Goal: Task Accomplishment & Management: Manage account settings

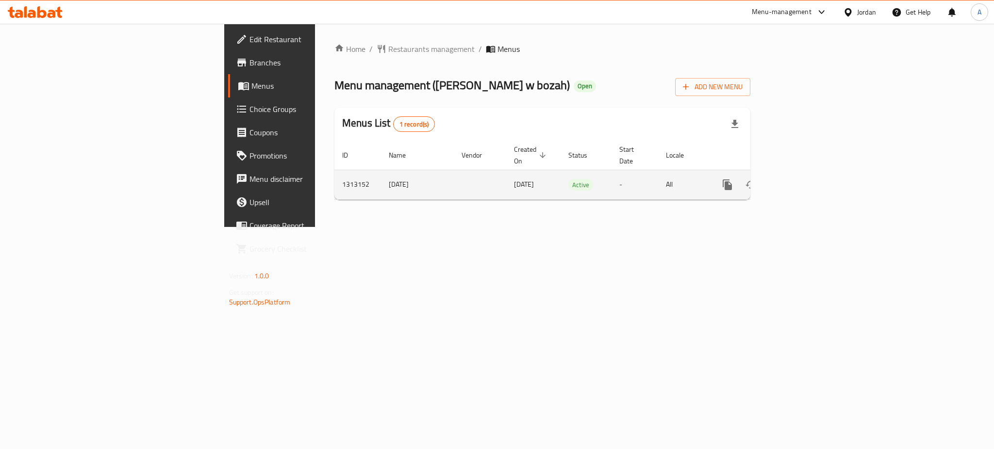
click at [803, 179] on icon "enhanced table" at bounding box center [798, 185] width 12 height 12
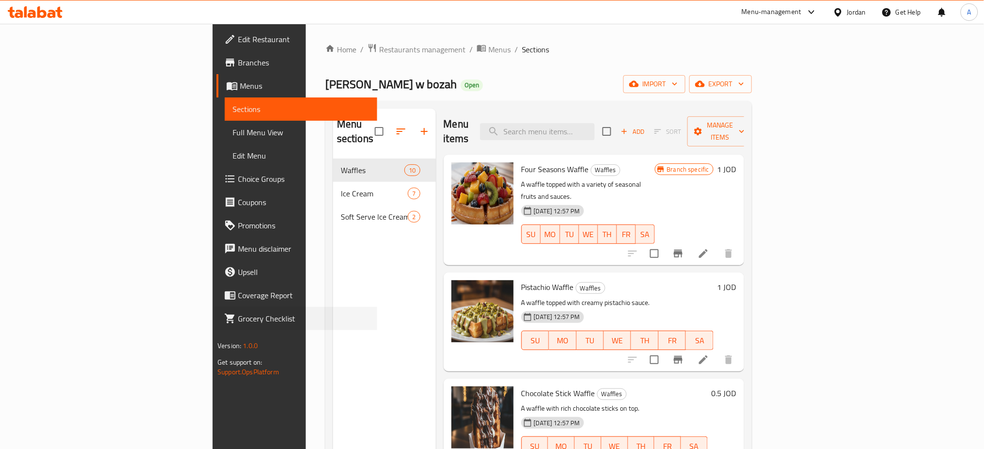
drag, startPoint x: 0, startPoint y: 311, endPoint x: 2, endPoint y: 292, distance: 19.6
click at [205, 311] on div "Grocery Checklist" at bounding box center [291, 318] width 172 height 23
drag, startPoint x: 272, startPoint y: 32, endPoint x: 272, endPoint y: 39, distance: 6.8
click at [306, 32] on div "Home / Restaurants management / Menus / Sections yasmine waffle w bozah Open im…" at bounding box center [539, 305] width 466 height 562
click at [379, 55] on span "Restaurants management" at bounding box center [422, 50] width 86 height 12
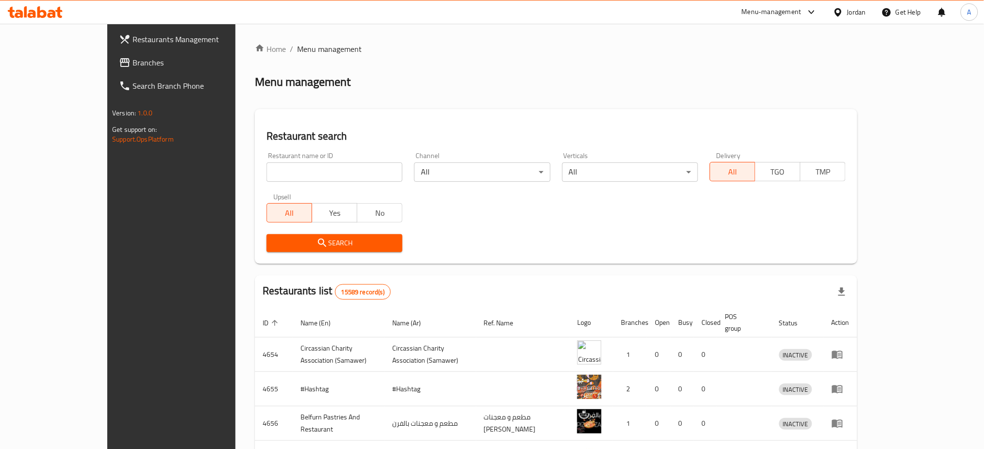
click at [280, 179] on input "search" at bounding box center [334, 172] width 136 height 19
paste input "Uncle Sam"
type input "Uncle Sam"
click button "Search" at bounding box center [334, 243] width 136 height 18
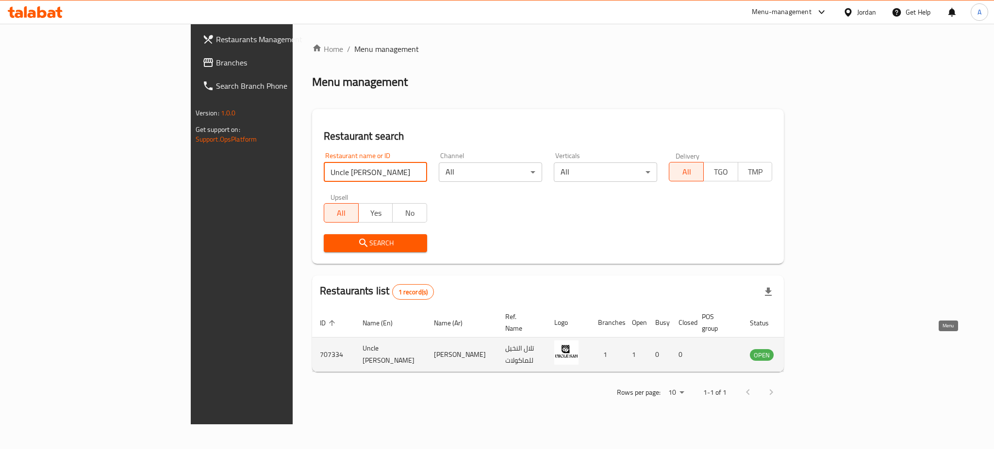
click at [819, 349] on link "enhanced table" at bounding box center [810, 355] width 18 height 12
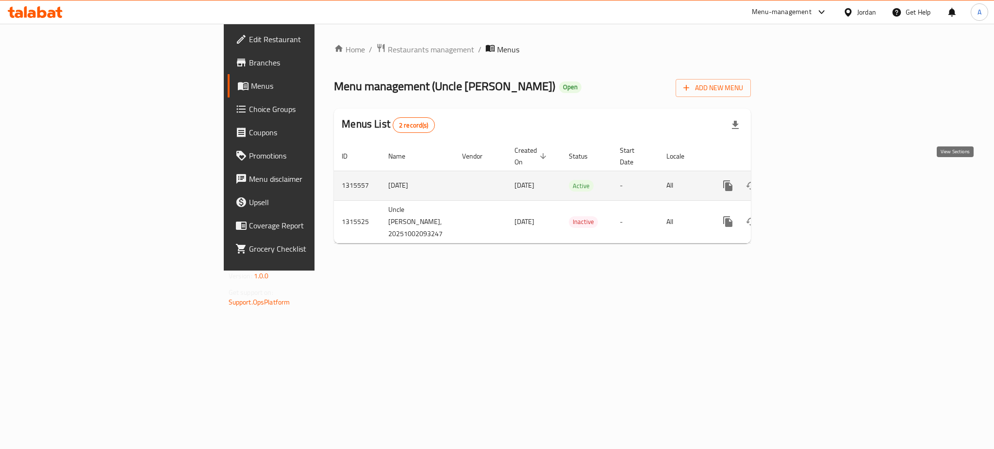
click at [810, 183] on link "enhanced table" at bounding box center [797, 185] width 23 height 23
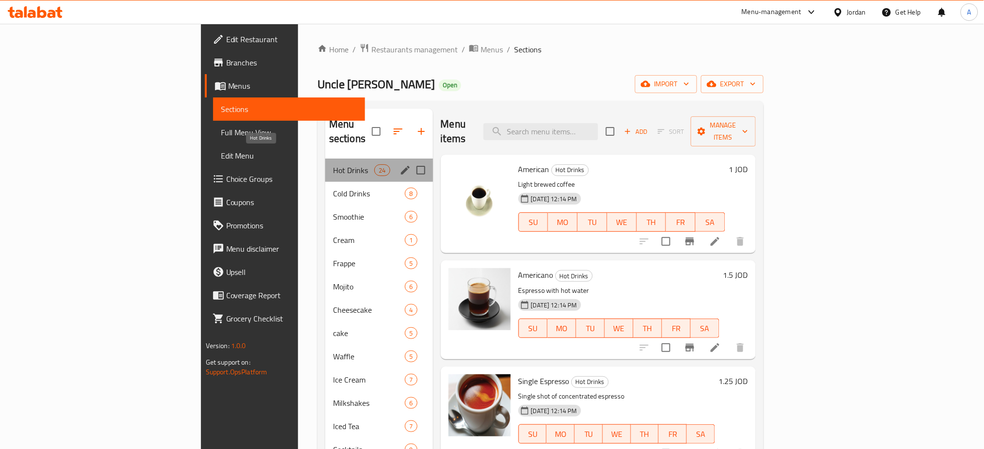
click at [333, 165] on span "Hot Drinks" at bounding box center [353, 171] width 41 height 12
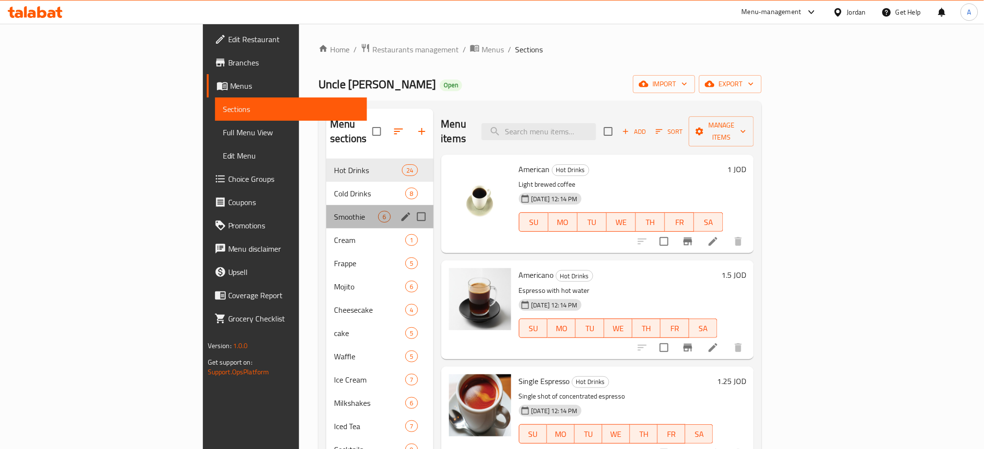
click at [326, 205] on div "Smoothie 6" at bounding box center [379, 216] width 107 height 23
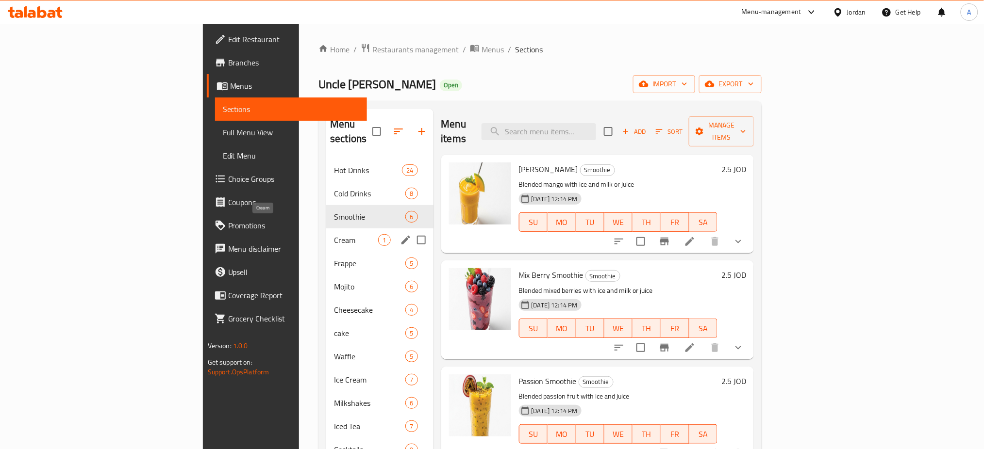
click at [326, 252] on div "Frappe 5" at bounding box center [379, 263] width 107 height 23
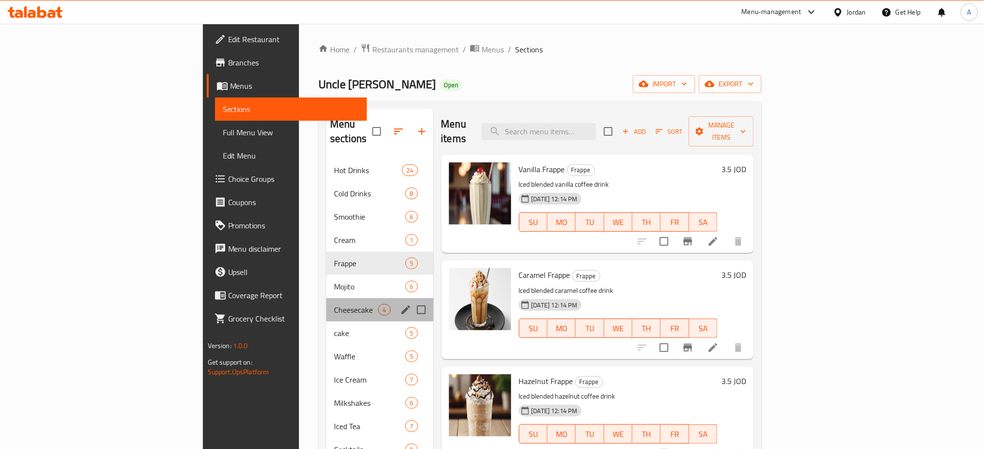
click at [326, 299] on div "Cheesecake 4" at bounding box center [379, 310] width 107 height 23
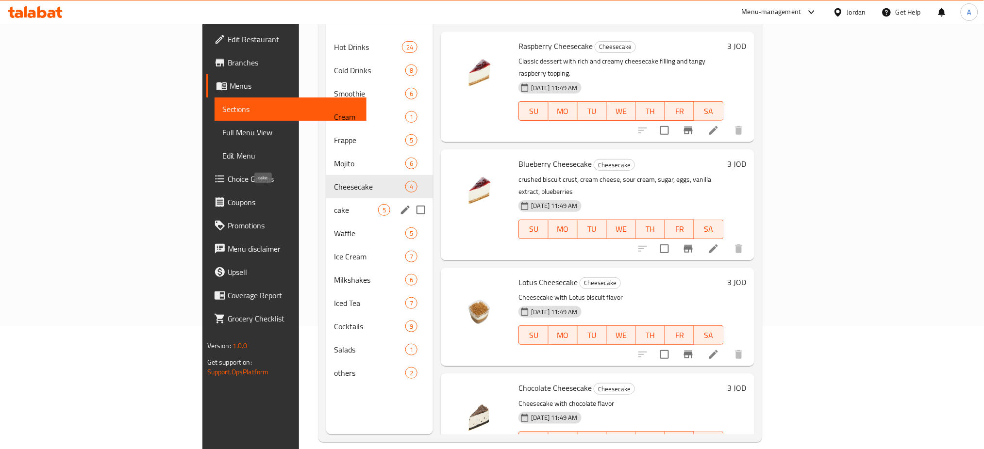
click at [326, 308] on div "Hot Drinks 24 Cold Drinks 8 Smoothie 6 Cream 1 Frappe 5 Mojito 6 Cheesecake 4 c…" at bounding box center [379, 209] width 107 height 349
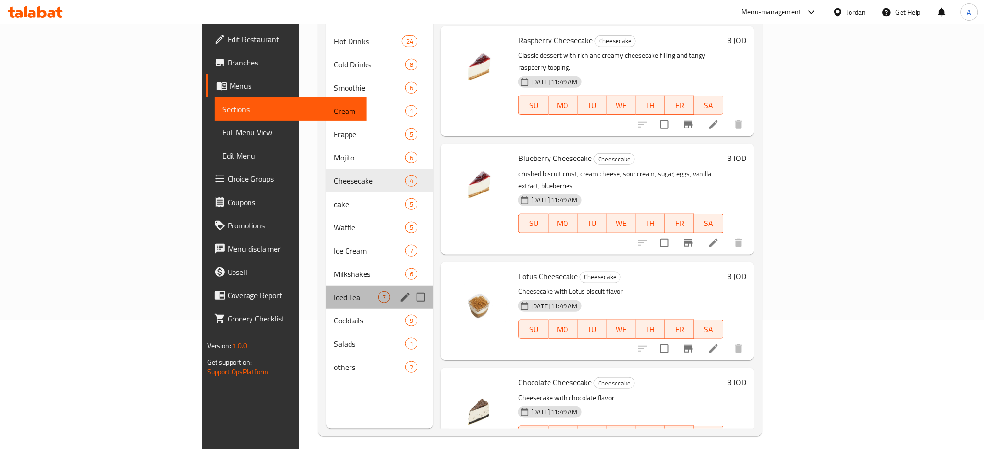
click at [326, 286] on div "Iced Tea 7" at bounding box center [379, 297] width 107 height 23
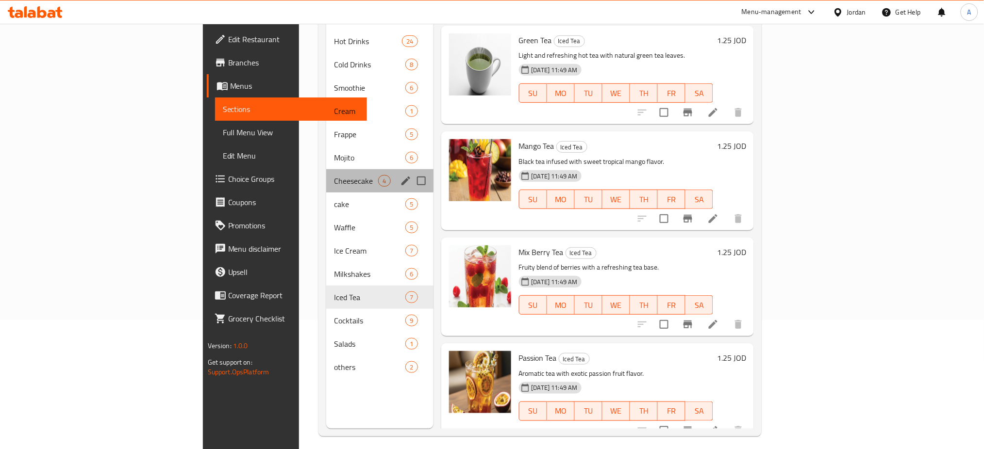
click at [326, 175] on div "Cheesecake 4" at bounding box center [379, 180] width 107 height 23
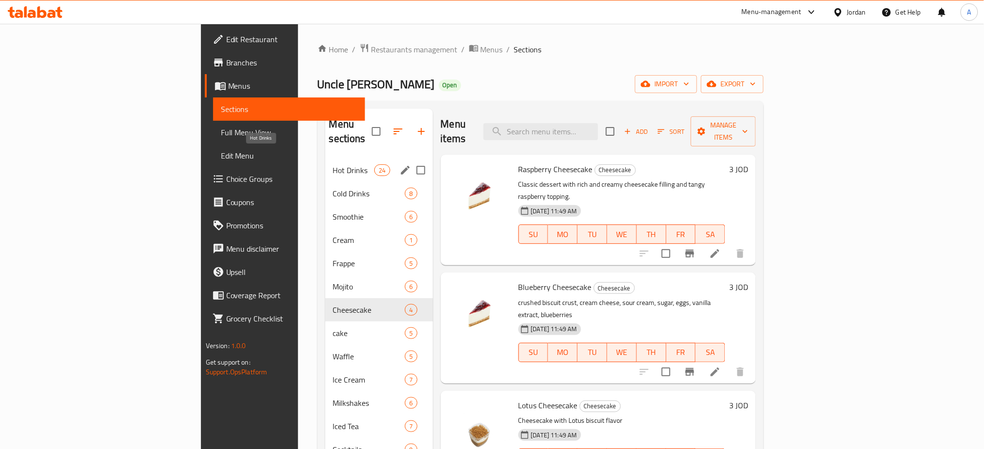
click at [325, 159] on div "Hot Drinks 24" at bounding box center [379, 170] width 108 height 23
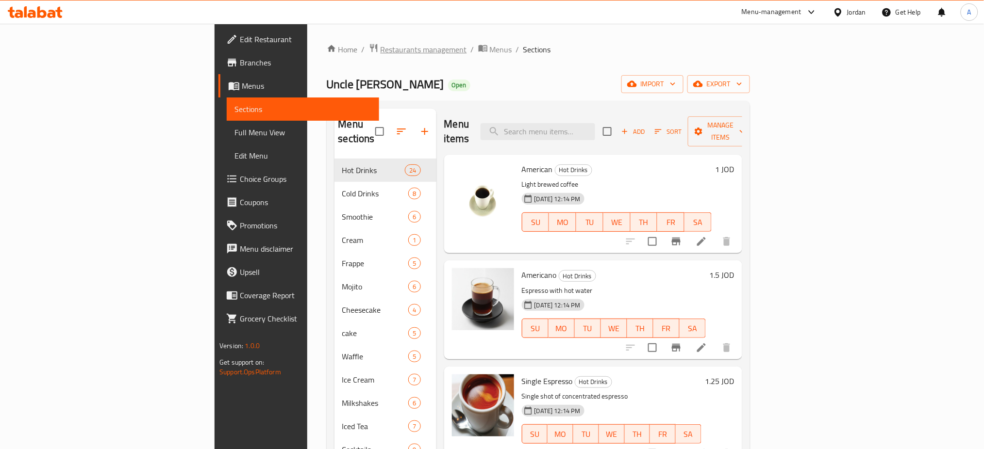
click at [381, 48] on span "Restaurants management" at bounding box center [424, 50] width 86 height 12
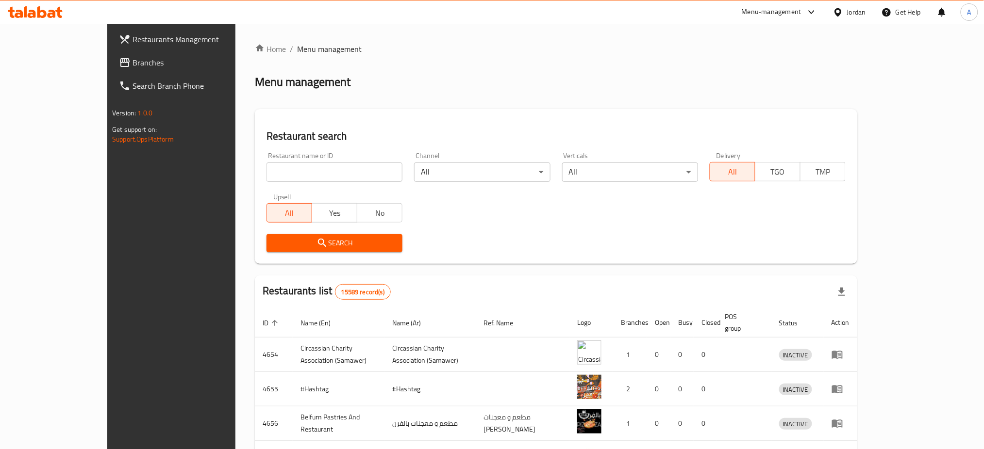
click at [293, 168] on input "search" at bounding box center [334, 172] width 136 height 19
type input "س"
type input "shawarma village"
click button "Search" at bounding box center [334, 243] width 136 height 18
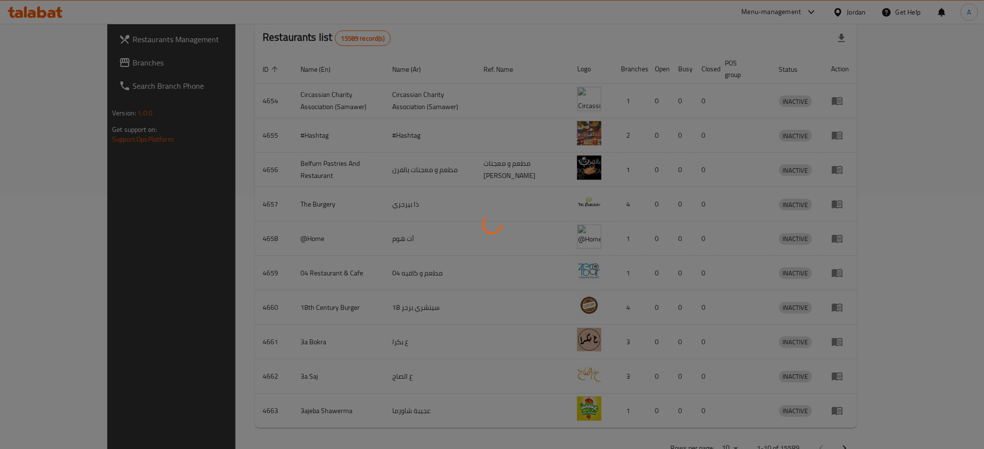
scroll to position [259, 0]
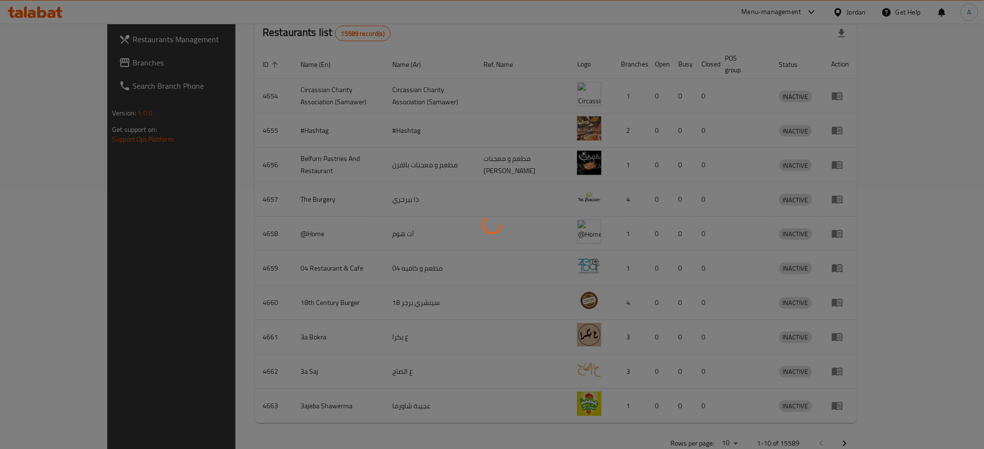
click at [865, 311] on div at bounding box center [492, 224] width 984 height 449
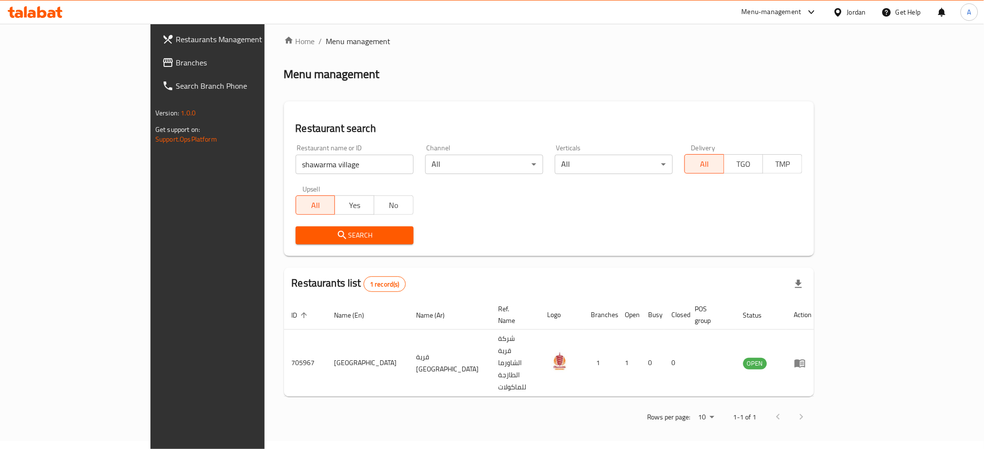
scroll to position [0, 0]
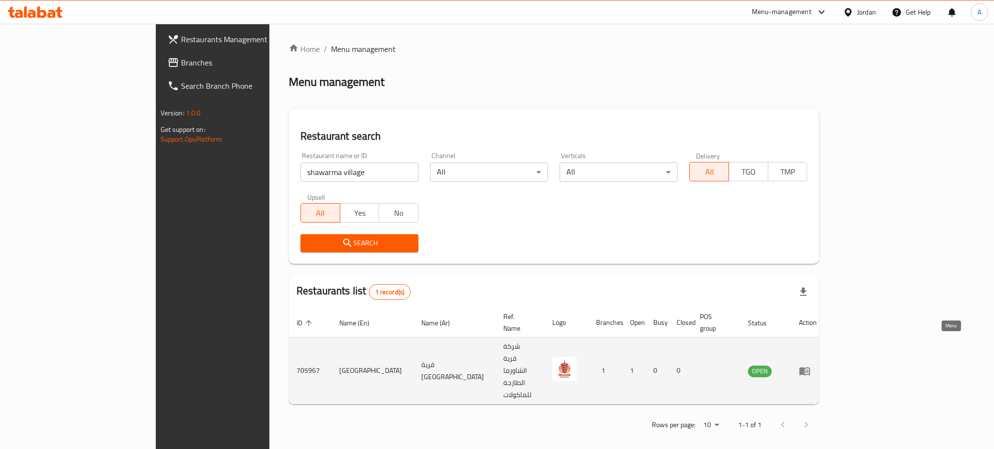
click at [809, 370] on icon "enhanced table" at bounding box center [806, 372] width 3 height 4
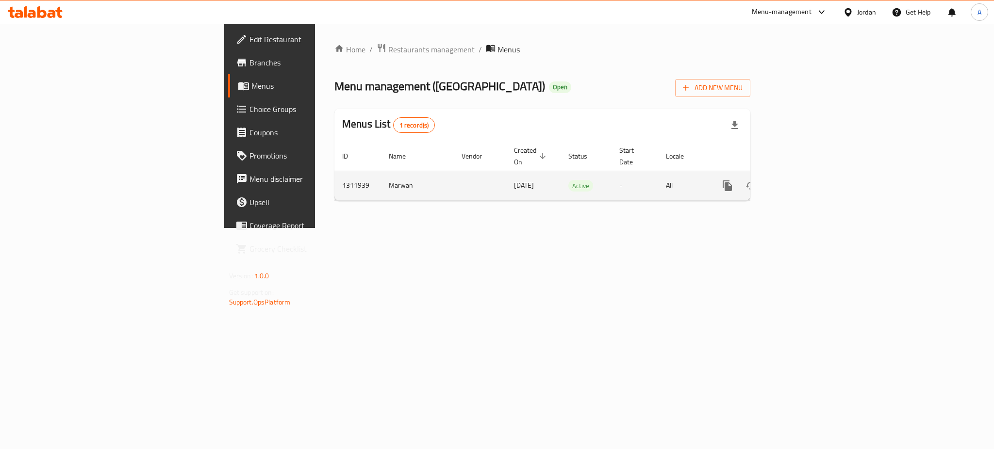
click at [803, 180] on icon "enhanced table" at bounding box center [798, 186] width 12 height 12
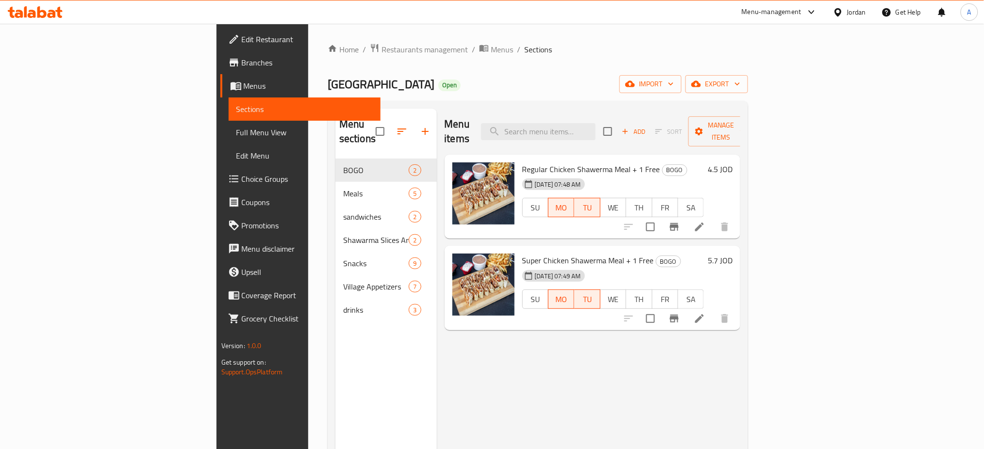
click at [741, 332] on div "Menu items Add Sort Manage items Regular Chicken Shawerma Meal + 1 Free BOGO 22…" at bounding box center [589, 333] width 304 height 449
drag, startPoint x: 833, startPoint y: 381, endPoint x: 847, endPoint y: 379, distance: 13.7
click at [741, 380] on div "Menu items Add Sort Manage items Regular Chicken Shawerma Meal + 1 Free BOGO 22…" at bounding box center [589, 333] width 304 height 449
click at [220, 71] on link "Branches" at bounding box center [300, 62] width 161 height 23
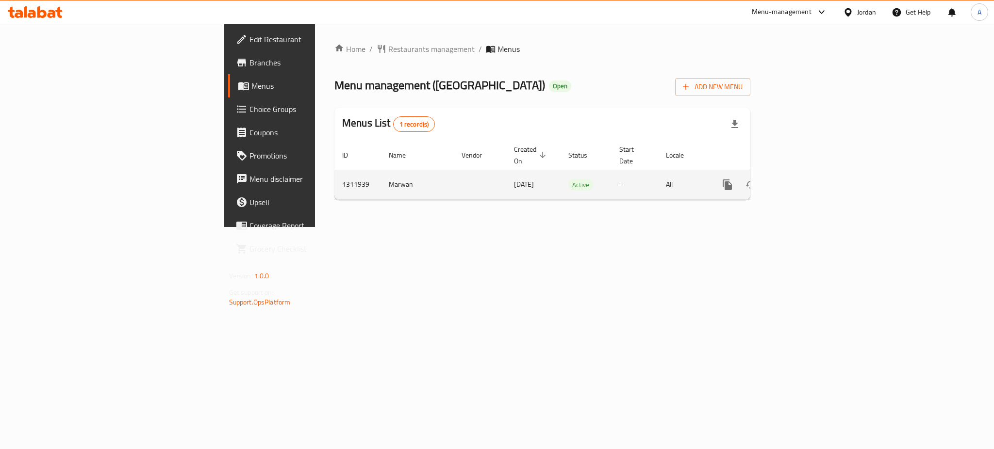
click at [809, 180] on link "enhanced table" at bounding box center [797, 184] width 23 height 23
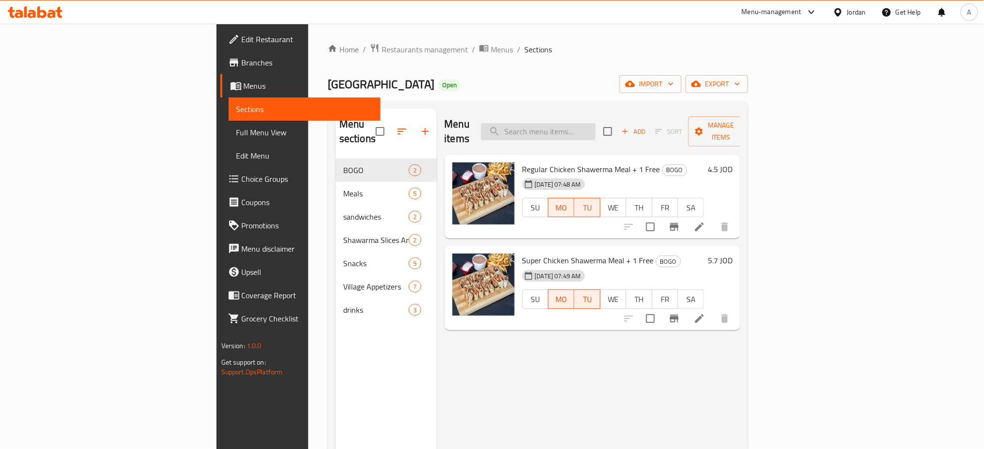
click at [596, 125] on input "search" at bounding box center [538, 131] width 115 height 17
type input "ق"
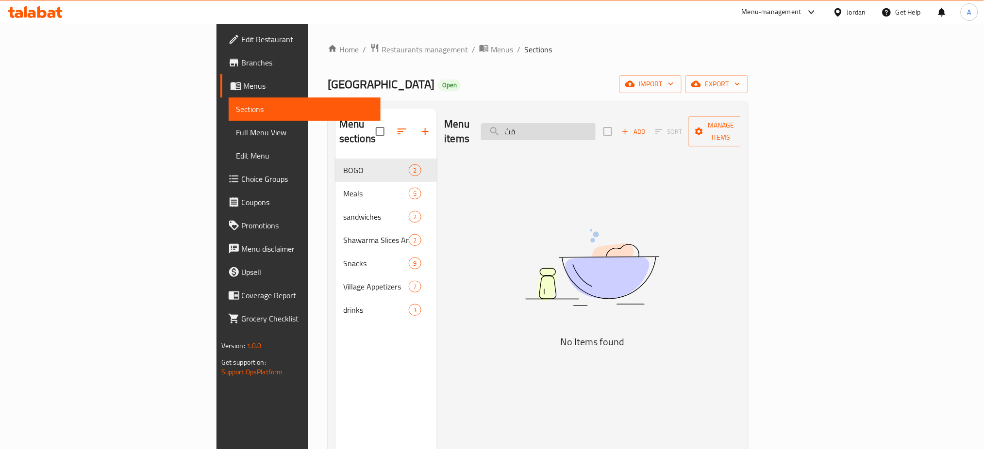
type input "ق"
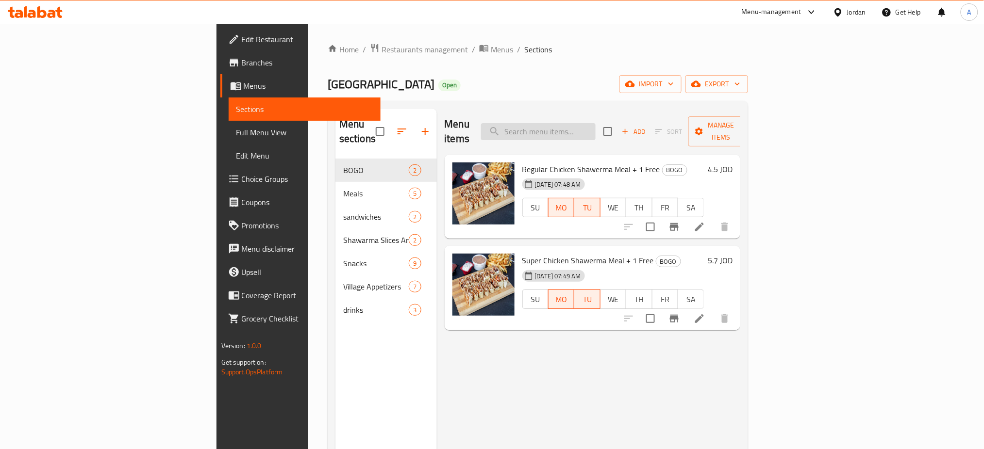
click at [596, 124] on input "search" at bounding box center [538, 131] width 115 height 17
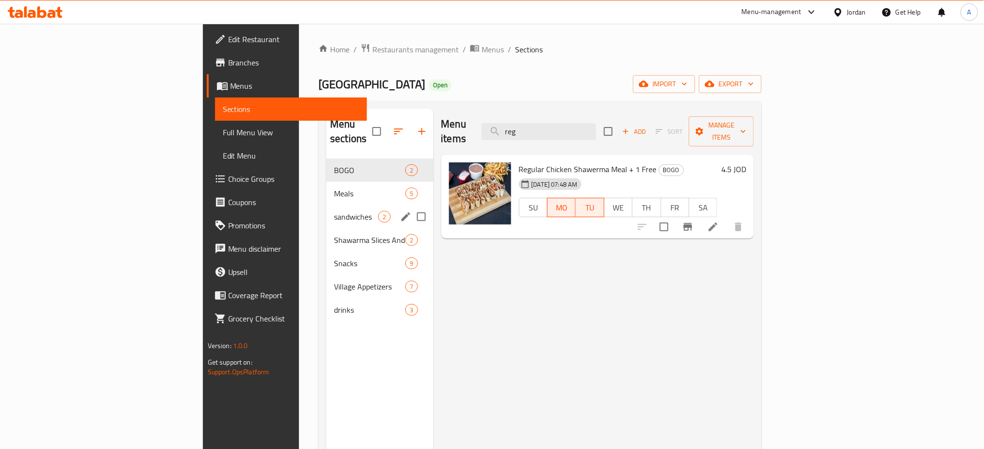
type input "reg"
click at [334, 188] on span "Meals" at bounding box center [369, 194] width 71 height 12
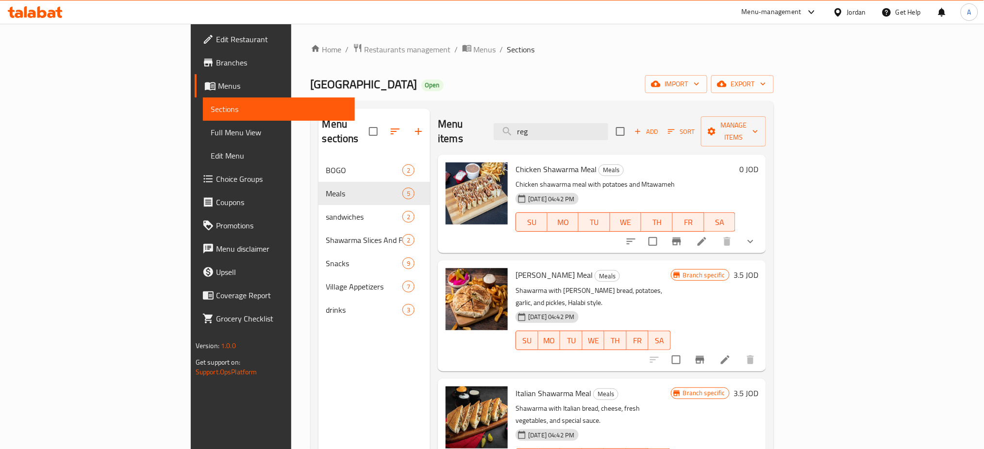
click at [766, 232] on div "Chicken Shawarma Meal Meals Chicken shawarma meal with potatoes and Mtawameh 15…" at bounding box center [602, 204] width 328 height 99
click at [762, 230] on button "show more" at bounding box center [750, 241] width 23 height 23
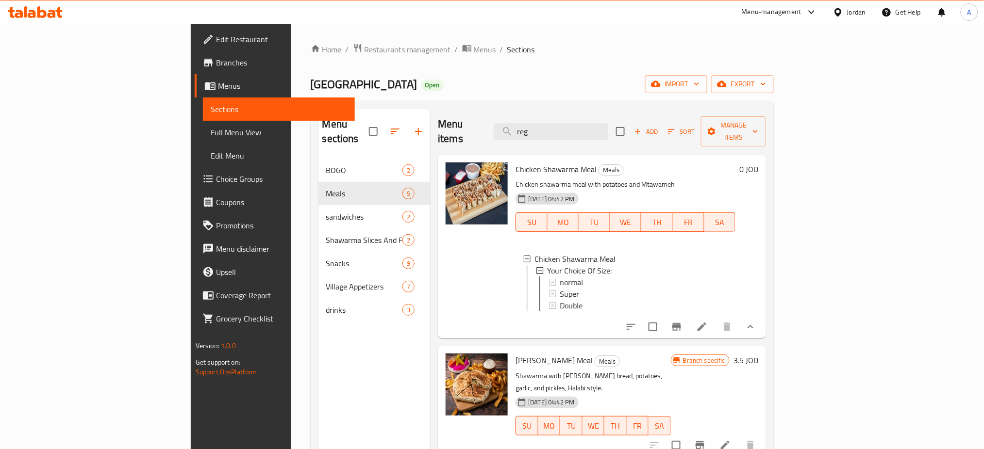
click at [708, 321] on icon at bounding box center [702, 327] width 12 height 12
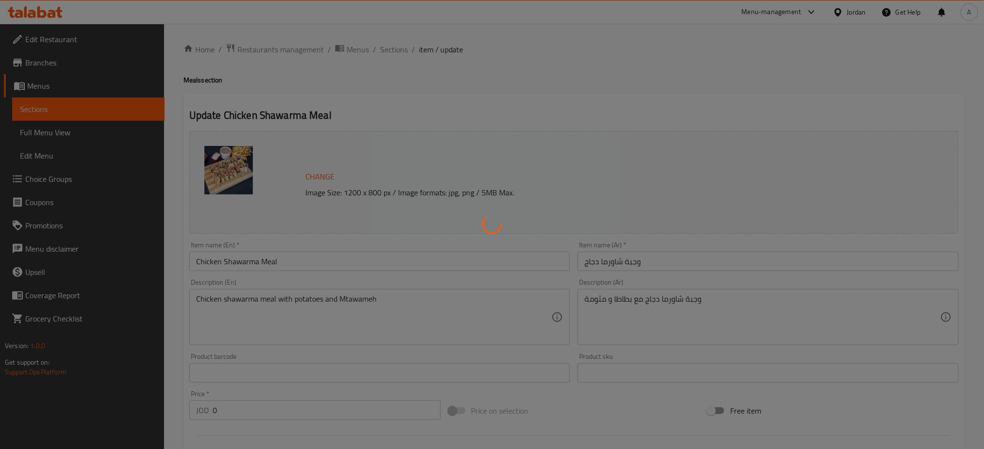
click at [386, 46] on div at bounding box center [492, 224] width 984 height 449
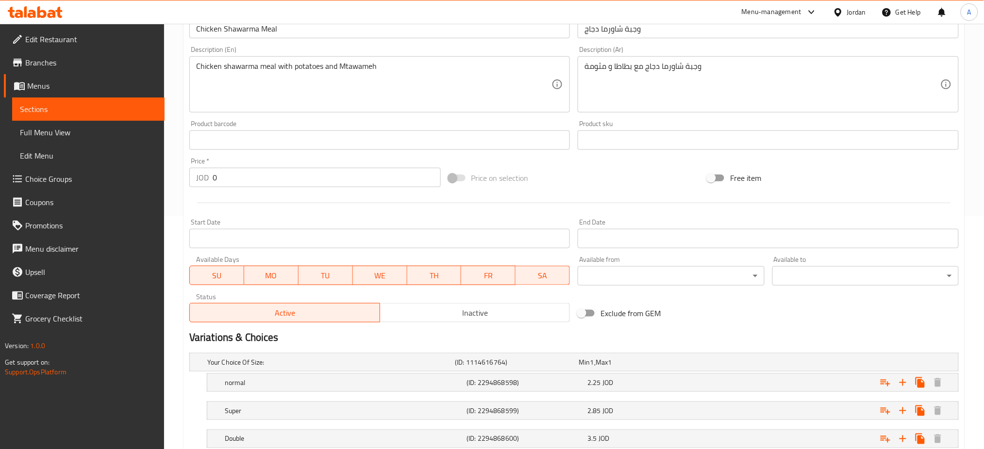
scroll to position [300, 0]
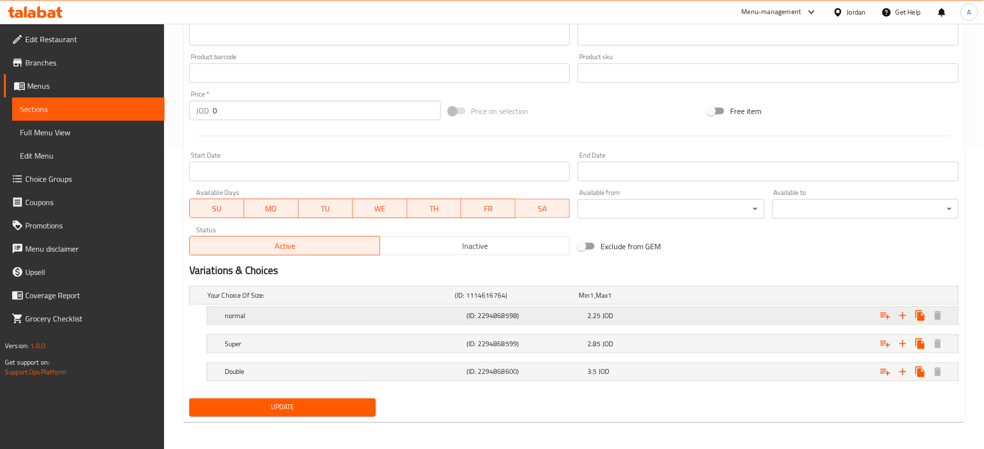
click at [638, 324] on div "normal (ID: 2294868598) 2.25 JOD" at bounding box center [586, 315] width 726 height 21
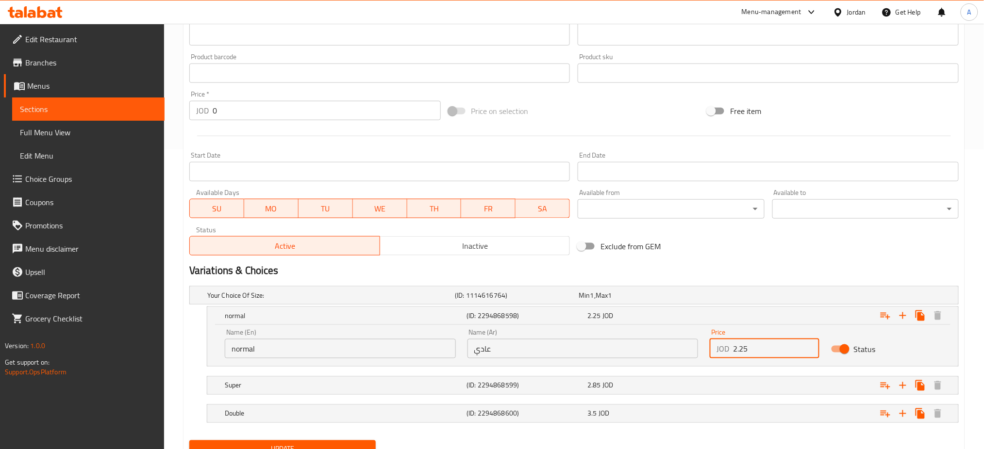
drag, startPoint x: 743, startPoint y: 353, endPoint x: 649, endPoint y: 353, distance: 94.7
click at [649, 353] on div "Name (En) normal Name (En) Name (Ar) عادي Name (Ar) Price JOD 2.25 Price Status" at bounding box center [583, 343] width 728 height 41
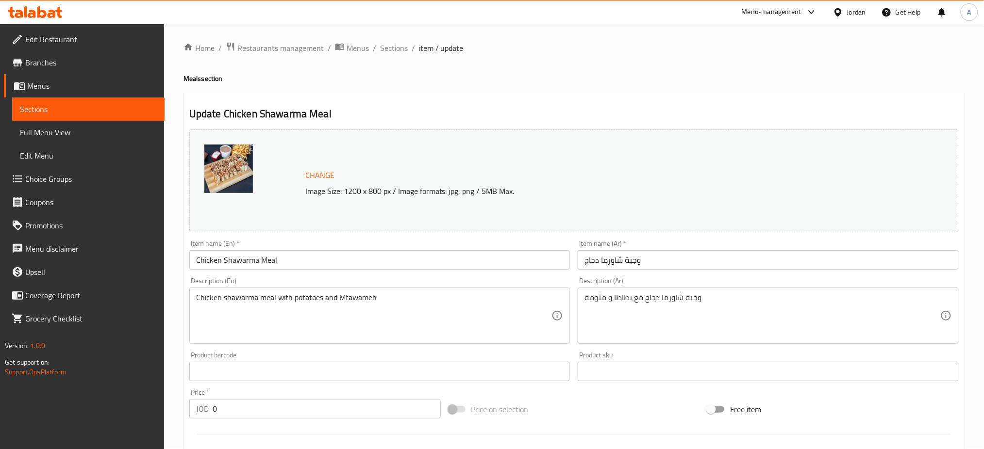
scroll to position [0, 0]
click at [406, 47] on span "Sections" at bounding box center [394, 50] width 28 height 12
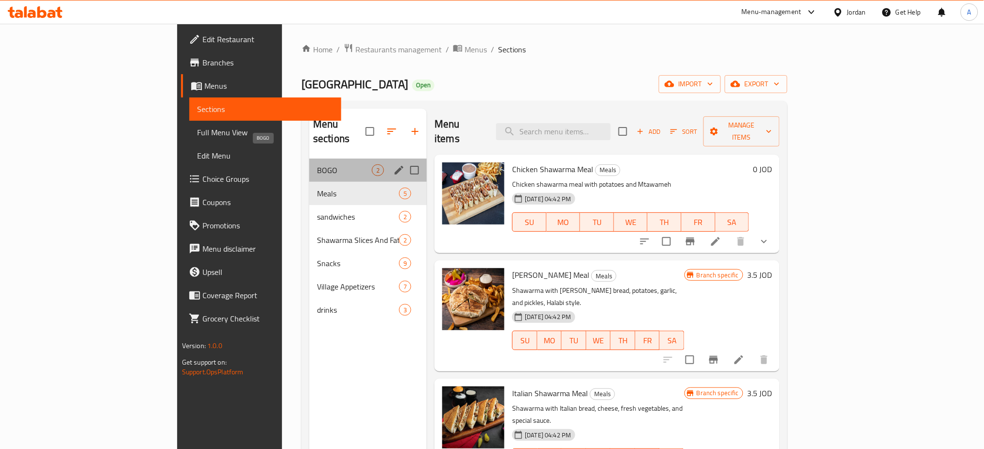
click at [317, 165] on span "BOGO" at bounding box center [344, 171] width 55 height 12
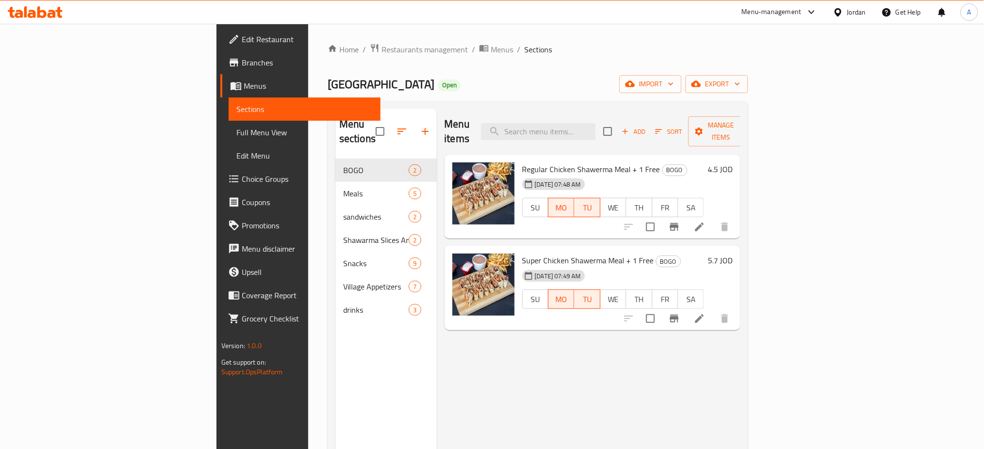
click at [713, 218] on li at bounding box center [699, 226] width 27 height 17
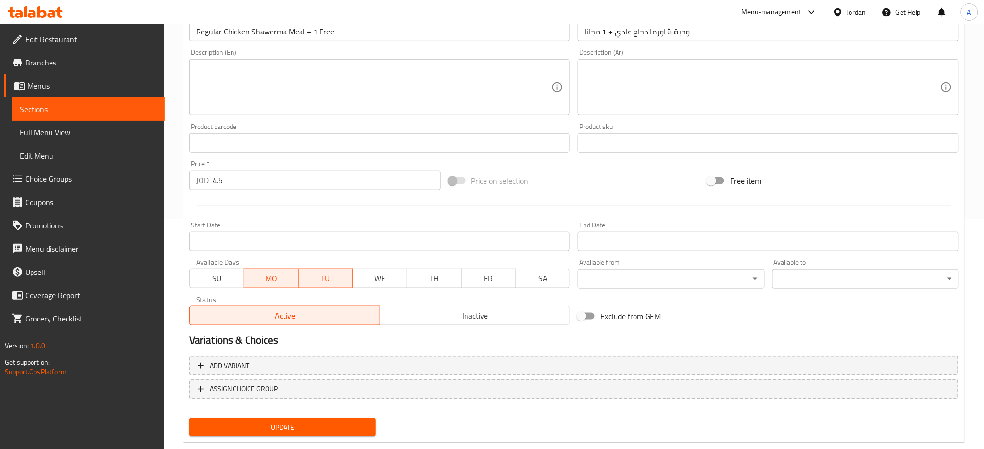
scroll to position [249, 0]
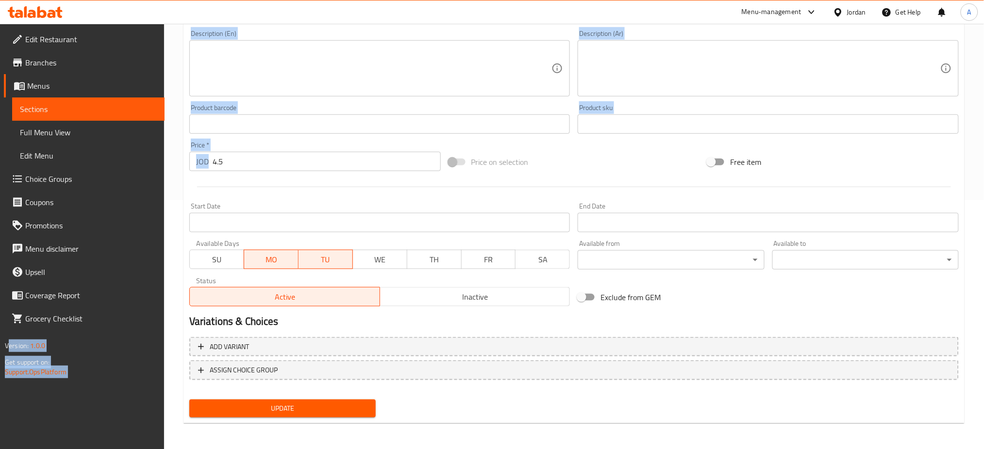
drag, startPoint x: 335, startPoint y: 171, endPoint x: 220, endPoint y: 162, distance: 115.4
click at [99, 162] on div "Edit Restaurant Branches Menus Sections Full Menu View Edit Menu Choice Groups …" at bounding box center [492, 113] width 984 height 676
drag, startPoint x: 233, startPoint y: 162, endPoint x: 238, endPoint y: 162, distance: 4.9
click at [233, 162] on input "4.5" at bounding box center [327, 161] width 228 height 19
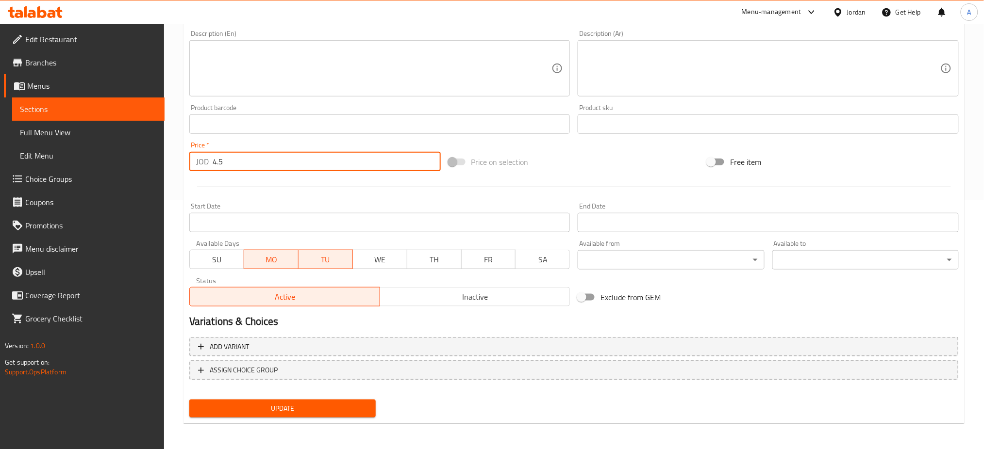
click at [236, 174] on div "Price   * JOD 4.5 Price *" at bounding box center [314, 156] width 259 height 37
drag, startPoint x: 246, startPoint y: 167, endPoint x: 161, endPoint y: 171, distance: 85.5
click at [160, 169] on div "Edit Restaurant Branches Menus Sections Full Menu View Edit Menu Choice Groups …" at bounding box center [492, 113] width 984 height 676
paste input "2.2"
type input "2.25"
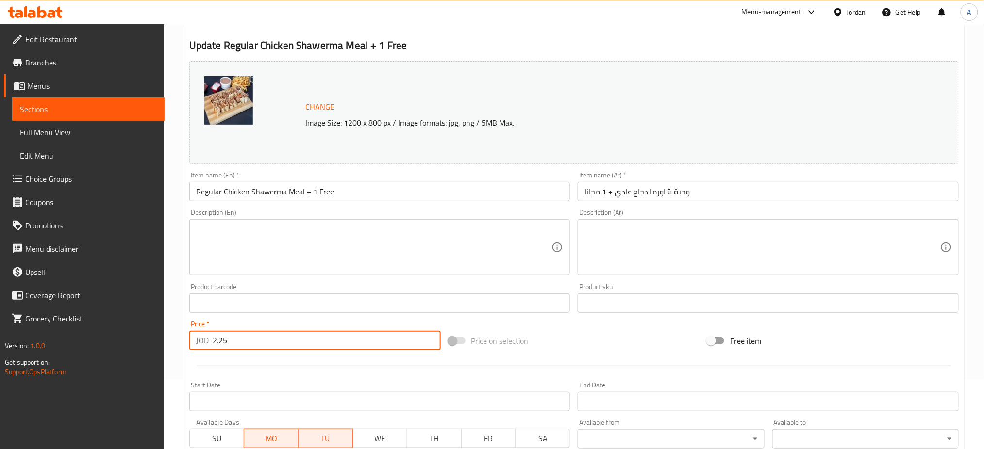
scroll to position [0, 0]
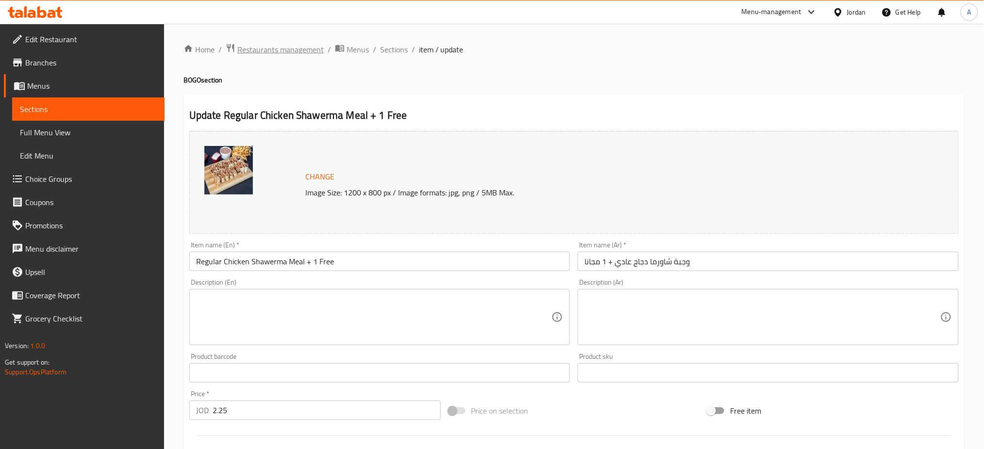
click at [320, 51] on span "Restaurants management" at bounding box center [280, 50] width 86 height 12
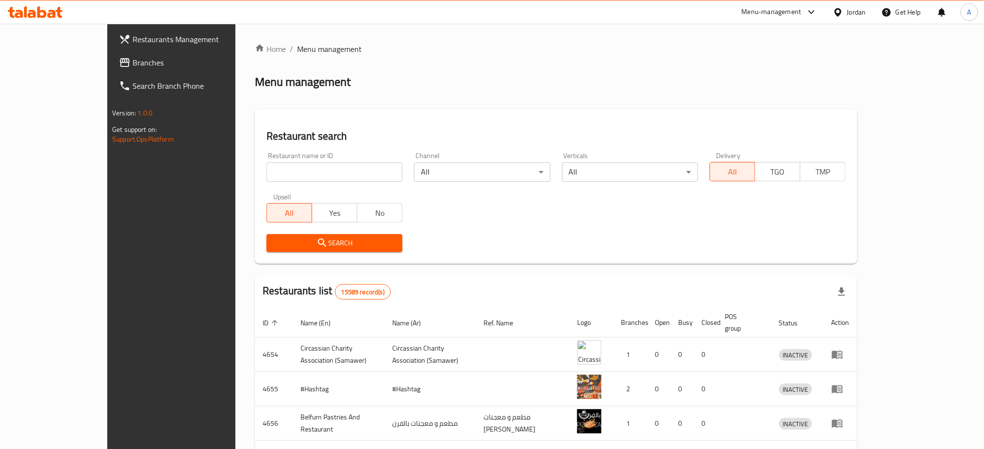
click at [819, 74] on div "Menu management" at bounding box center [556, 82] width 602 height 16
click at [270, 167] on input "search" at bounding box center [334, 172] width 136 height 19
paste input "~DOSE SHAWARMA"
click at [266, 167] on input "~DOSE SHAWARMA" at bounding box center [334, 172] width 136 height 19
type input "DOSE SHAWARMA"
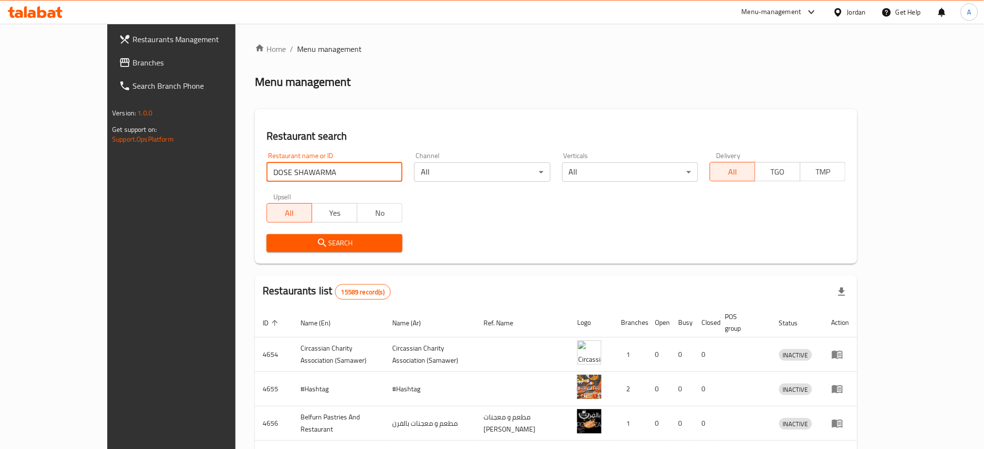
click button "Search" at bounding box center [334, 243] width 136 height 18
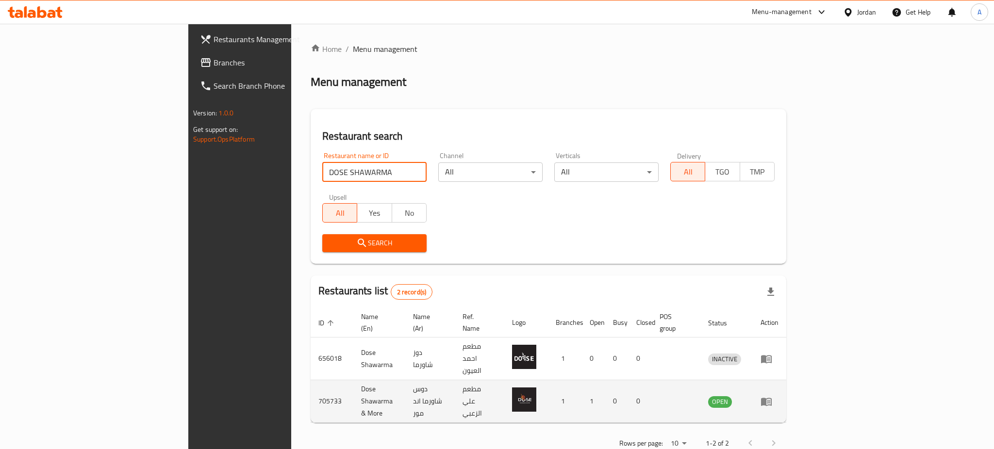
click at [772, 396] on icon "enhanced table" at bounding box center [767, 402] width 12 height 12
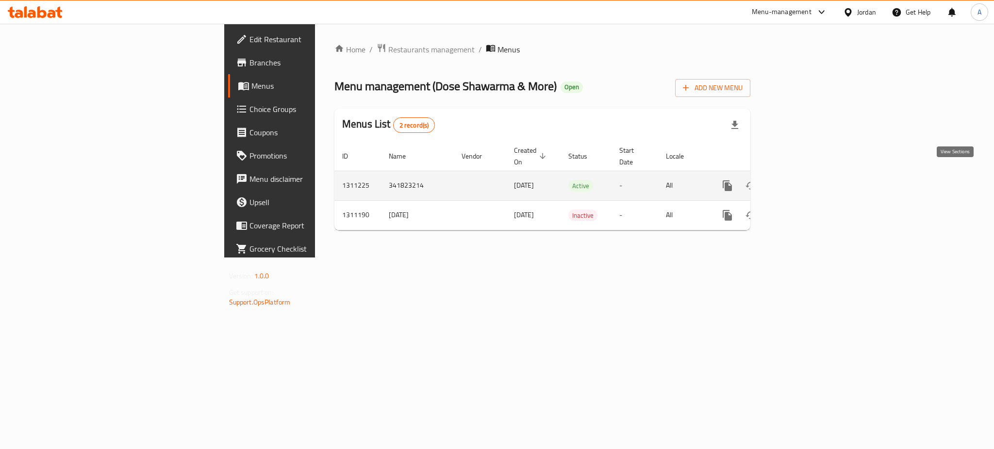
click at [803, 180] on icon "enhanced table" at bounding box center [798, 186] width 12 height 12
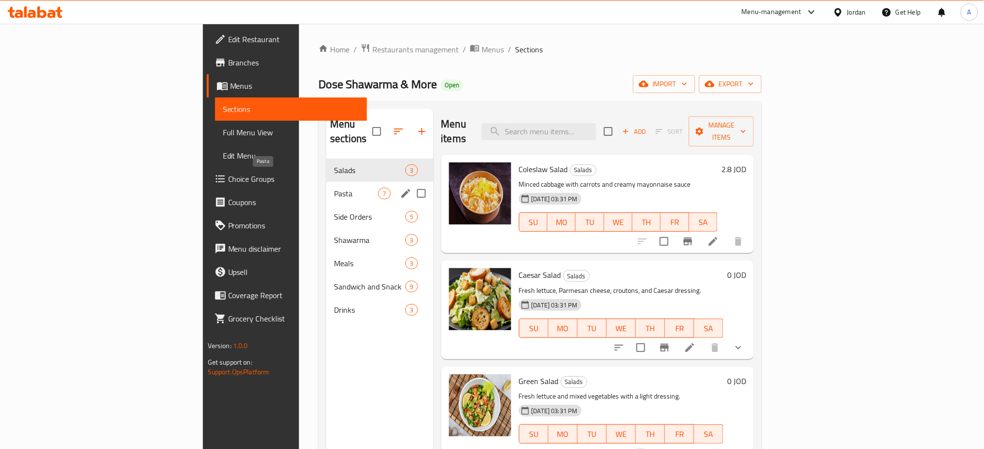
click at [334, 188] on span "Pasta" at bounding box center [356, 194] width 44 height 12
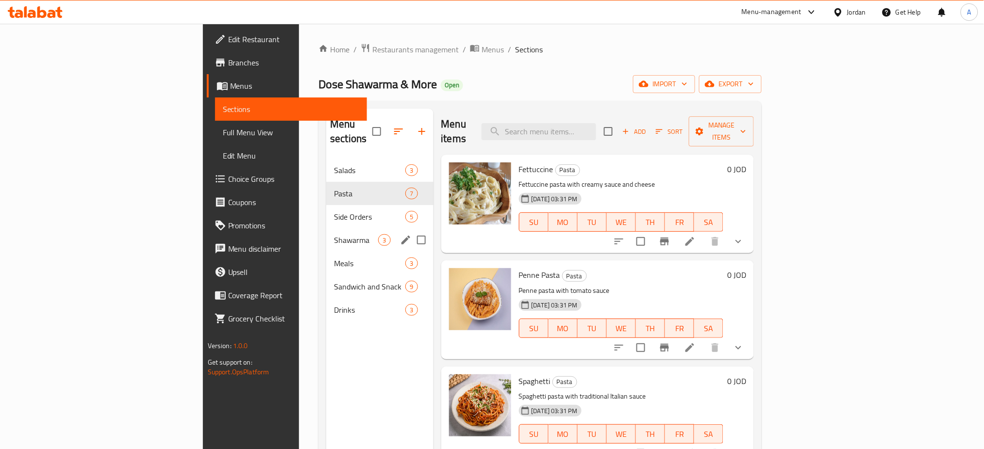
click at [326, 229] on div "Shawarma 3" at bounding box center [379, 240] width 107 height 23
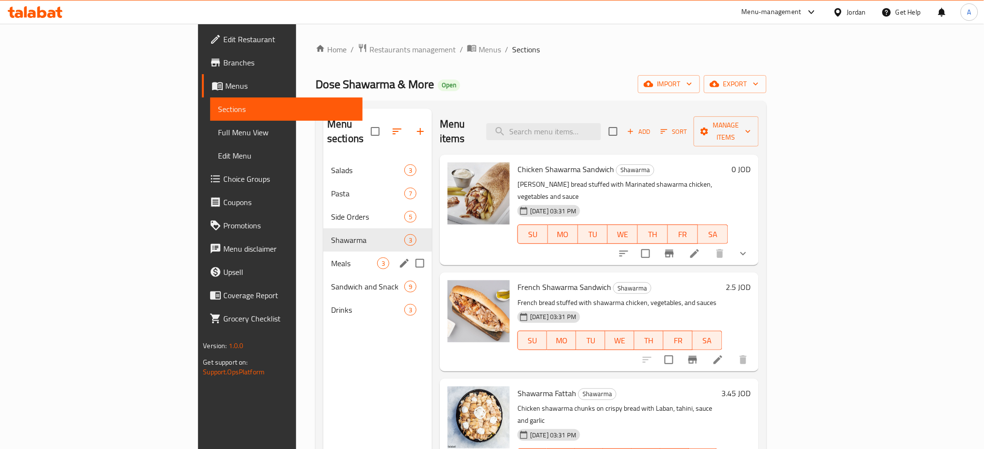
click at [323, 252] on div "Meals 3" at bounding box center [377, 263] width 109 height 23
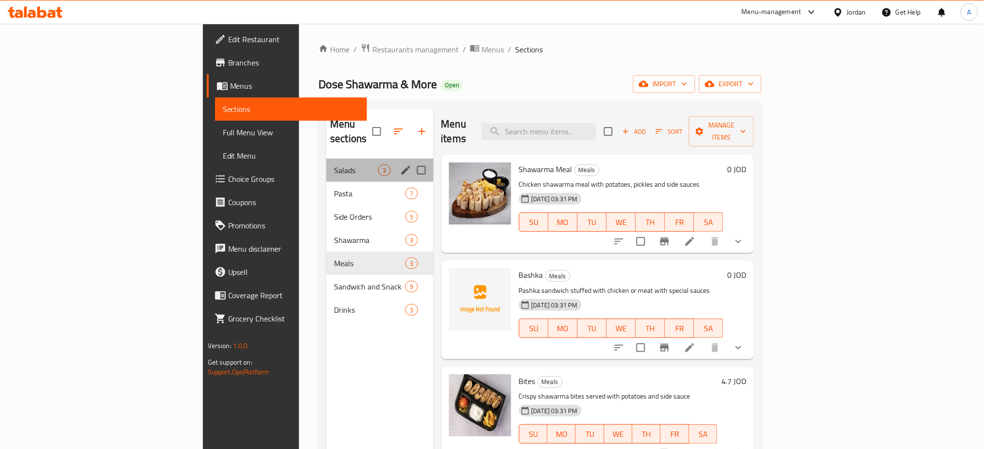
click at [326, 163] on div "Salads 3" at bounding box center [379, 170] width 107 height 23
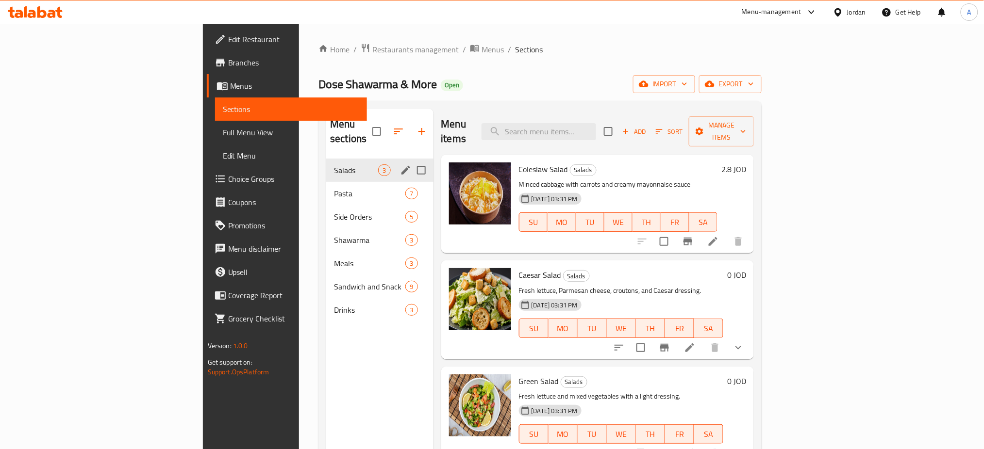
click at [326, 190] on div "Pasta 7" at bounding box center [379, 193] width 107 height 23
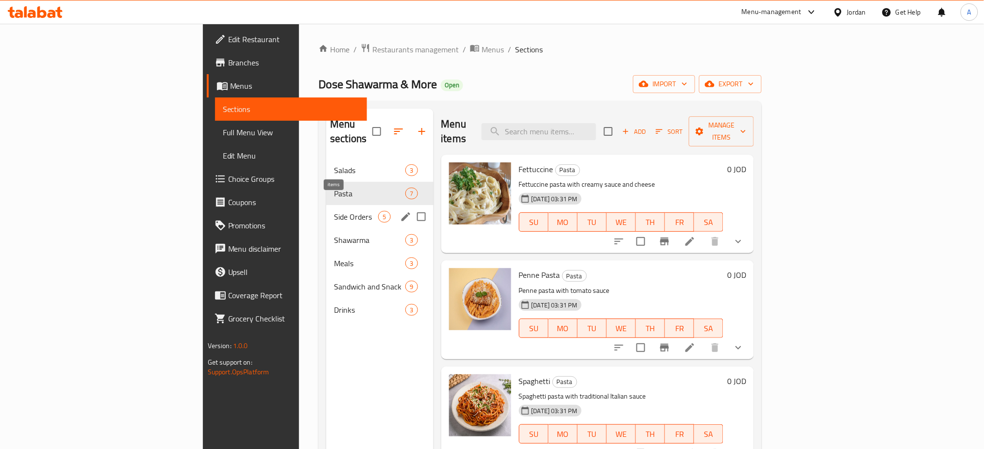
click at [326, 187] on div "Pasta 7" at bounding box center [379, 193] width 107 height 23
click at [334, 211] on span "Side Orders" at bounding box center [356, 217] width 44 height 12
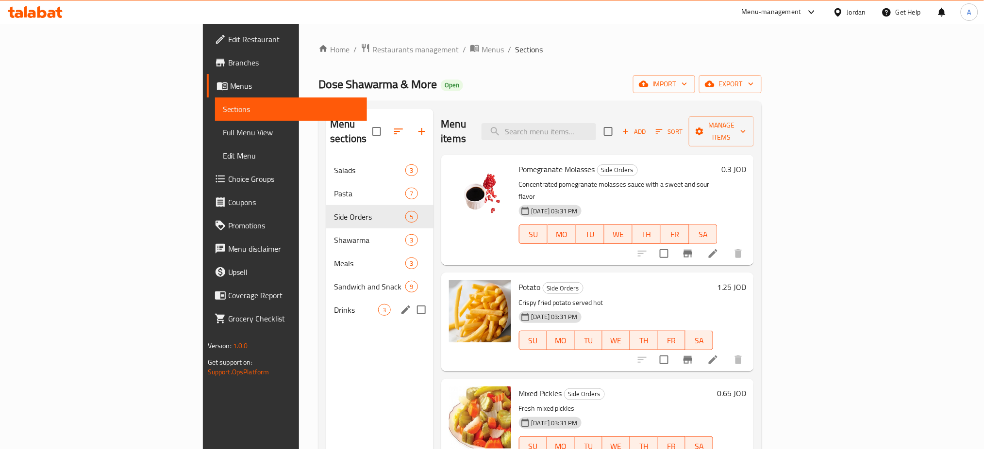
click at [334, 304] on span "Drinks" at bounding box center [356, 310] width 44 height 12
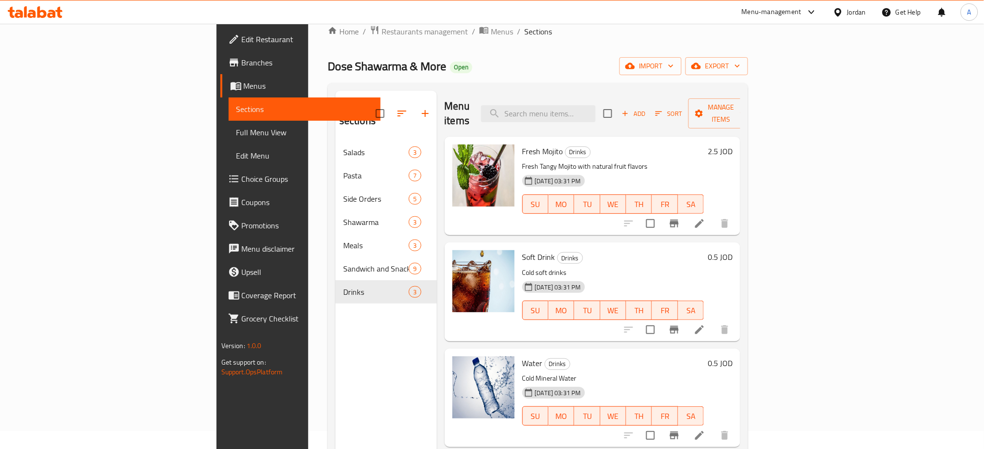
scroll to position [6, 0]
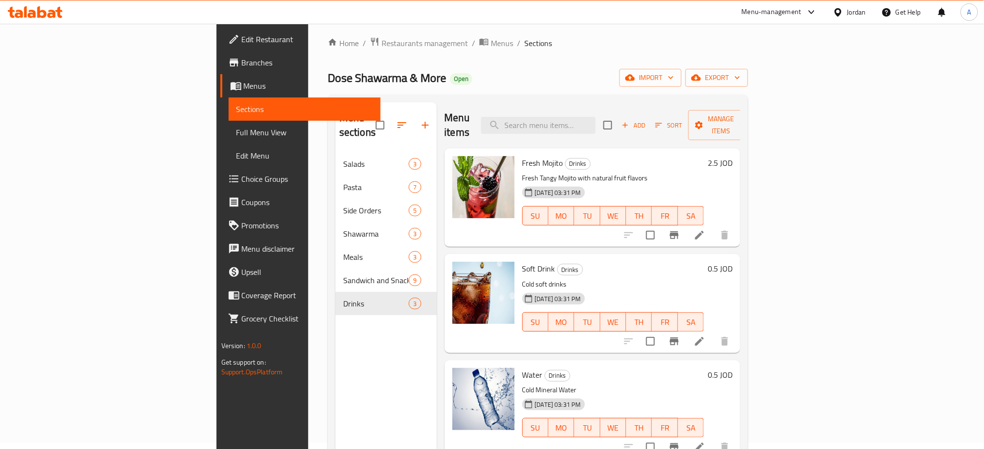
click at [680, 336] on icon "Branch-specific-item" at bounding box center [674, 342] width 12 height 12
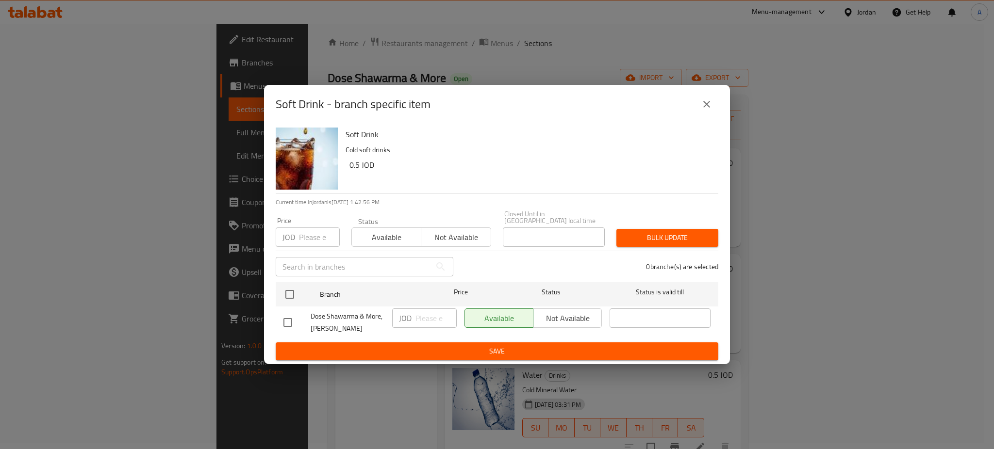
click at [693, 105] on div "Soft Drink - branch specific item" at bounding box center [497, 104] width 443 height 23
click at [701, 105] on icon "close" at bounding box center [707, 105] width 12 height 12
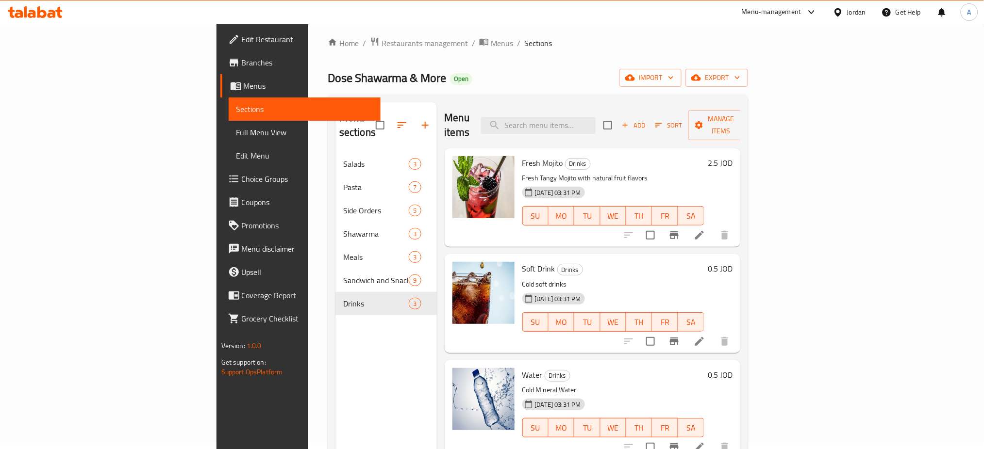
click at [713, 333] on li at bounding box center [699, 341] width 27 height 17
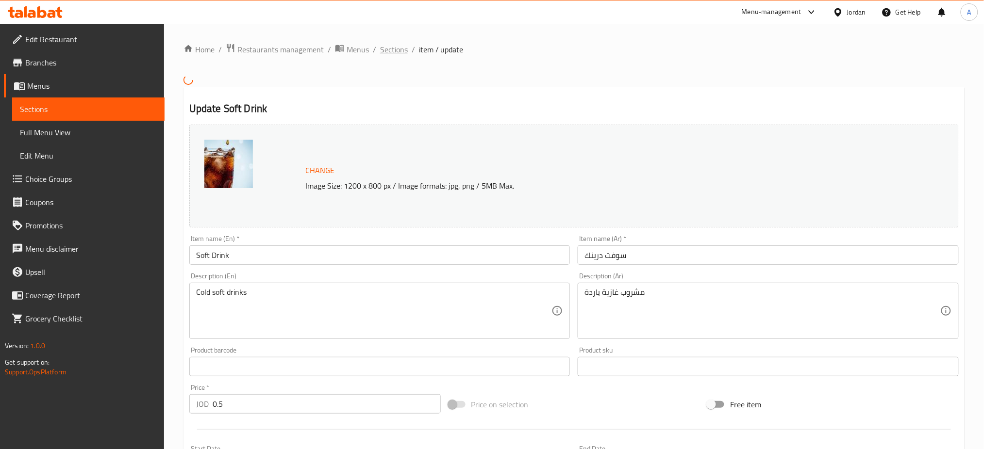
click at [393, 48] on span "Sections" at bounding box center [394, 50] width 28 height 12
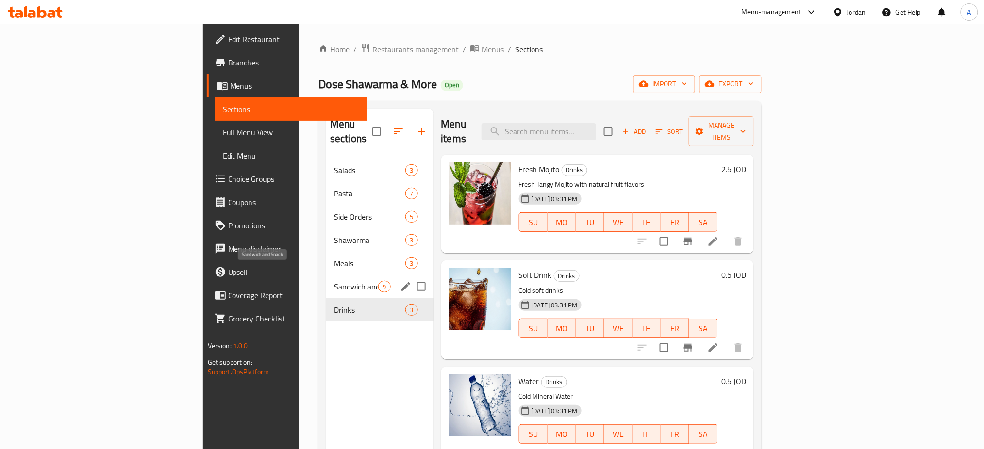
click at [334, 281] on span "Sandwich and Snack" at bounding box center [356, 287] width 44 height 12
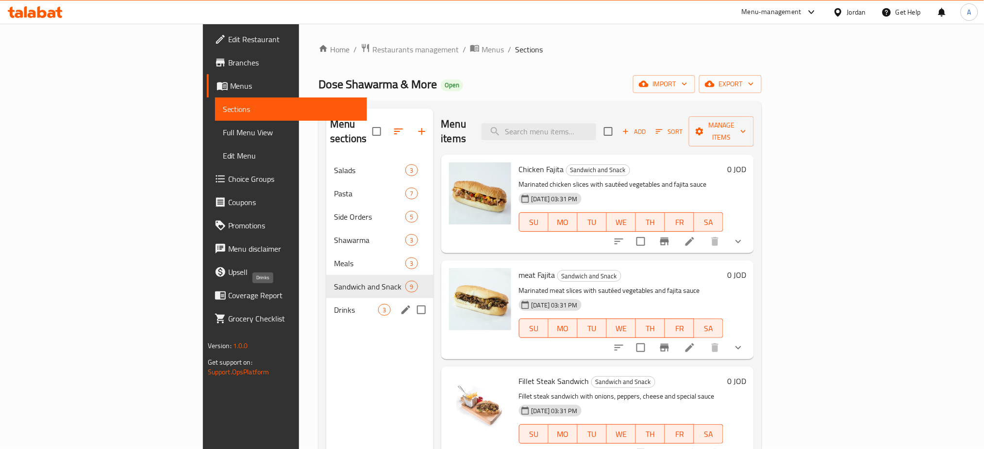
click at [334, 304] on span "Drinks" at bounding box center [356, 310] width 44 height 12
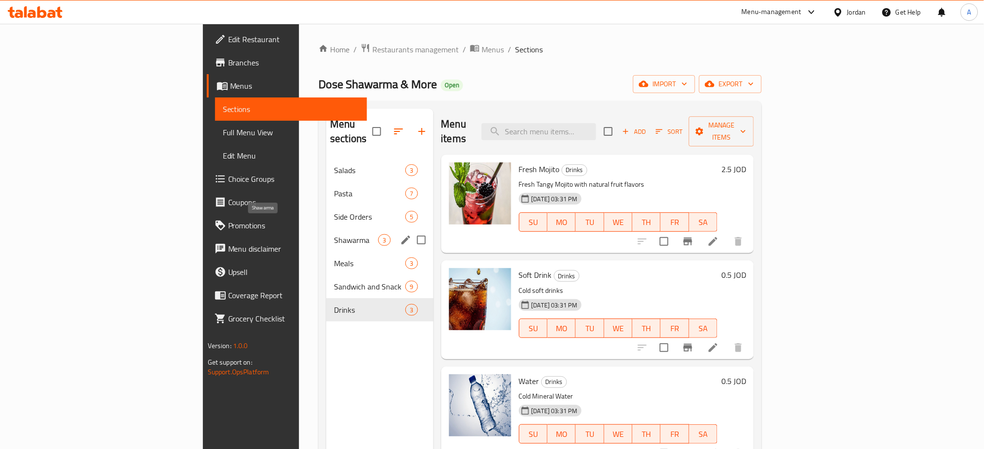
click at [334, 234] on span "Shawarma" at bounding box center [356, 240] width 44 height 12
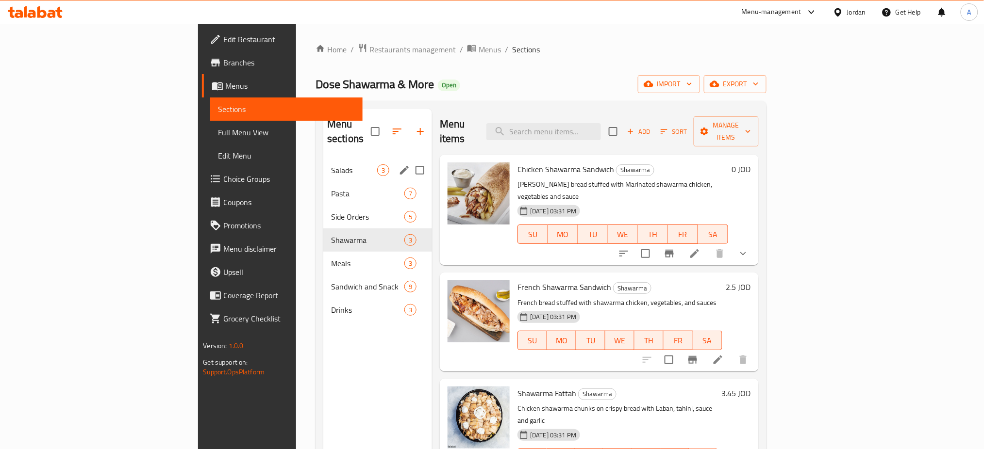
click at [323, 166] on div "Salads 3" at bounding box center [377, 170] width 109 height 23
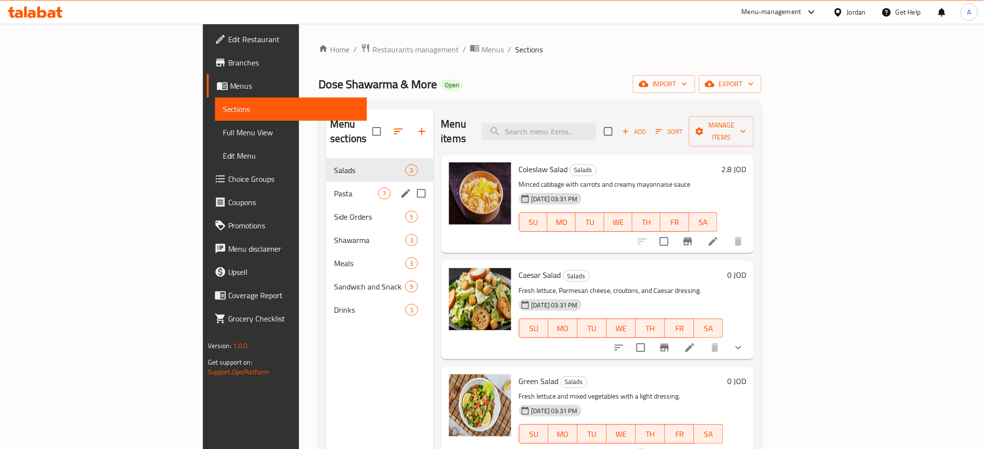
click at [334, 188] on span "Pasta" at bounding box center [356, 194] width 44 height 12
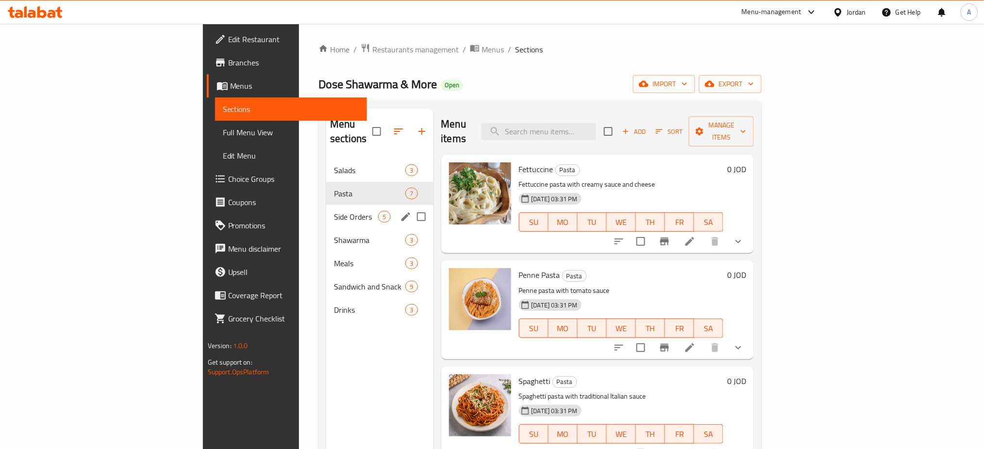
click at [326, 205] on div "Side Orders 5" at bounding box center [379, 216] width 107 height 23
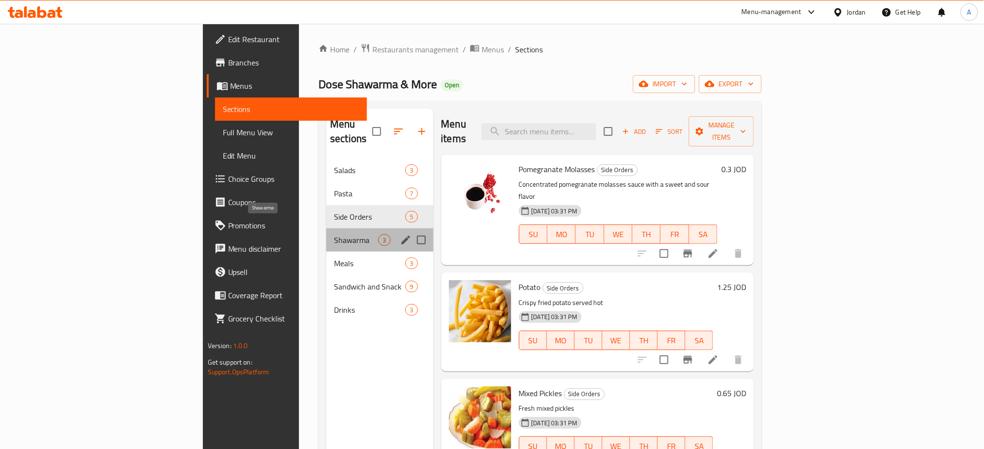
click at [334, 234] on span "Shawarma" at bounding box center [356, 240] width 44 height 12
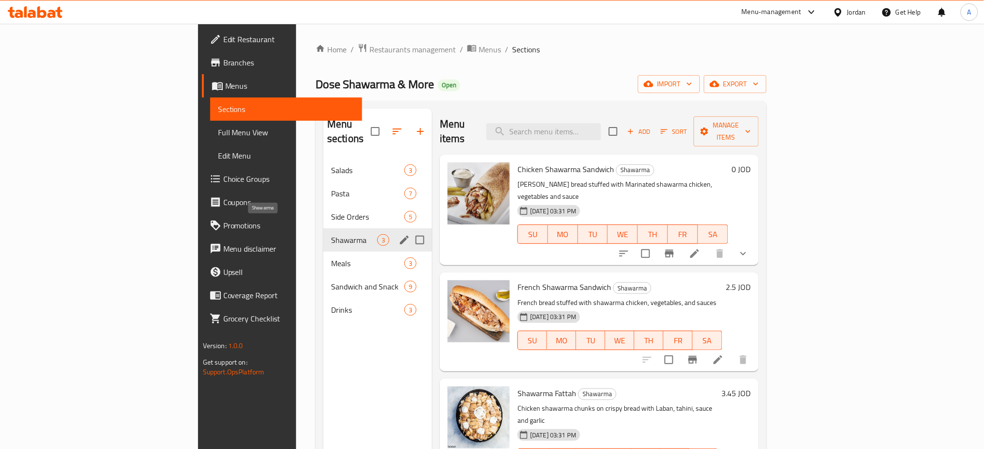
click at [331, 211] on span "Side Orders" at bounding box center [367, 217] width 73 height 12
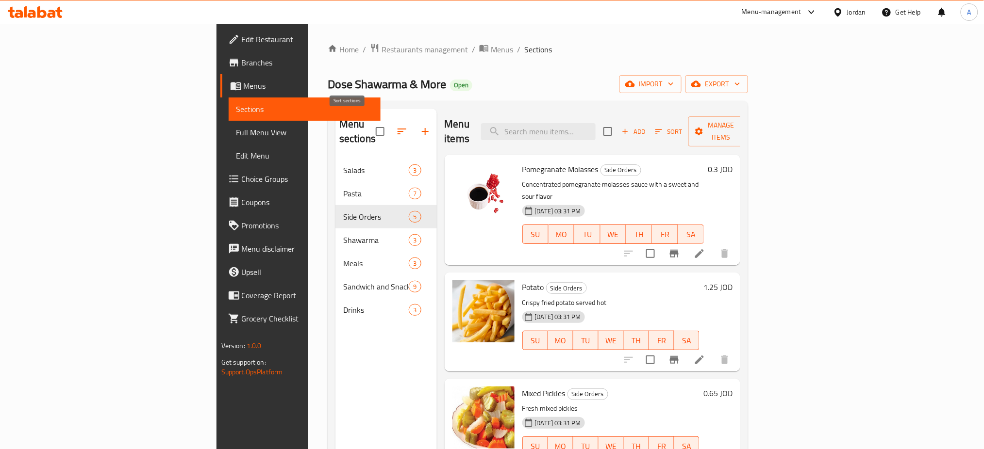
click at [390, 120] on button "button" at bounding box center [401, 131] width 23 height 23
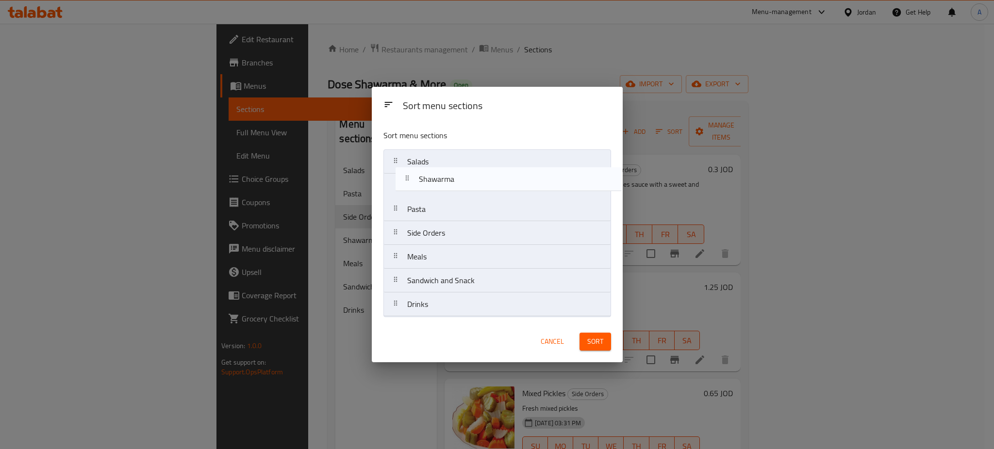
drag, startPoint x: 492, startPoint y: 233, endPoint x: 506, endPoint y: 173, distance: 61.7
click at [506, 173] on nav "Salads Pasta Side Orders Shawarma Meals Sandwich and Snack Drinks" at bounding box center [497, 233] width 228 height 167
click at [494, 188] on nav "Salads Shawarma Pasta Side Orders Meals Sandwich and Snack Drinks" at bounding box center [497, 233] width 228 height 167
drag, startPoint x: 482, startPoint y: 208, endPoint x: 488, endPoint y: 178, distance: 31.2
click at [488, 178] on nav "Salads Sandwich and Snack Shawarma Pasta Side Orders Meals Drinks" at bounding box center [497, 233] width 228 height 167
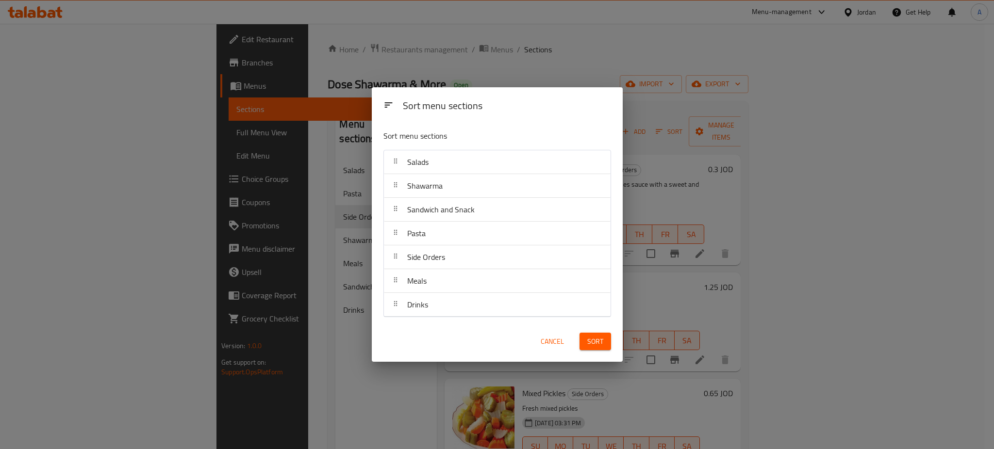
click at [539, 337] on button "Cancel" at bounding box center [552, 342] width 31 height 18
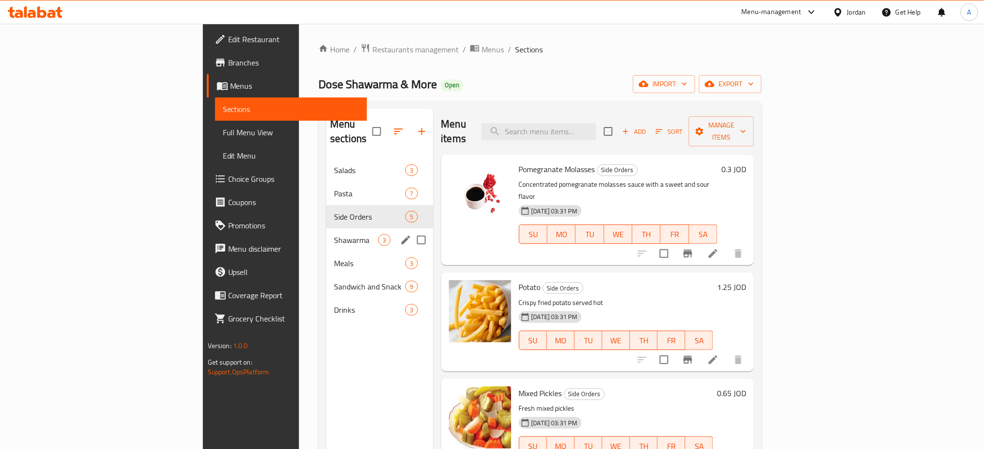
click at [334, 234] on span "Shawarma" at bounding box center [356, 240] width 44 height 12
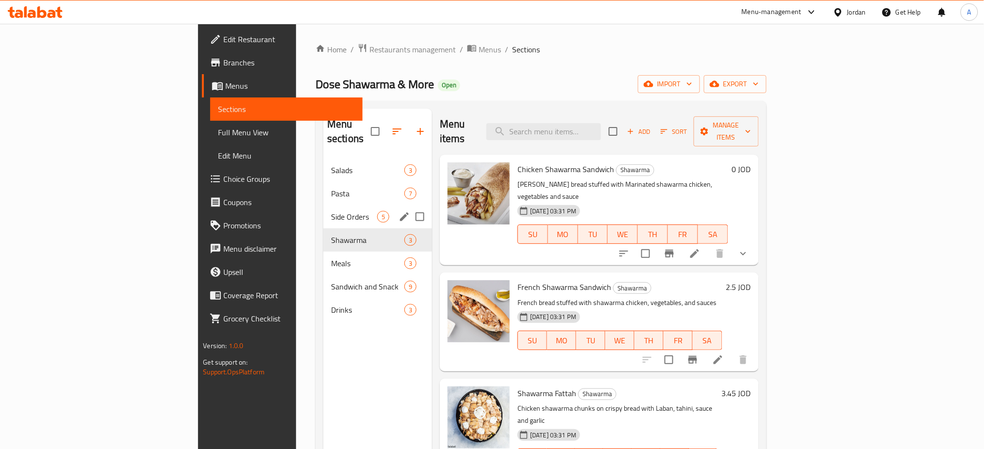
click at [323, 205] on div "Side Orders 5" at bounding box center [377, 216] width 109 height 23
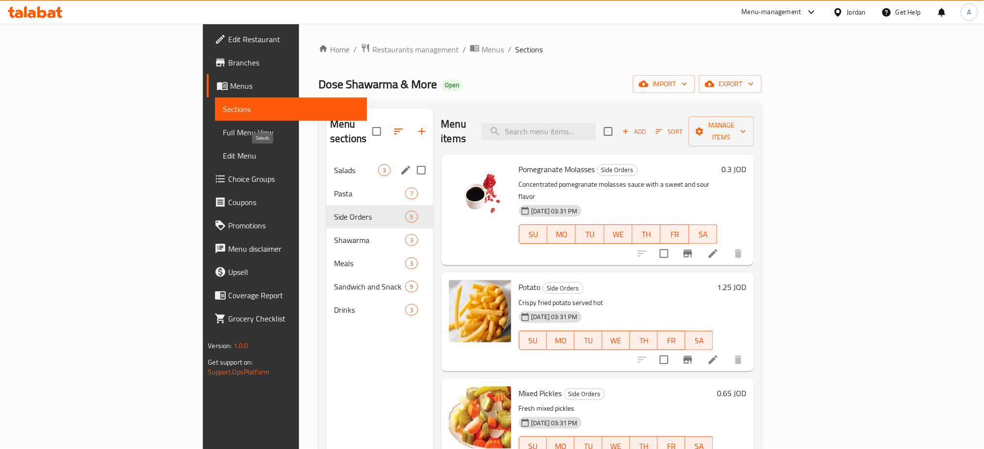
click at [334, 165] on span "Salads" at bounding box center [356, 171] width 44 height 12
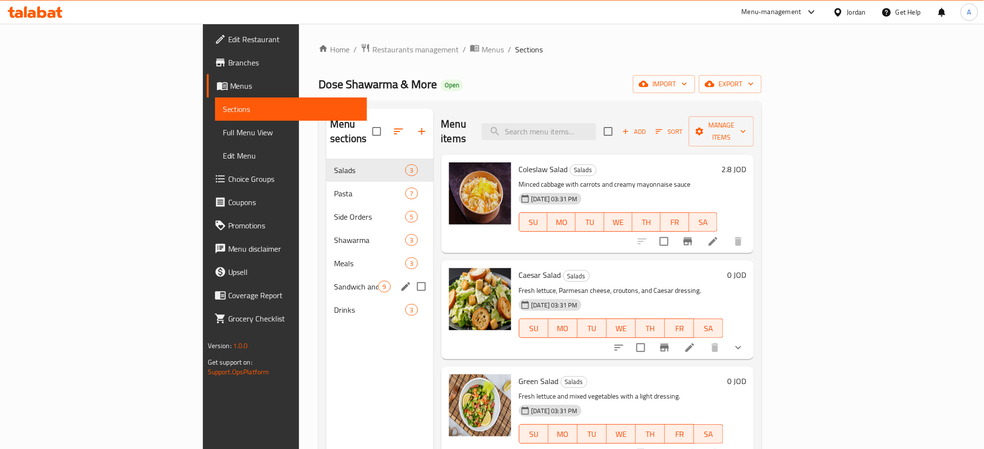
click at [326, 257] on div "Meals 3" at bounding box center [379, 263] width 107 height 23
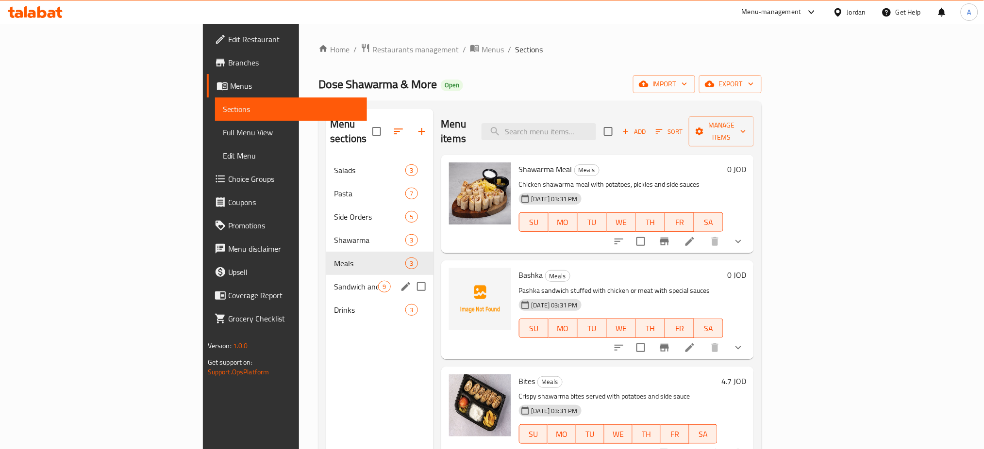
click at [334, 281] on span "Sandwich and Snack" at bounding box center [356, 287] width 44 height 12
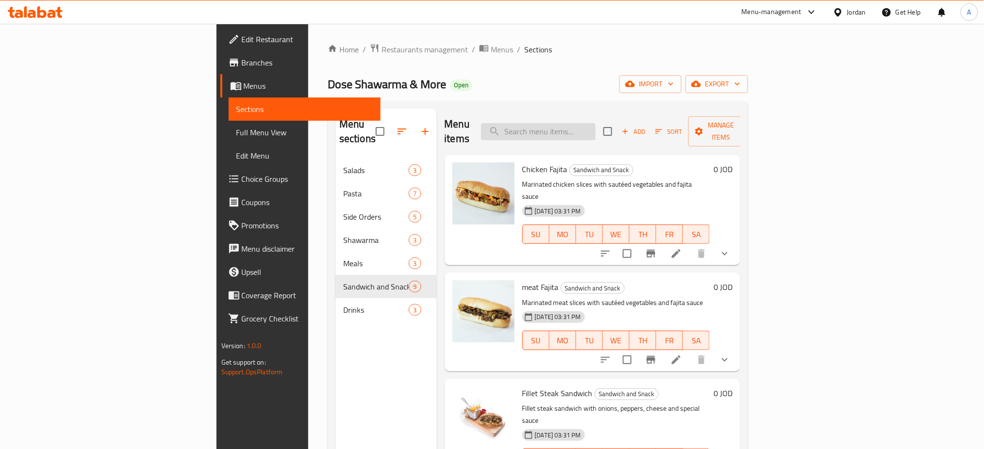
click at [596, 131] on input "search" at bounding box center [538, 131] width 115 height 17
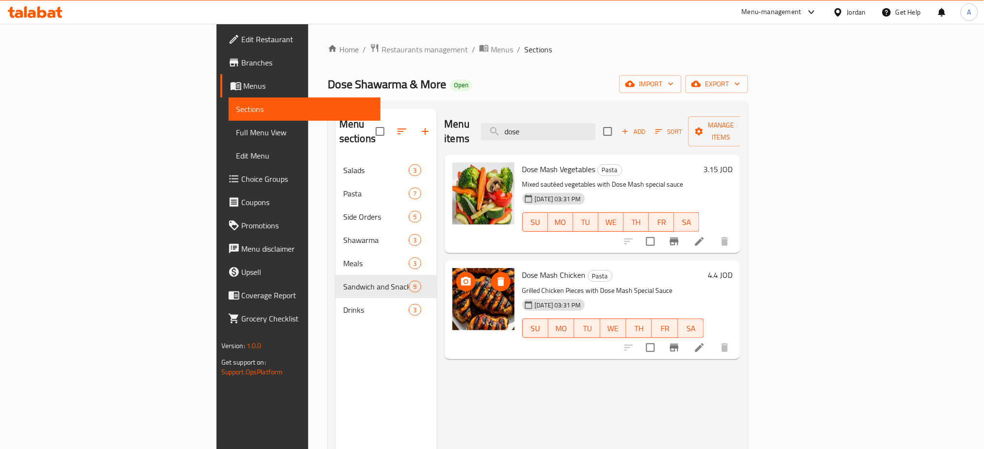
type input "dose"
click at [495, 276] on icon "delete image" at bounding box center [501, 282] width 12 height 12
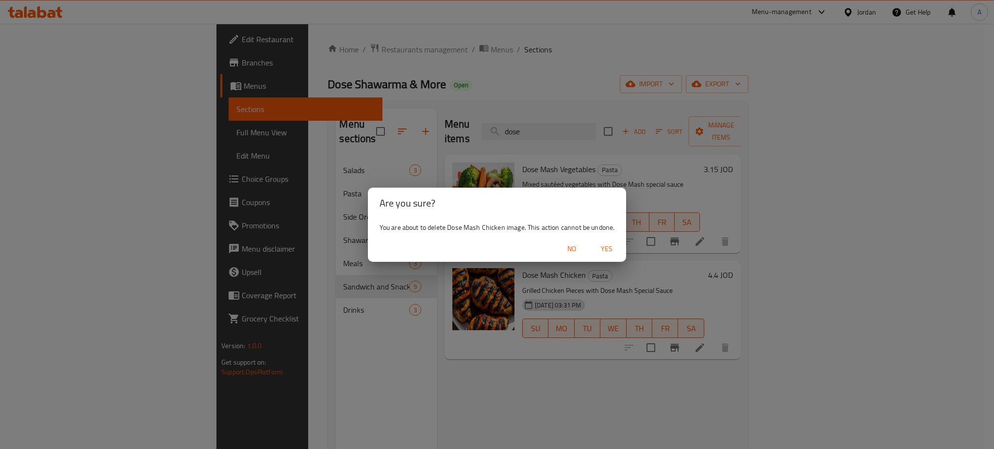
click at [616, 241] on button "Yes" at bounding box center [606, 249] width 31 height 18
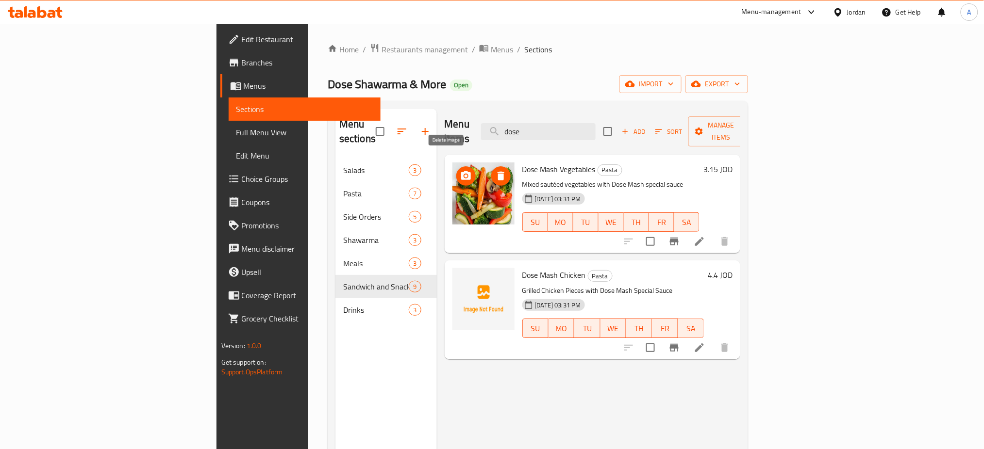
click at [491, 170] on span "delete image" at bounding box center [500, 176] width 19 height 12
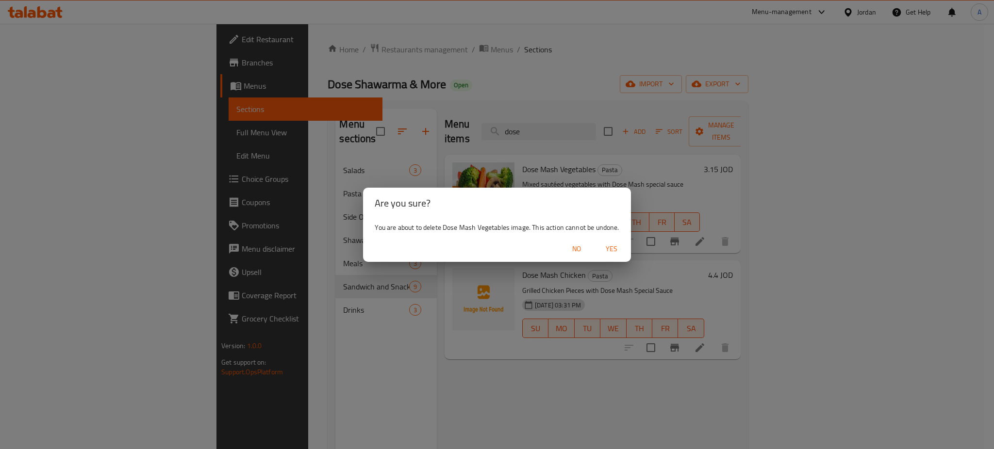
click at [612, 251] on span "Yes" at bounding box center [611, 249] width 23 height 12
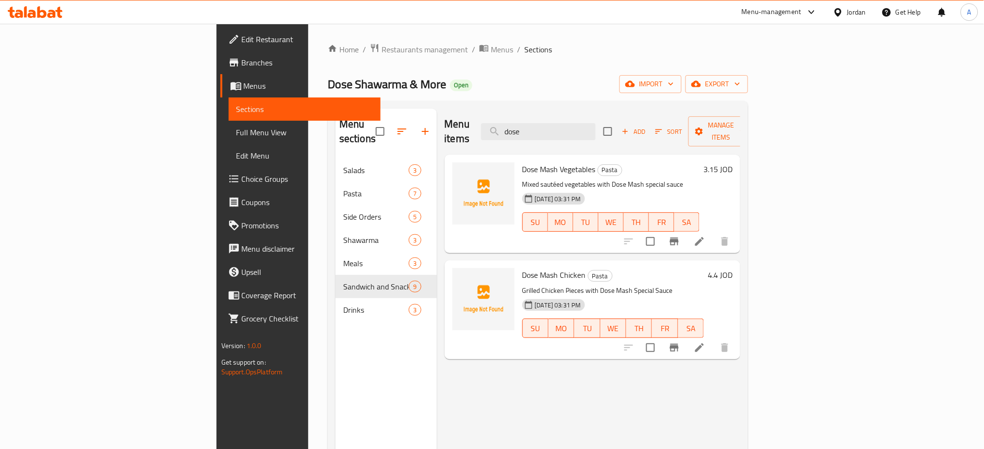
click at [748, 97] on div "Home / Restaurants management / Menus / Sections Dose Shawarma & More Open impo…" at bounding box center [538, 304] width 420 height 523
drag, startPoint x: 774, startPoint y: 13, endPoint x: 774, endPoint y: 24, distance: 11.2
click at [774, 13] on div "Menu-management" at bounding box center [772, 12] width 60 height 12
click at [755, 71] on div "Agent Campaigns Center" at bounding box center [717, 65] width 89 height 22
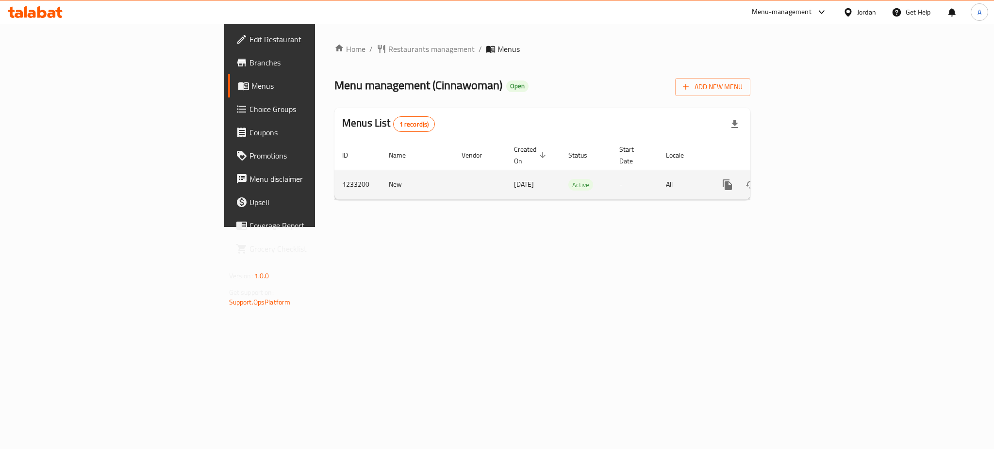
click at [809, 173] on link "enhanced table" at bounding box center [797, 184] width 23 height 23
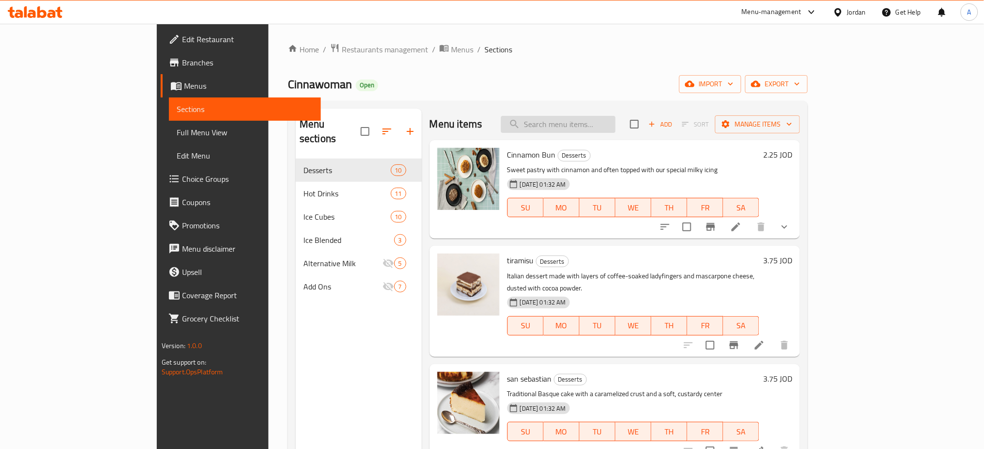
click at [616, 124] on input "search" at bounding box center [558, 124] width 115 height 17
click at [742, 229] on icon at bounding box center [736, 227] width 12 height 12
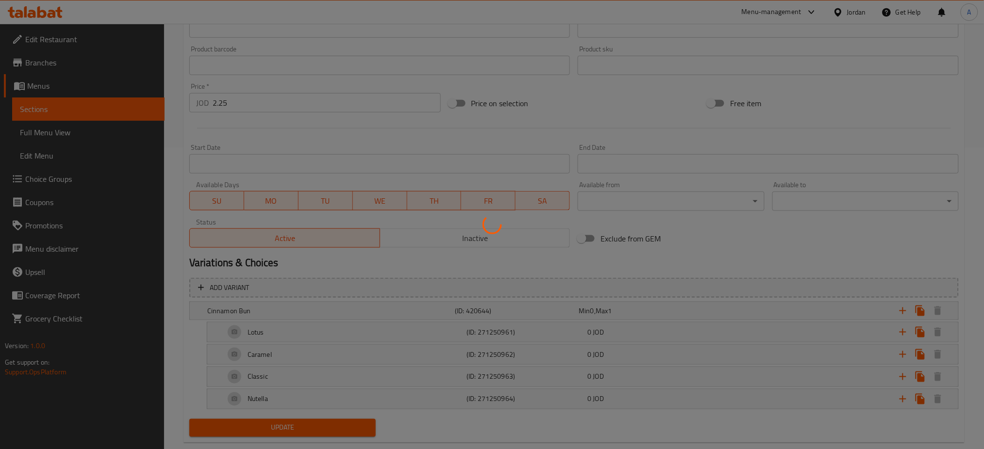
scroll to position [321, 0]
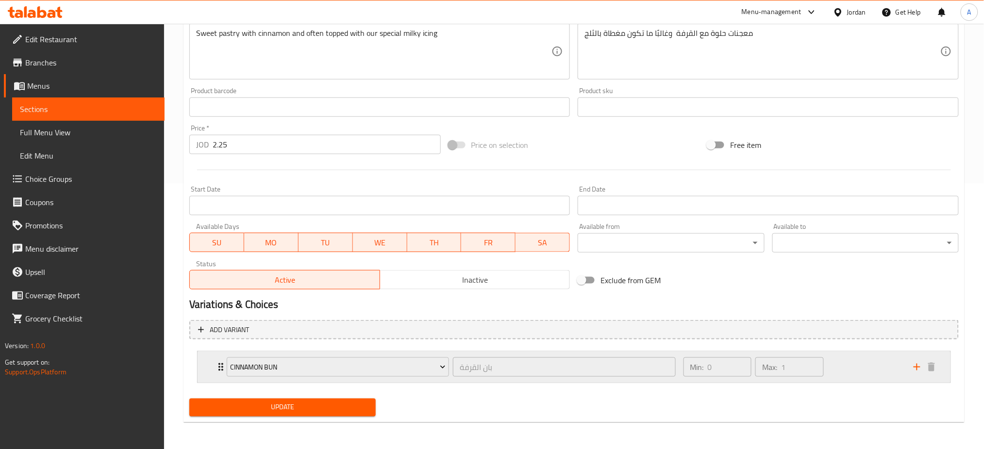
click at [844, 370] on div "Min: 0 ​ Max: 1 ​" at bounding box center [793, 367] width 230 height 31
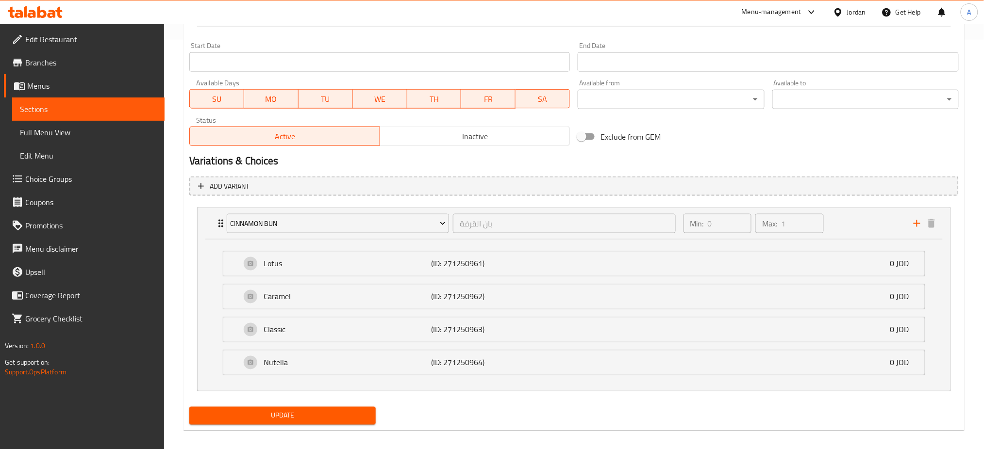
scroll to position [417, 0]
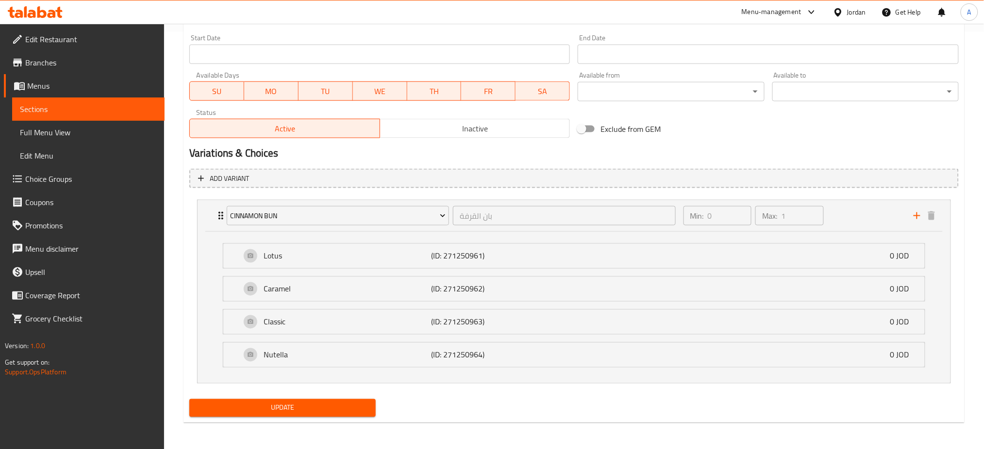
click at [862, 388] on nav "Cinnamon Bun بان القرفة ​ Min: 0 ​ Max: 1 ​ Lotus (ID: 271250961) 0 JOD Name (E…" at bounding box center [573, 292] width 769 height 200
click at [874, 369] on li "Nutella (ID: 271250964) 0 JOD Name (En) Nutella Name (En) Name (Ar) نوتيلا Name…" at bounding box center [574, 355] width 718 height 33
click at [872, 354] on div "Nutella (ID: 271250964) 0 JOD" at bounding box center [577, 355] width 672 height 24
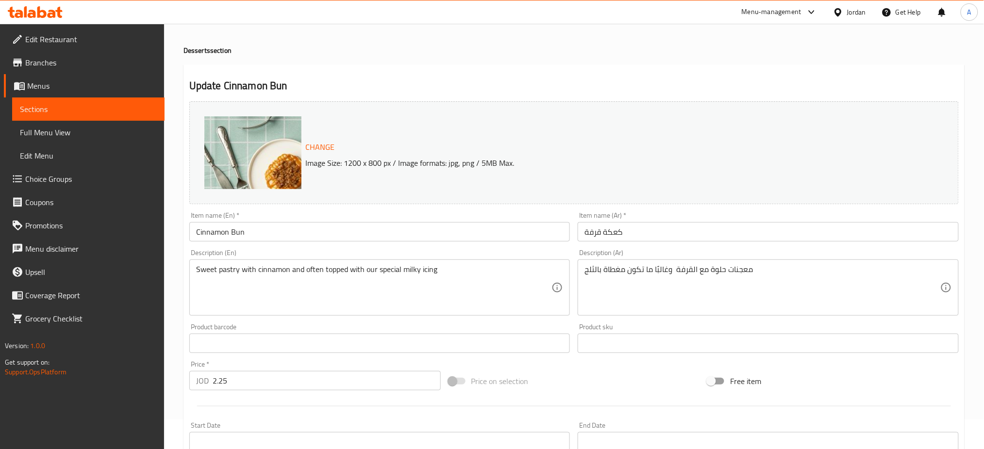
scroll to position [0, 0]
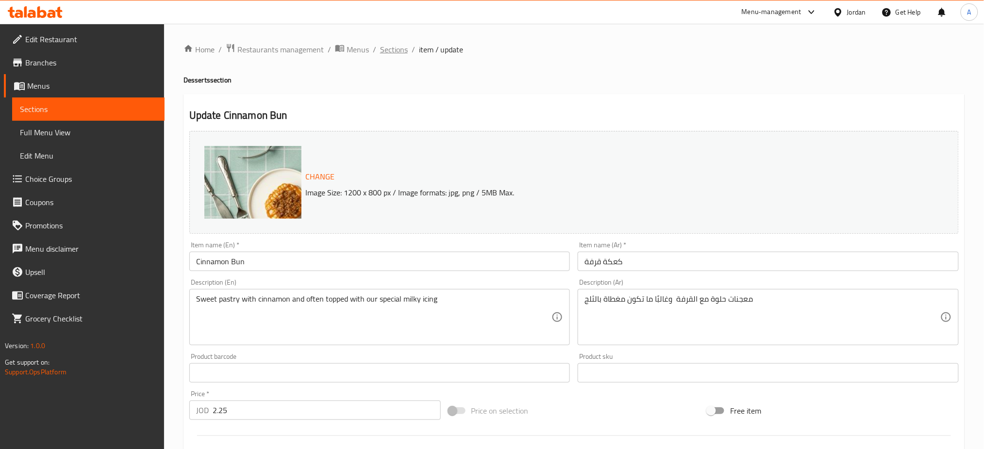
click at [399, 50] on span "Sections" at bounding box center [394, 50] width 28 height 12
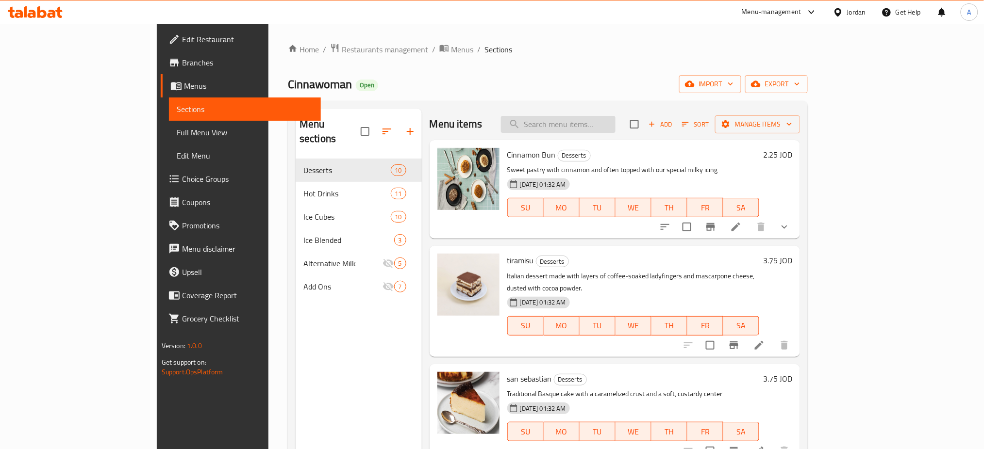
click at [615, 121] on input "search" at bounding box center [558, 124] width 115 height 17
type input "nutella"
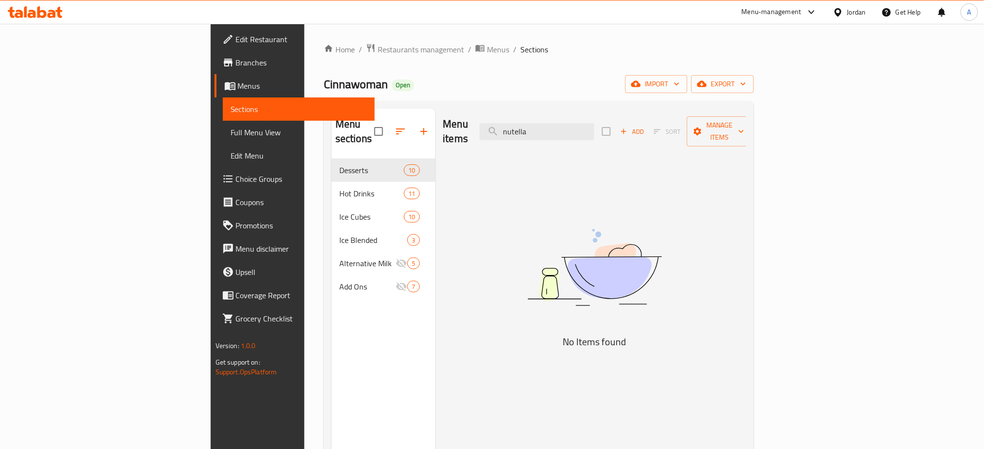
drag, startPoint x: 596, startPoint y: 131, endPoint x: 488, endPoint y: 129, distance: 108.3
click at [487, 131] on div "Menu items nutella Add Sort Manage items" at bounding box center [594, 132] width 303 height 46
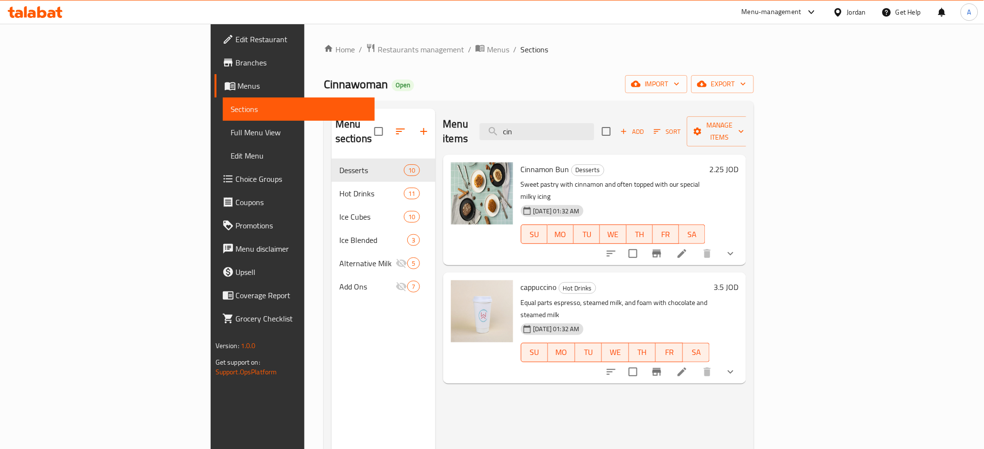
type input "cin"
click at [696, 245] on li at bounding box center [681, 253] width 27 height 17
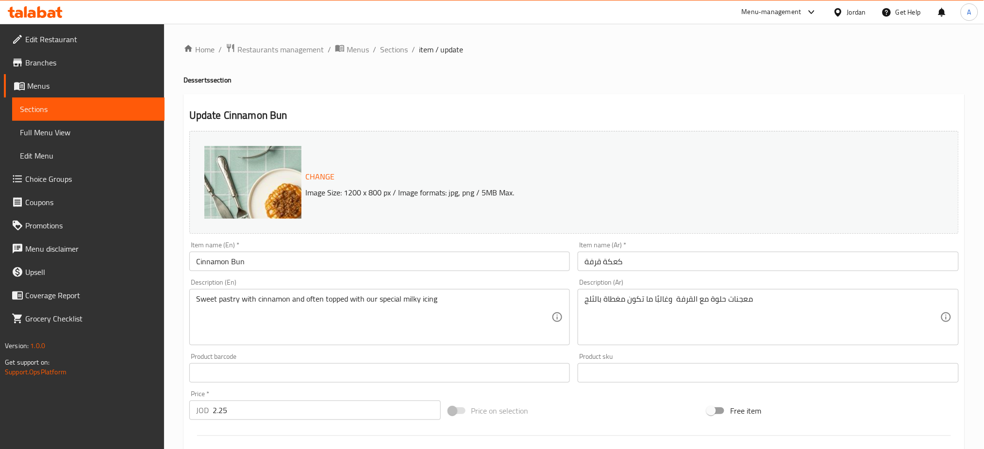
click at [858, 63] on div "Home / Restaurants management / Menus / Sections / item / update Desserts secti…" at bounding box center [573, 369] width 781 height 653
click at [401, 51] on span "Sections" at bounding box center [394, 50] width 28 height 12
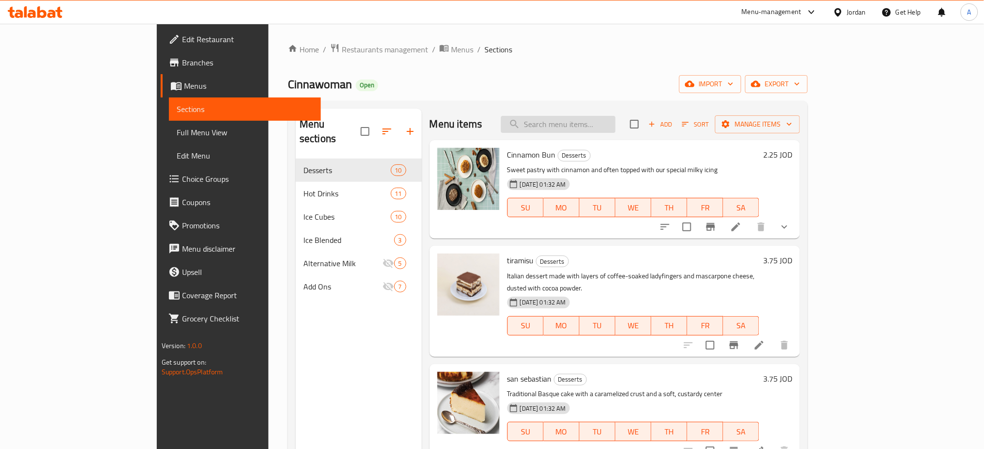
click at [615, 123] on input "search" at bounding box center [558, 124] width 115 height 17
type input "س"
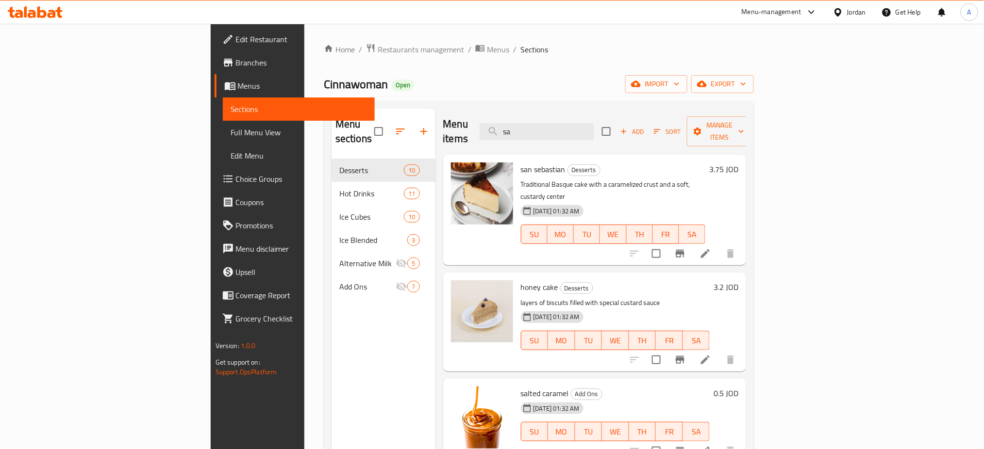
type input "sa"
click at [719, 245] on li at bounding box center [705, 253] width 27 height 17
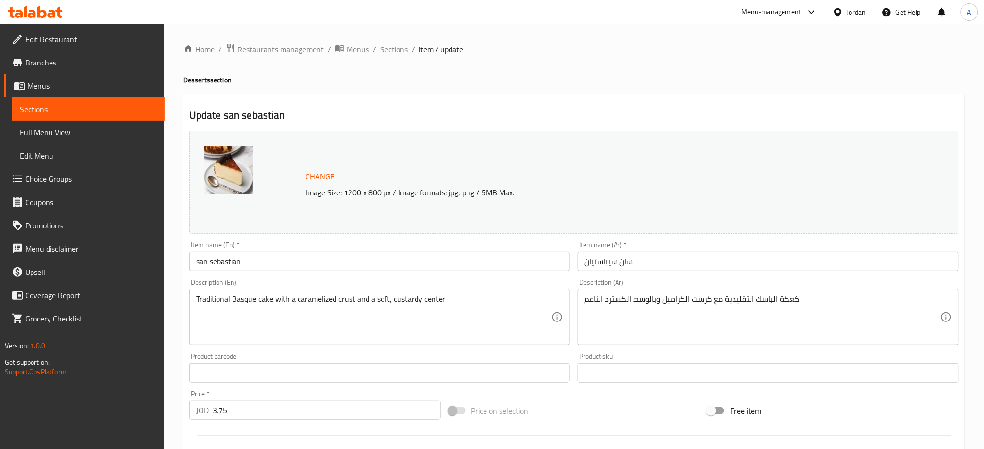
click at [201, 264] on input "san sebastian" at bounding box center [379, 261] width 381 height 19
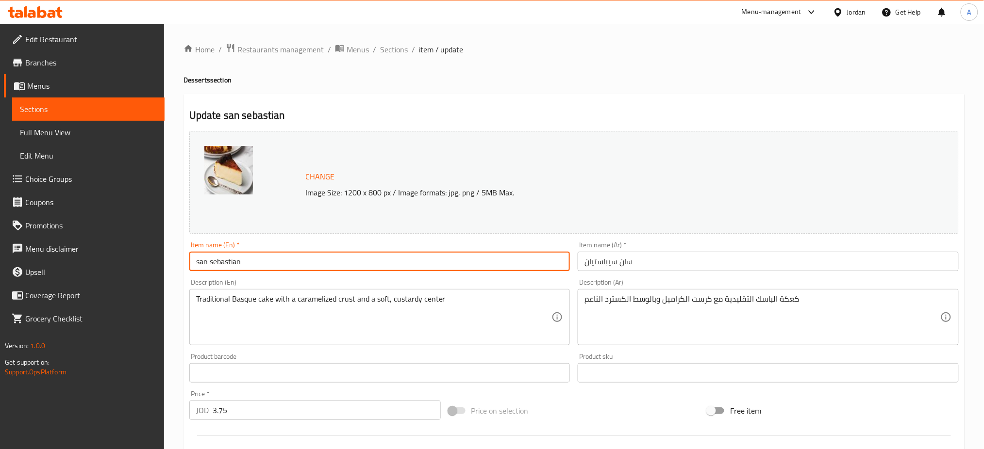
click at [194, 262] on input "san sebastian" at bounding box center [379, 261] width 381 height 19
type input "Chocolate san sebastian"
click at [711, 263] on input "سان سيباستيان" at bounding box center [768, 261] width 381 height 19
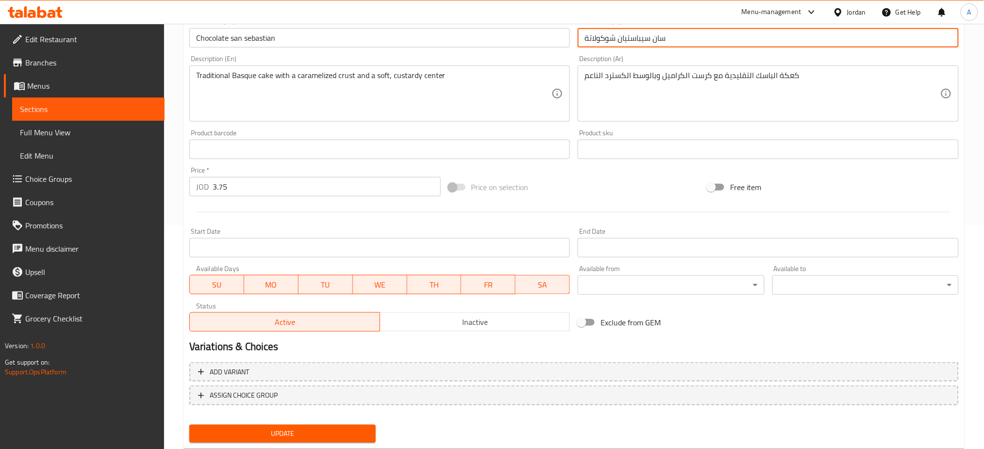
scroll to position [249, 0]
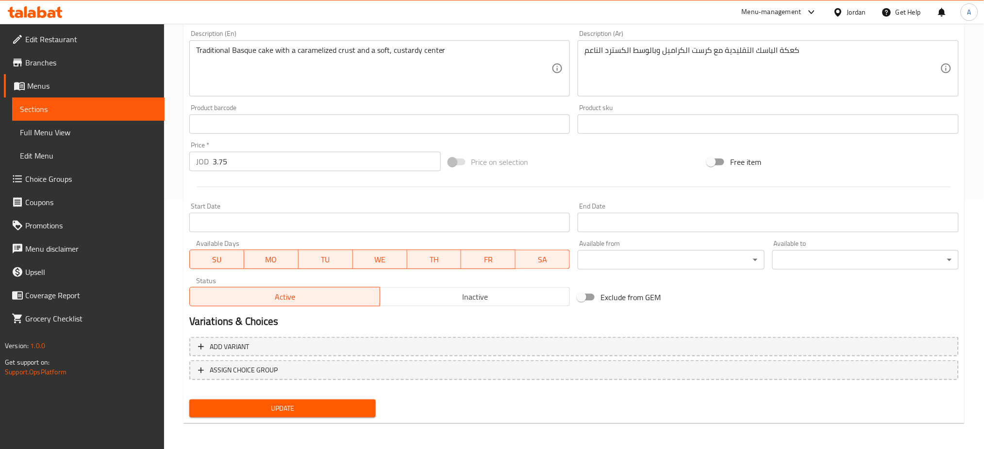
type input "سان سيباستيان شوكولاتة"
click at [340, 403] on span "Update" at bounding box center [282, 409] width 171 height 12
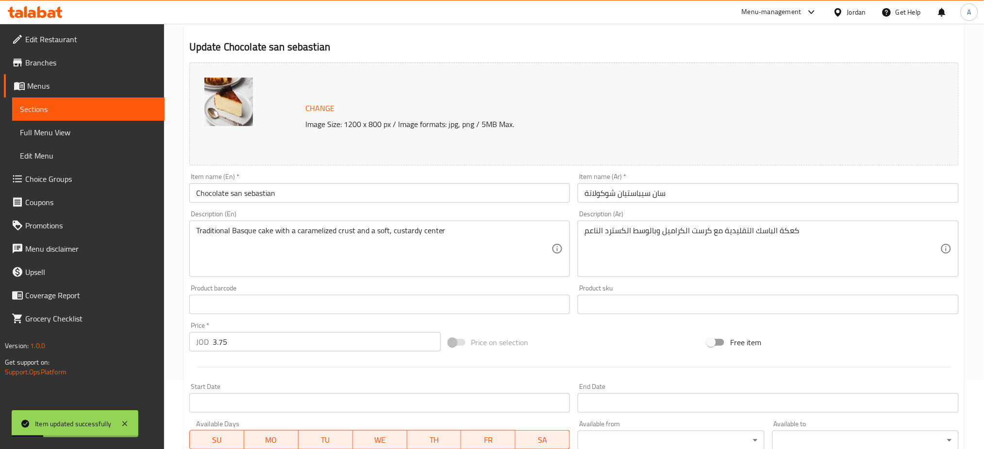
scroll to position [0, 0]
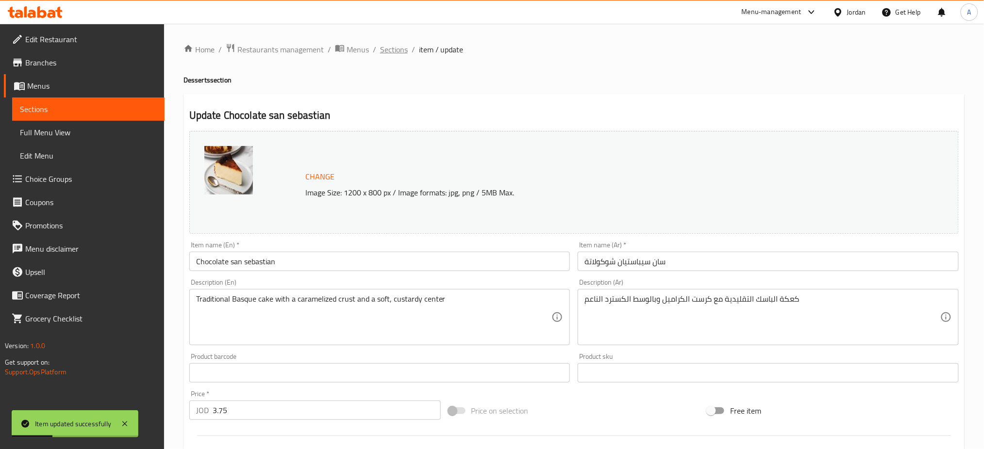
click at [399, 53] on span "Sections" at bounding box center [394, 50] width 28 height 12
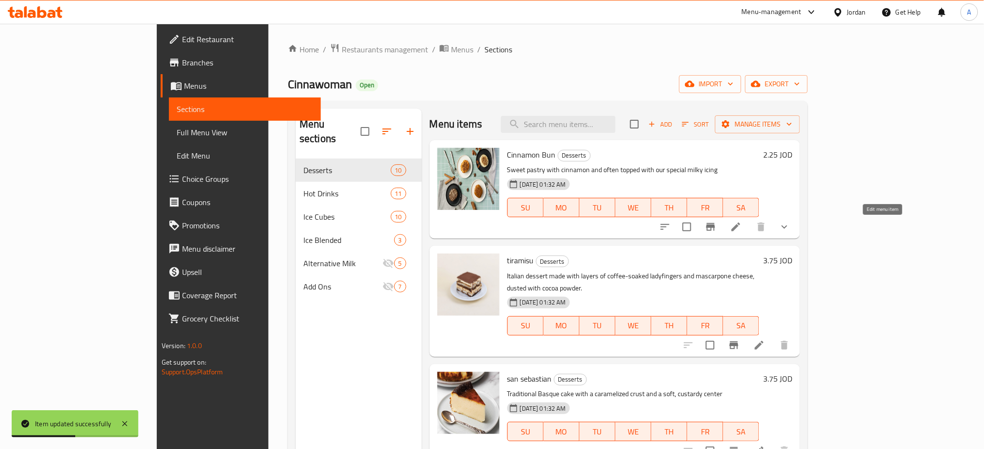
click at [742, 225] on icon at bounding box center [736, 227] width 12 height 12
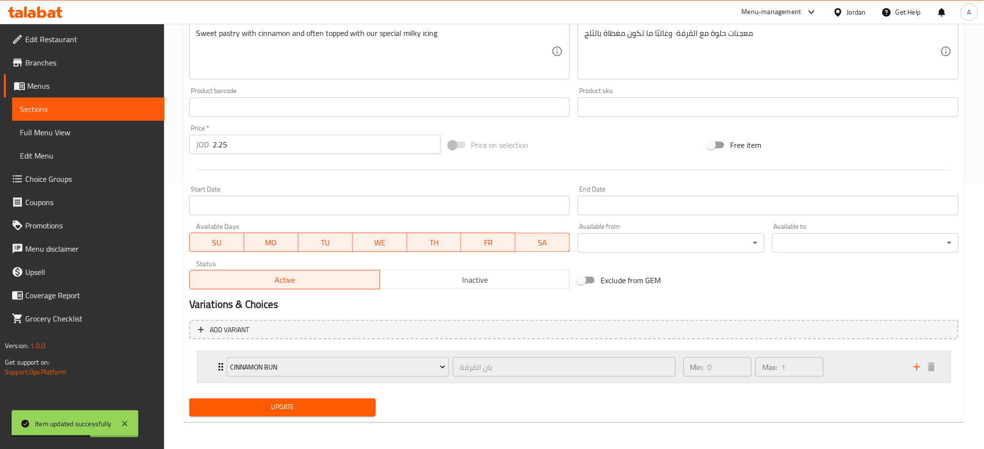
click at [835, 370] on div "Min: 0 ​ Max: 1 ​" at bounding box center [793, 367] width 230 height 31
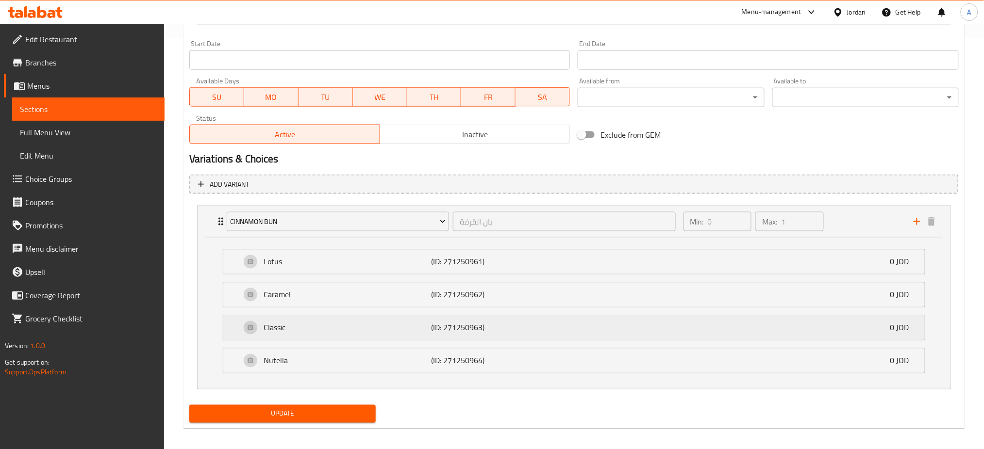
scroll to position [413, 0]
click at [750, 376] on li "Nutella (ID: 271250964) 0 JOD Name (En) Nutella Name (En) Name (Ar) نوتيلا Name…" at bounding box center [574, 359] width 718 height 33
click at [755, 366] on div "Nutella (ID: 271250964) 0 JOD" at bounding box center [577, 360] width 672 height 24
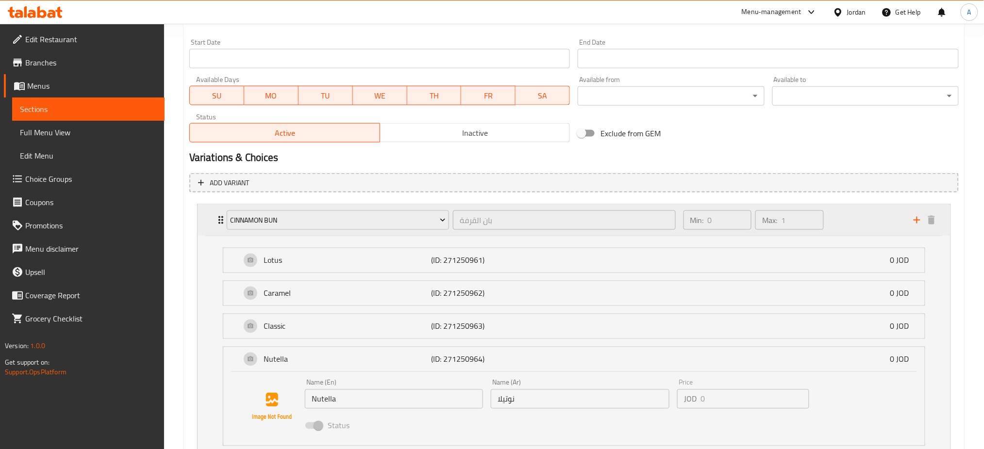
click at [860, 227] on div "Min: 0 ​ Max: 1 ​" at bounding box center [793, 220] width 230 height 31
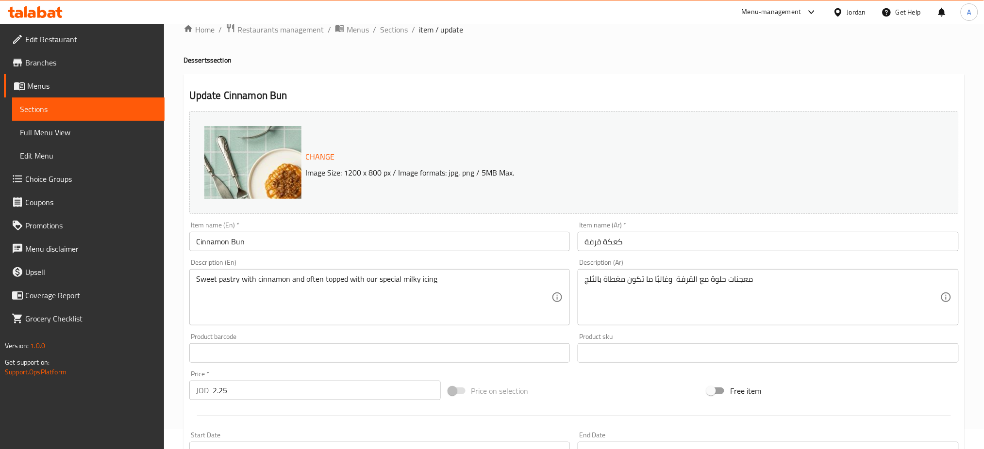
scroll to position [7, 0]
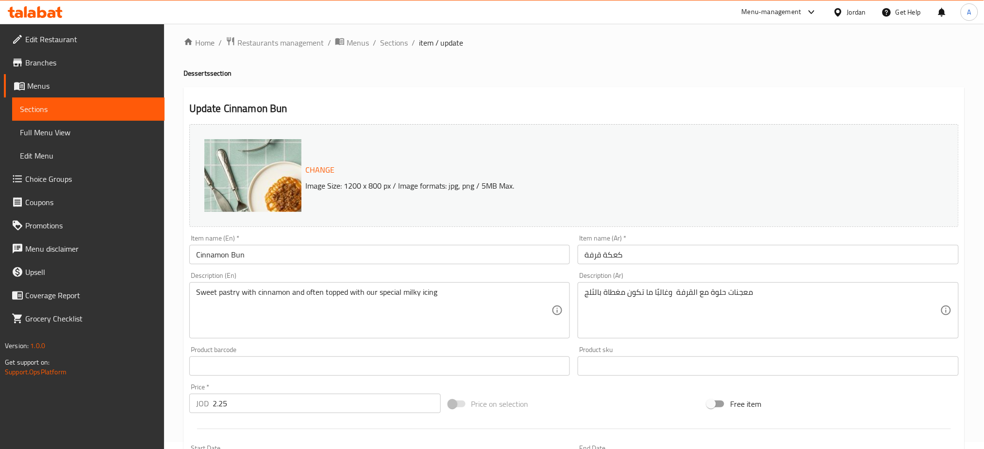
click at [79, 181] on span "Choice Groups" at bounding box center [91, 179] width 132 height 12
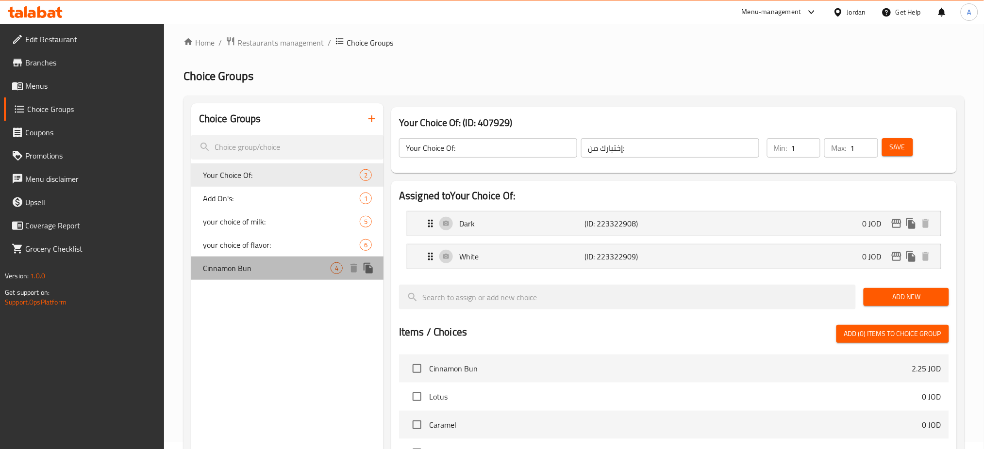
click at [322, 259] on div "Cinnamon Bun 4" at bounding box center [287, 268] width 192 height 23
type input "Cinnamon Bun"
type input "بان القرفة"
type input "0"
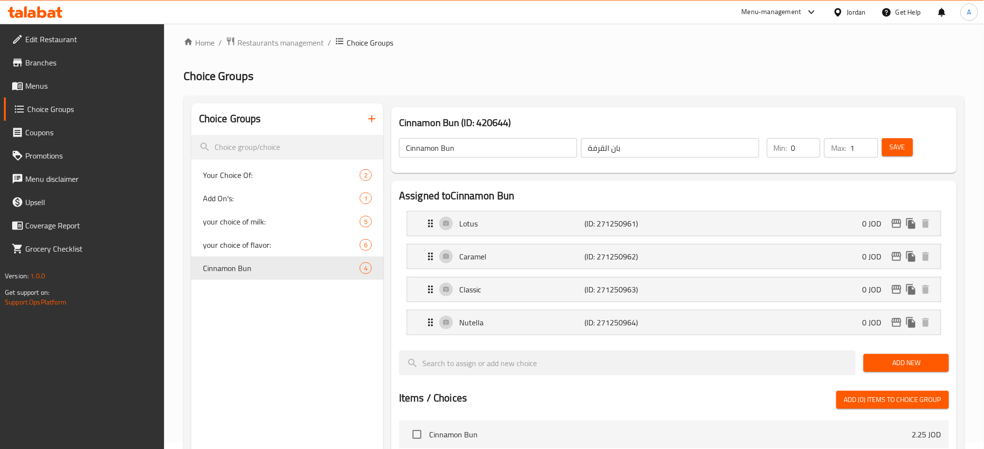
click at [893, 362] on span "Add New" at bounding box center [905, 363] width 69 height 12
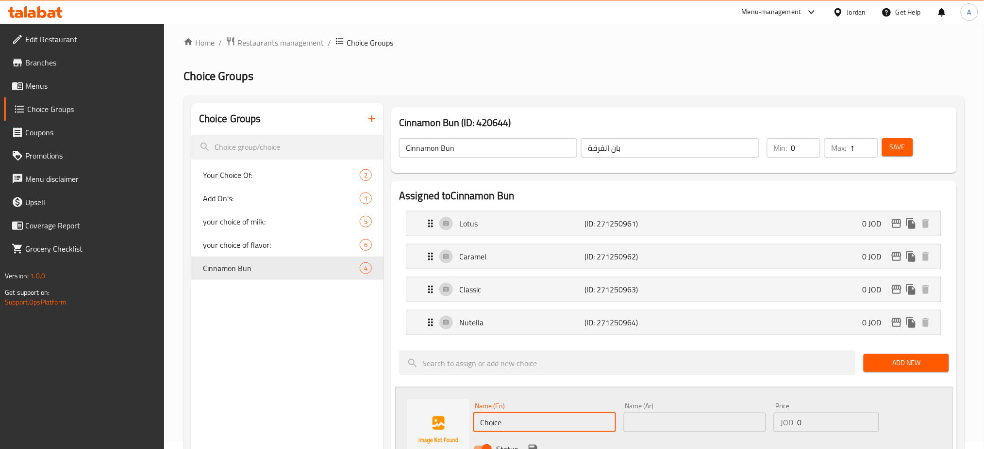
drag, startPoint x: 551, startPoint y: 418, endPoint x: 414, endPoint y: 424, distance: 138.0
click at [414, 424] on div "Name (En) Choice Name (En) Name (Ar) Name (Ar) Price JOD 0 Price Status" at bounding box center [674, 430] width 558 height 86
type input "س"
click at [664, 424] on input "text" at bounding box center [695, 422] width 143 height 19
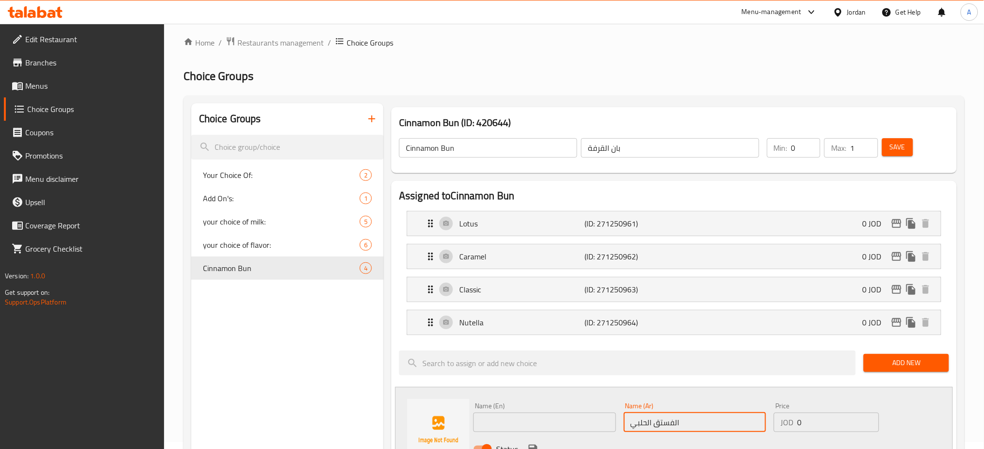
type input "الفستق الحلبي"
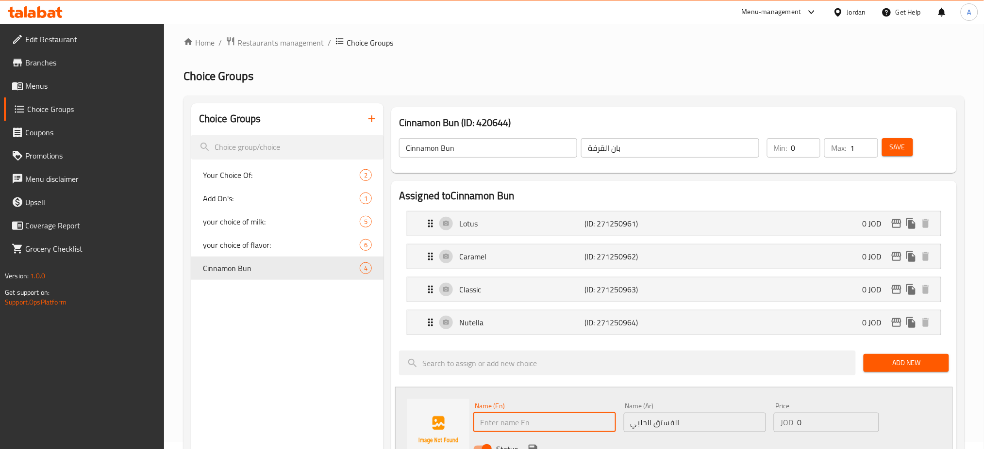
click at [508, 427] on input "text" at bounding box center [544, 422] width 143 height 19
type input "Pistachio"
click at [844, 416] on input "0" at bounding box center [838, 422] width 82 height 19
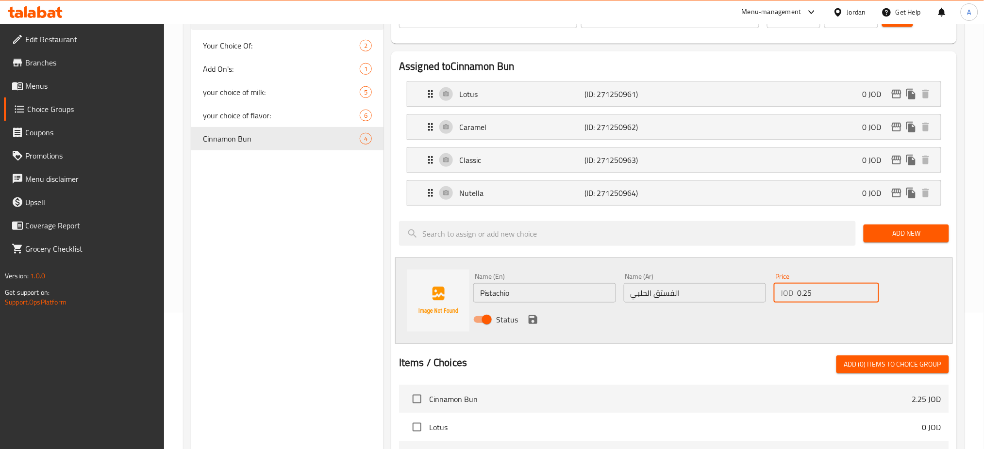
type input "0.25"
click at [534, 319] on icon "save" at bounding box center [533, 320] width 9 height 9
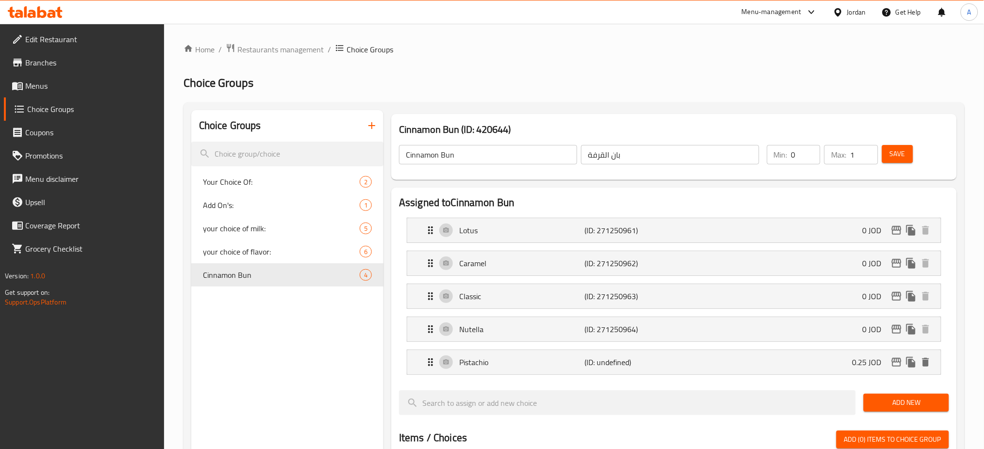
click at [883, 163] on button "Save" at bounding box center [897, 154] width 31 height 18
drag, startPoint x: 83, startPoint y: 90, endPoint x: 97, endPoint y: 93, distance: 13.3
click at [83, 90] on span "Menus" at bounding box center [91, 86] width 132 height 12
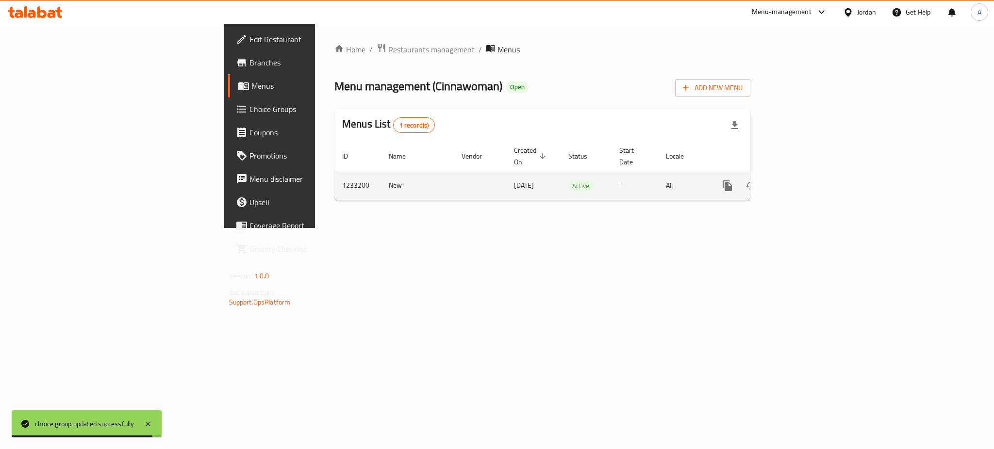
click at [802, 182] on icon "enhanced table" at bounding box center [797, 186] width 9 height 9
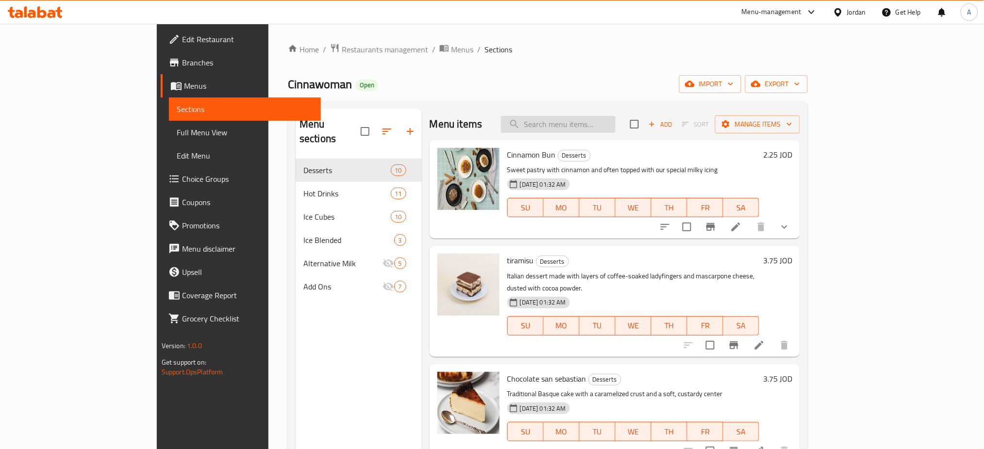
click at [616, 133] on input "search" at bounding box center [558, 124] width 115 height 17
click at [616, 132] on input "san" at bounding box center [558, 124] width 115 height 17
click at [616, 120] on input "san" at bounding box center [558, 124] width 115 height 17
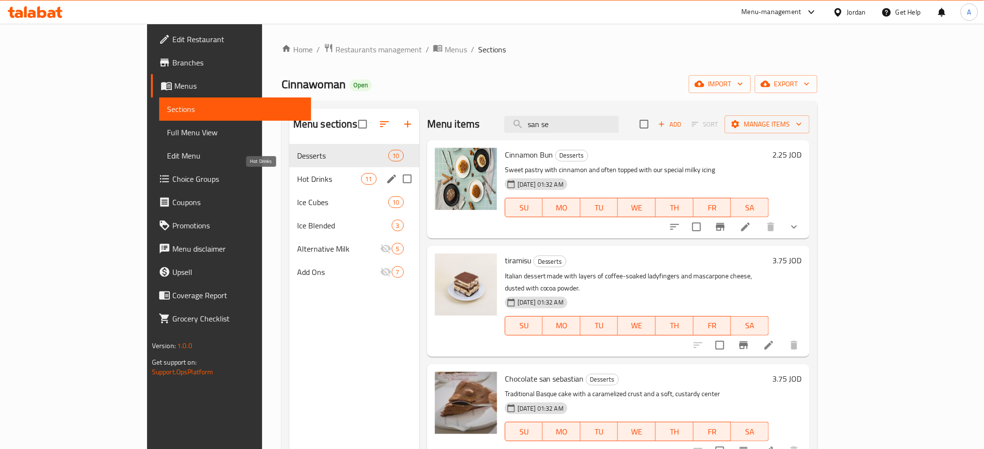
click at [297, 180] on span "Hot Drinks" at bounding box center [329, 179] width 64 height 12
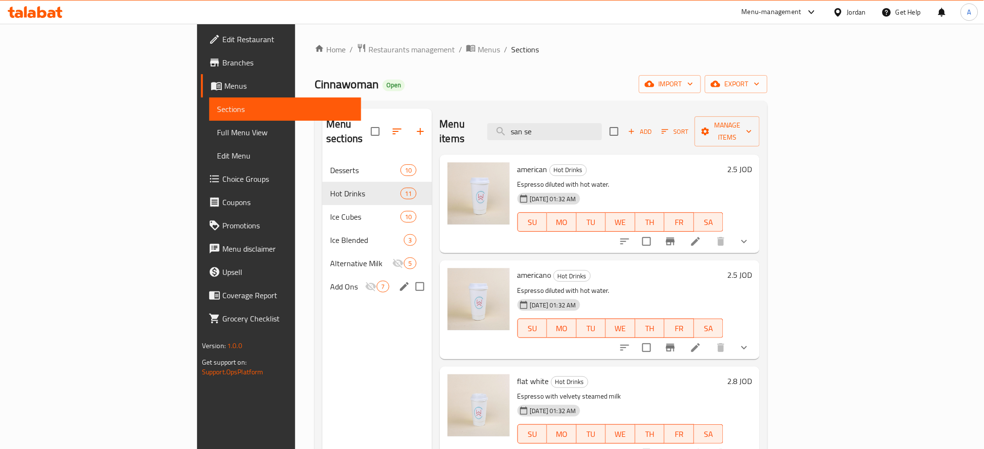
click at [322, 275] on div "Add Ons 7" at bounding box center [376, 286] width 109 height 23
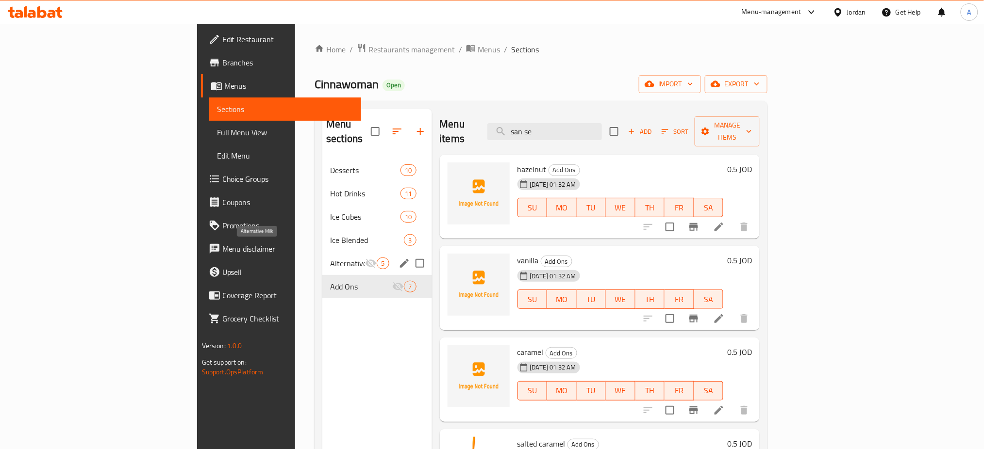
click at [330, 258] on span "Alternative Milk" at bounding box center [347, 264] width 35 height 12
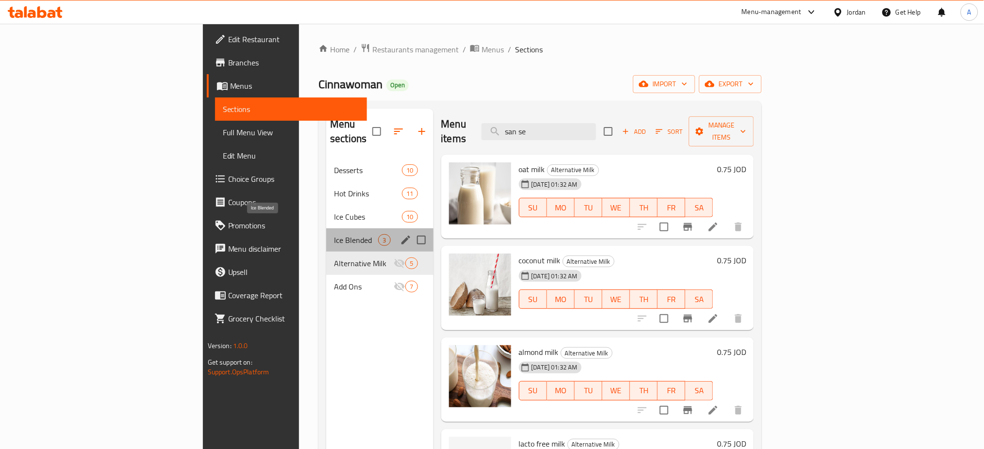
click at [334, 234] on span "Ice Blended" at bounding box center [356, 240] width 44 height 12
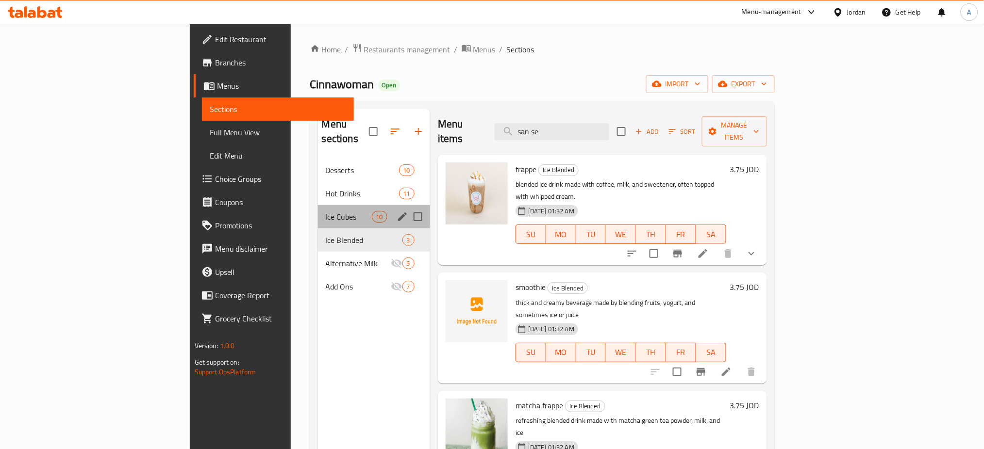
click at [318, 209] on div "Ice Cubes 10" at bounding box center [374, 216] width 112 height 23
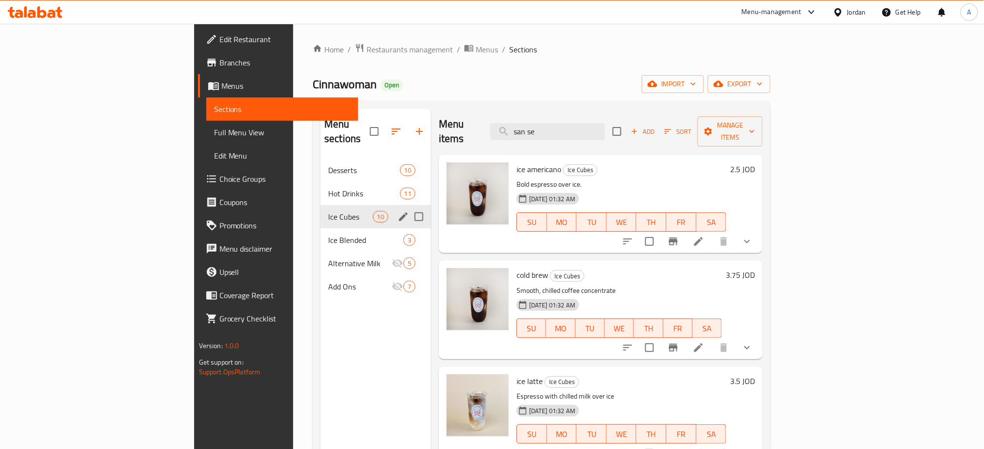
click at [320, 205] on div "Ice Cubes 10" at bounding box center [375, 216] width 111 height 23
click at [328, 188] on span "Hot Drinks" at bounding box center [350, 194] width 44 height 12
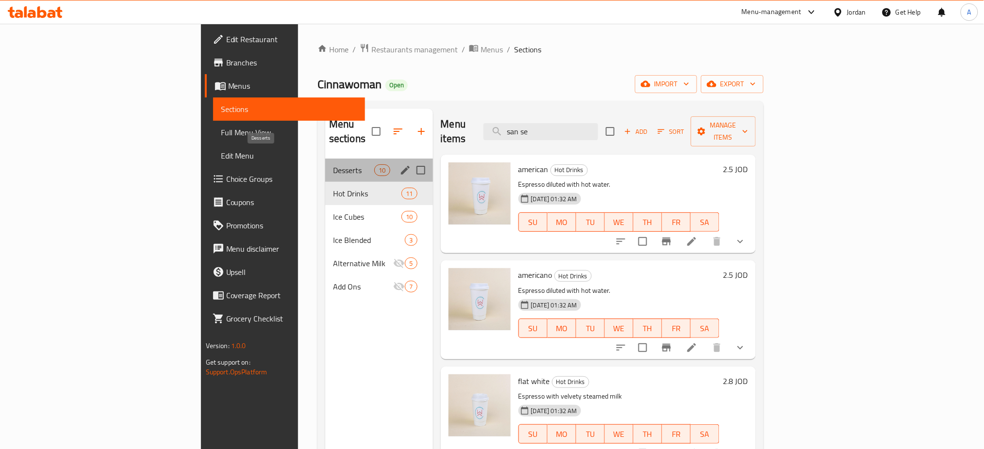
click at [333, 165] on span "Desserts" at bounding box center [353, 171] width 41 height 12
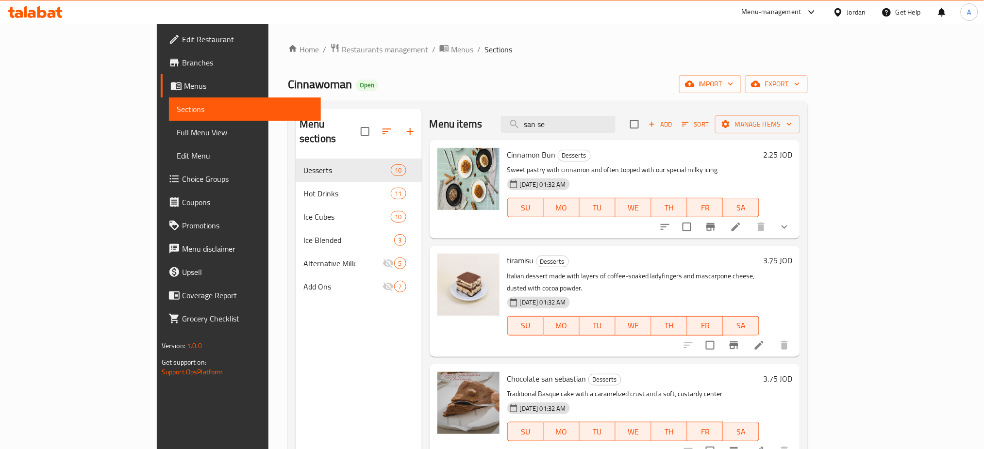
drag, startPoint x: 680, startPoint y: 129, endPoint x: 675, endPoint y: 128, distance: 5.0
click at [675, 128] on div "Menu items san se Add Sort Manage items" at bounding box center [615, 125] width 370 height 32
drag, startPoint x: 635, startPoint y: 128, endPoint x: 474, endPoint y: 128, distance: 160.7
click at [471, 128] on div "Menu items san se Add Sort Manage items" at bounding box center [615, 125] width 370 height 32
paste input "chocolate trifl"
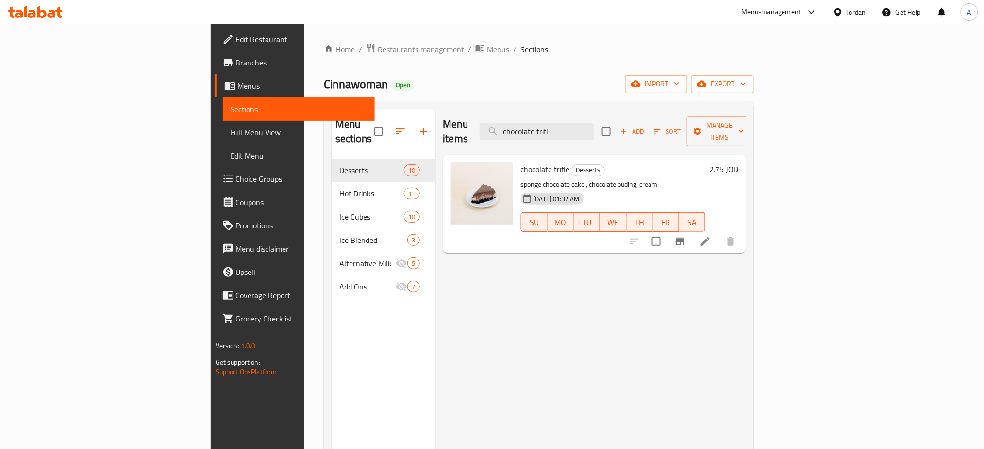
type input "chocolate trifl"
click at [710, 237] on icon at bounding box center [705, 241] width 9 height 9
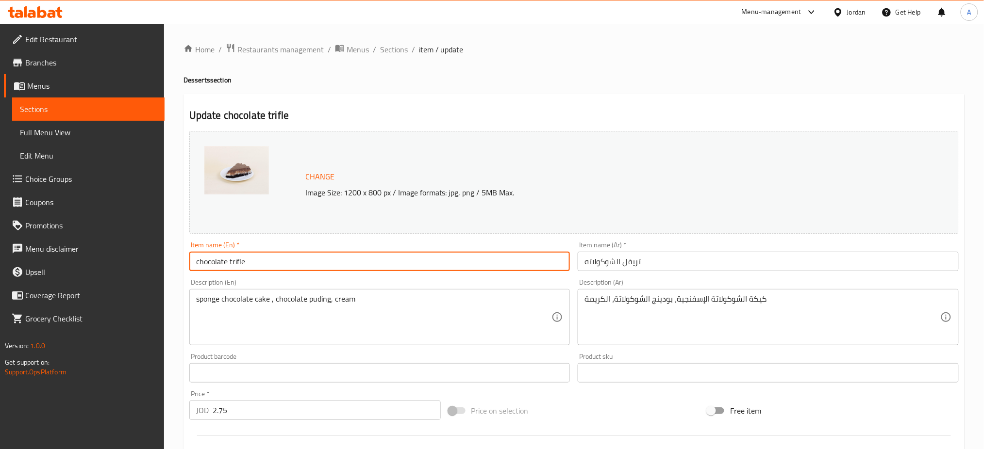
drag, startPoint x: 380, startPoint y: 262, endPoint x: 0, endPoint y: 262, distance: 379.6
click at [0, 262] on div "Edit Restaurant Branches Menus Sections Full Menu View Edit Menu Choice Groups …" at bounding box center [492, 362] width 984 height 676
paste input "oconut chocolat"
type input "coconut chocolate"
drag, startPoint x: 699, startPoint y: 261, endPoint x: 361, endPoint y: 262, distance: 338.3
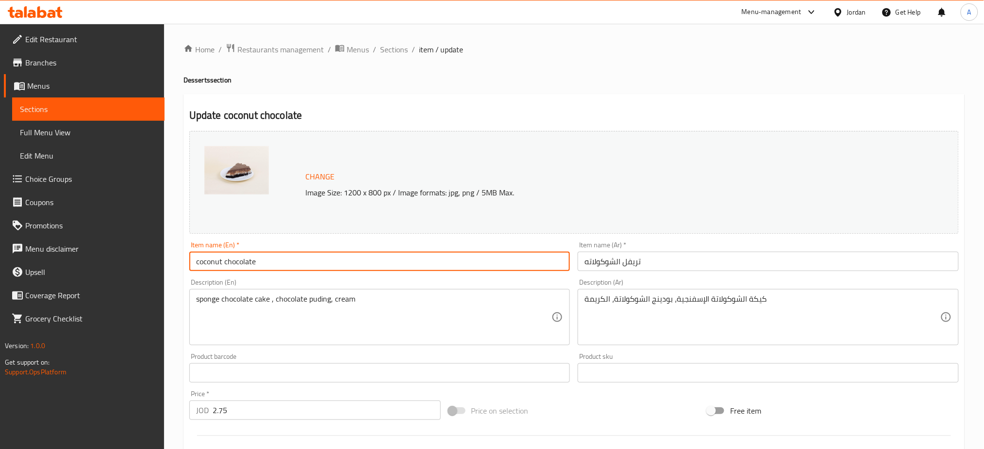
click at [361, 262] on div "Change Image Size: 1200 x 800 px / Image formats: jpg, png / 5MB Max. Item name…" at bounding box center [573, 343] width 777 height 433
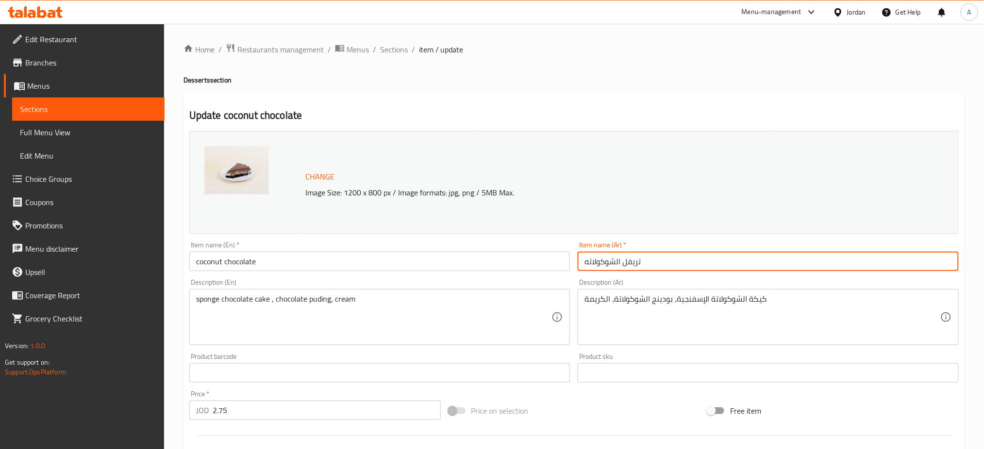
type input "ت"
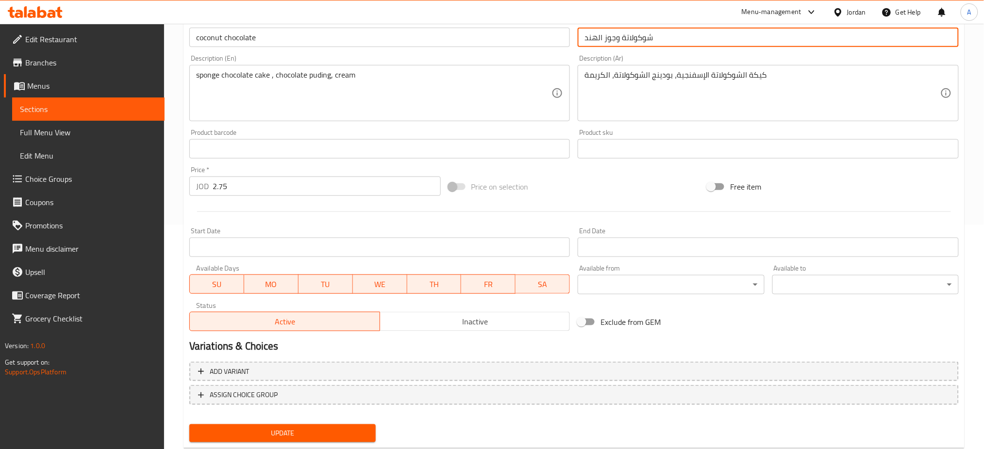
scroll to position [249, 0]
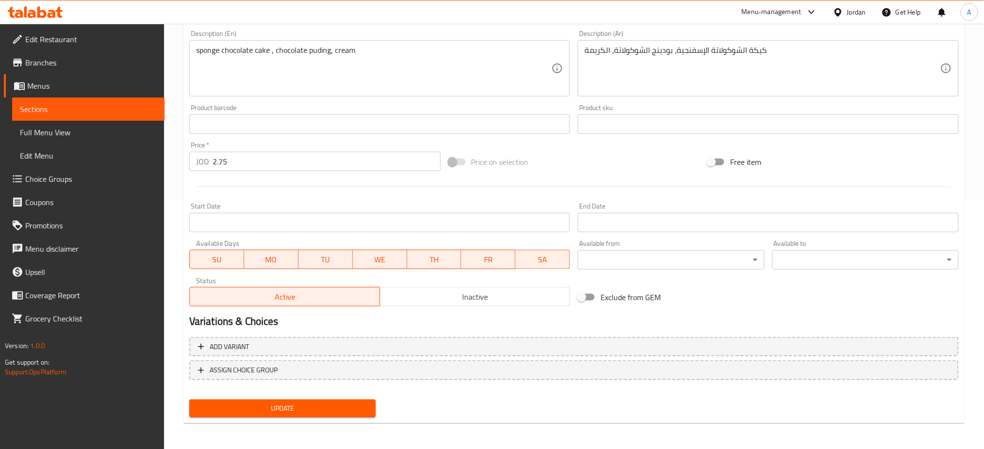
type input "شوكولاتة وجوز الهند"
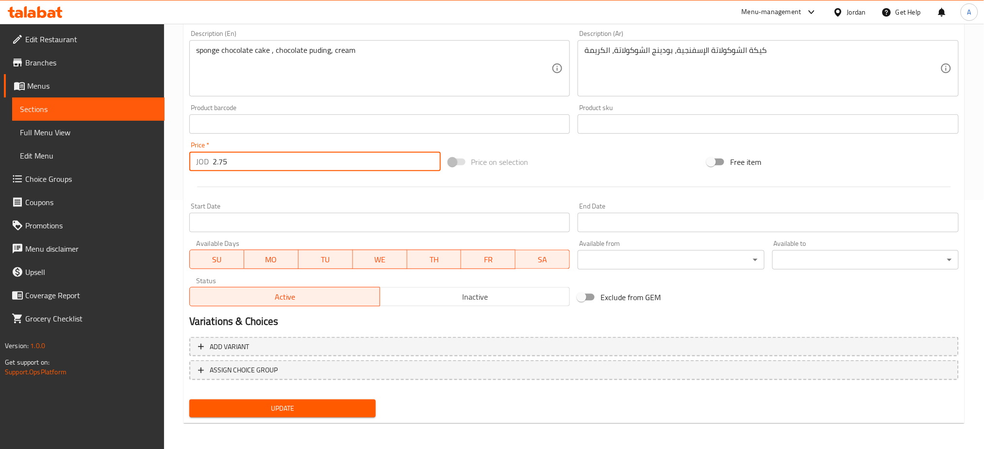
drag, startPoint x: 310, startPoint y: 172, endPoint x: 113, endPoint y: 160, distance: 197.0
click at [35, 170] on div "Edit Restaurant Branches Menus Sections Full Menu View Edit Menu Choice Groups …" at bounding box center [492, 113] width 984 height 676
type input "3.25"
drag, startPoint x: 359, startPoint y: 387, endPoint x: 356, endPoint y: 403, distance: 16.8
click at [359, 387] on nav at bounding box center [573, 388] width 769 height 8
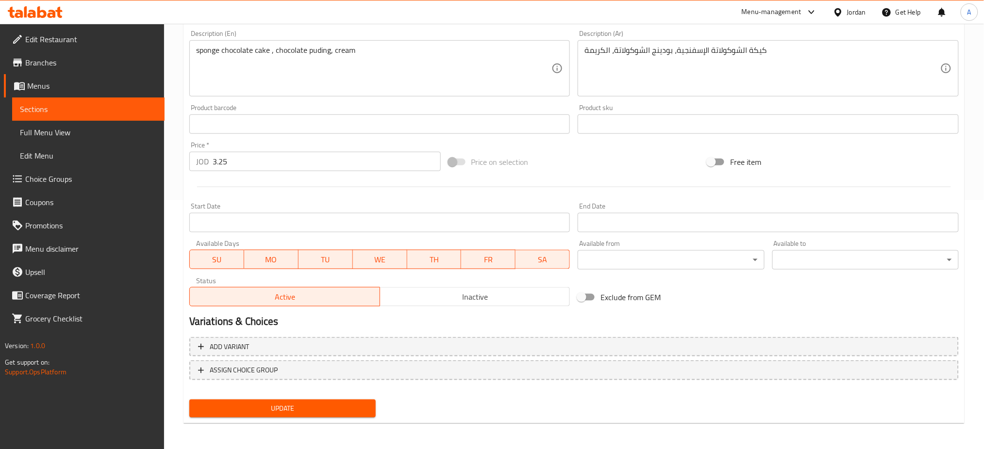
click at [356, 404] on span "Update" at bounding box center [282, 409] width 171 height 12
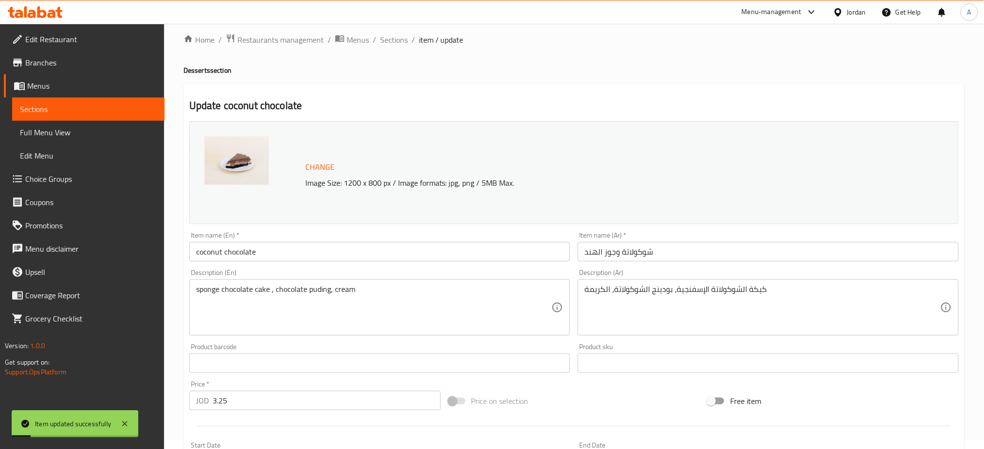
scroll to position [0, 0]
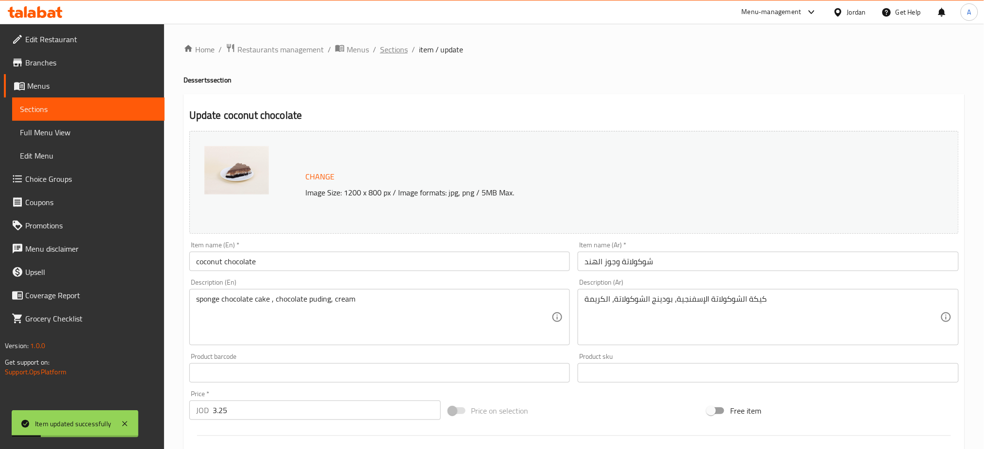
click at [394, 50] on span "Sections" at bounding box center [394, 50] width 28 height 12
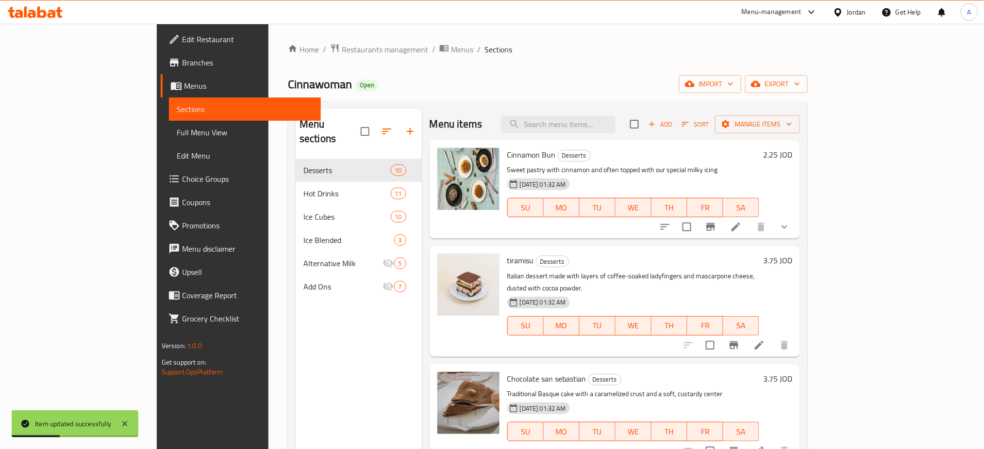
click at [610, 138] on div "Menu items Add Sort Manage items" at bounding box center [615, 125] width 370 height 32
click at [616, 125] on input "search" at bounding box center [558, 124] width 115 height 17
type input "ؤ"
click at [608, 124] on input "search" at bounding box center [558, 124] width 115 height 17
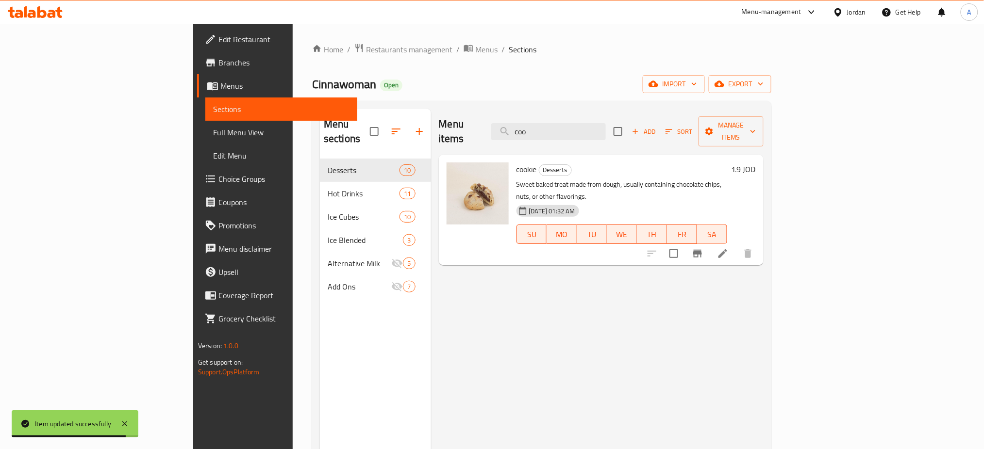
type input "coo"
click at [729, 248] on icon at bounding box center [723, 254] width 12 height 12
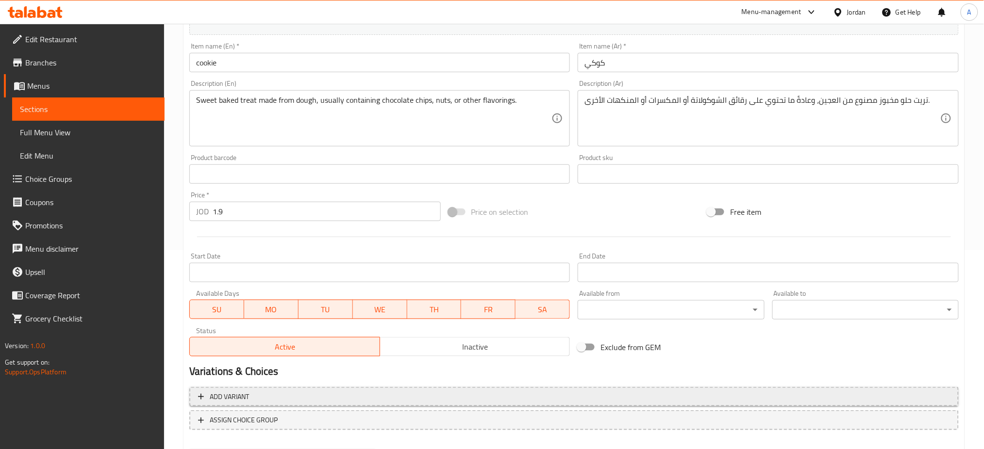
scroll to position [249, 0]
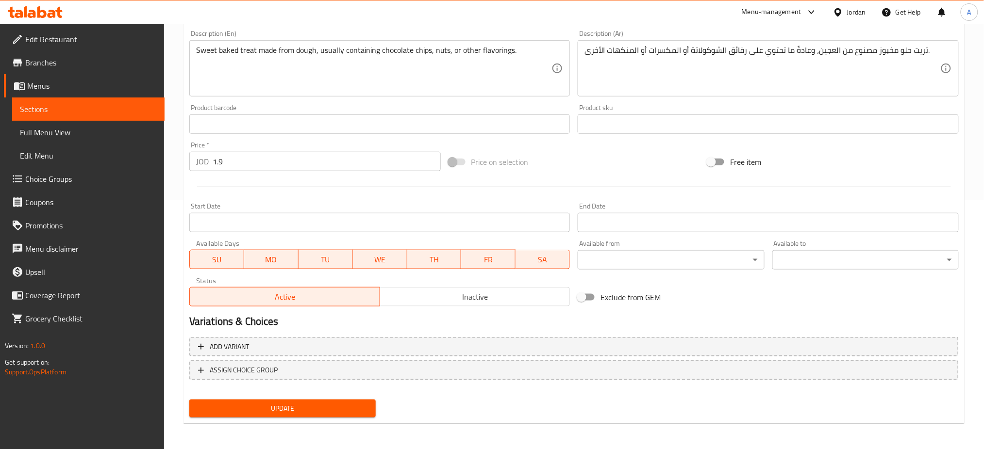
drag, startPoint x: 303, startPoint y: 153, endPoint x: 0, endPoint y: 172, distance: 303.5
click at [83, 170] on div "Edit Restaurant Branches Menus Sections Full Menu View Edit Menu Choice Groups …" at bounding box center [492, 113] width 984 height 676
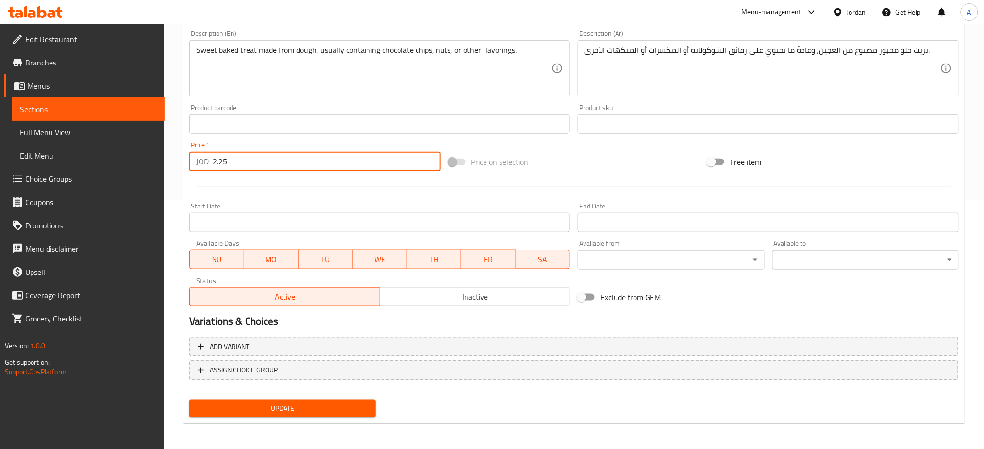
type input "2.25"
click at [237, 403] on span "Update" at bounding box center [282, 409] width 171 height 12
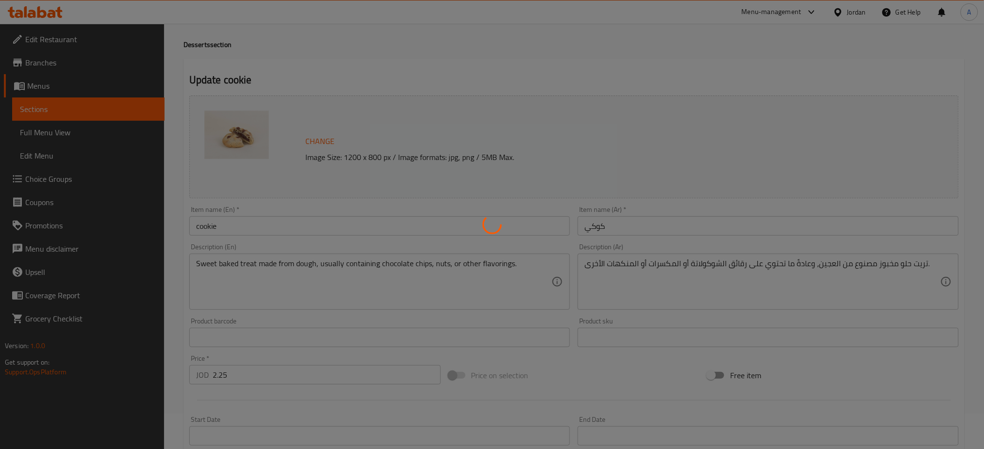
scroll to position [0, 0]
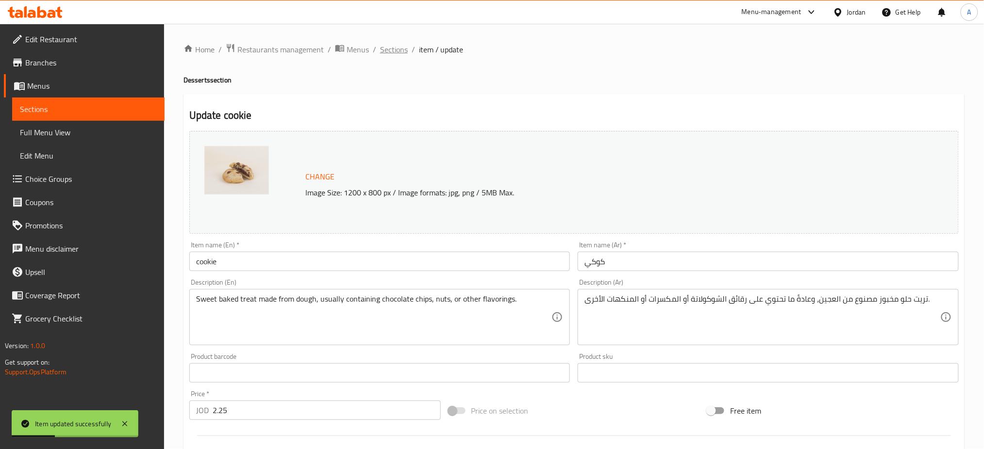
click at [380, 47] on span "Sections" at bounding box center [394, 50] width 28 height 12
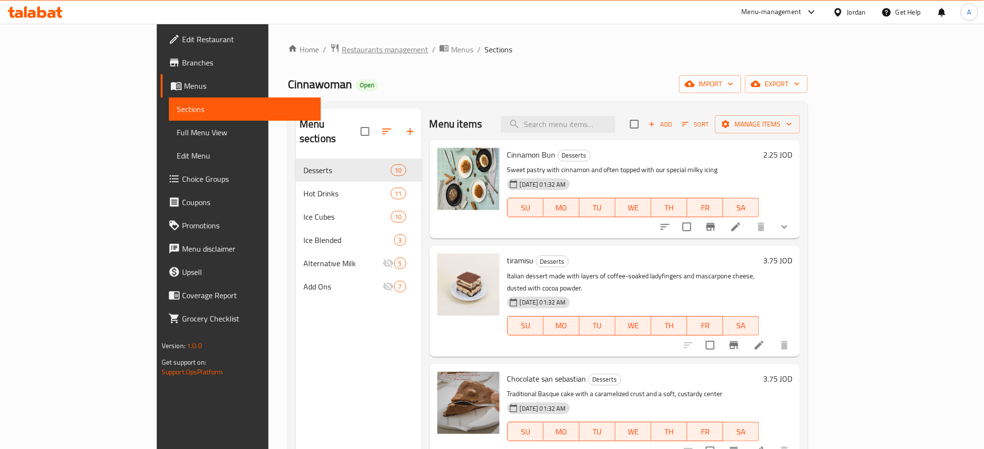
click at [342, 51] on span "Restaurants management" at bounding box center [385, 50] width 86 height 12
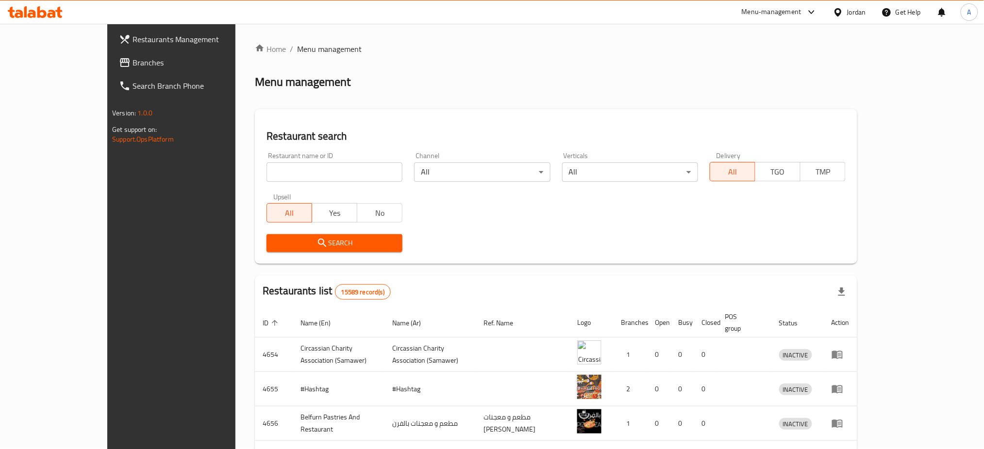
click at [327, 167] on input "search" at bounding box center [334, 172] width 136 height 19
type input "cinnawoman"
click button "Search" at bounding box center [334, 243] width 136 height 18
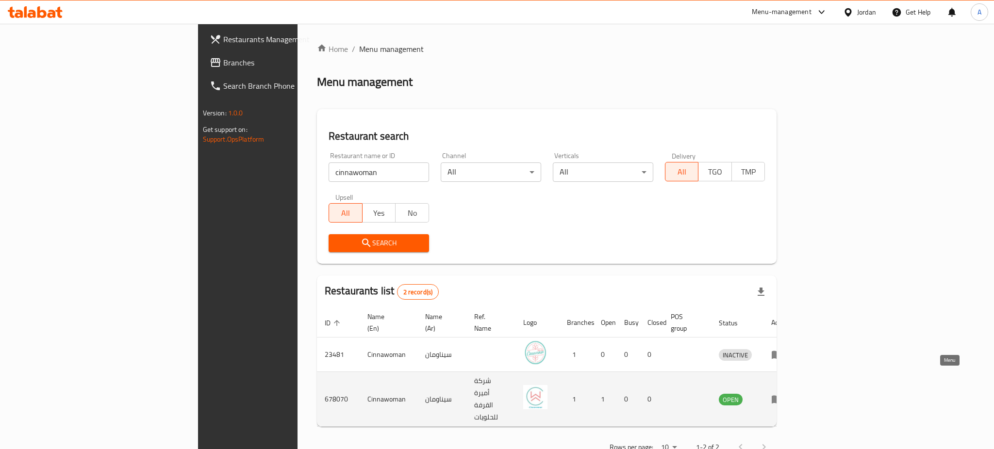
click at [782, 396] on icon "enhanced table" at bounding box center [777, 400] width 11 height 8
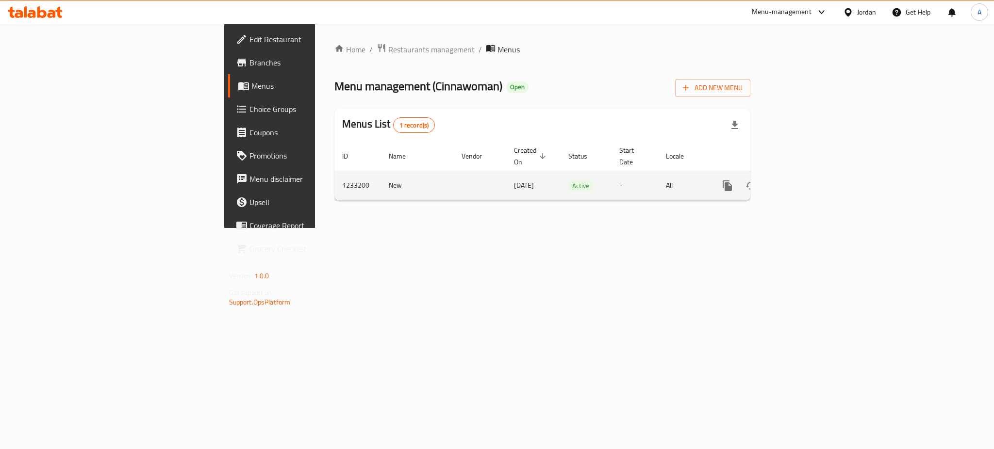
click at [803, 180] on icon "enhanced table" at bounding box center [798, 186] width 12 height 12
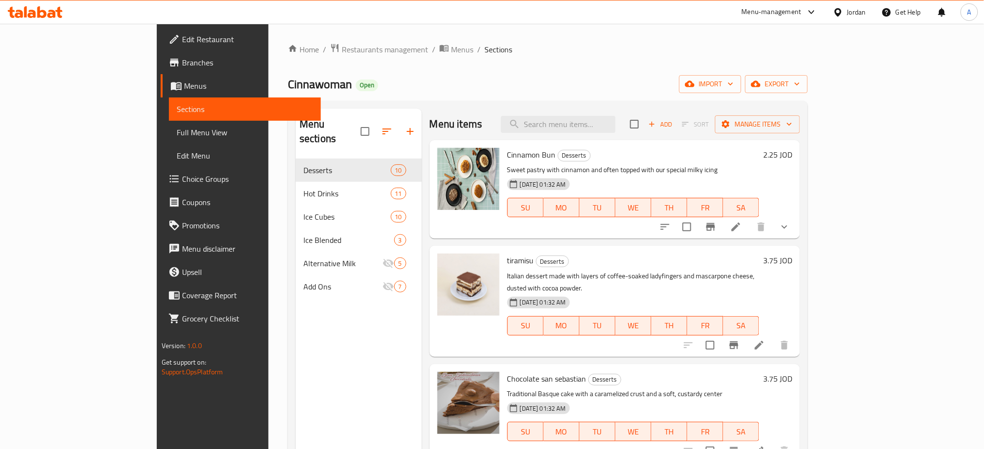
click at [161, 191] on link "Coupons" at bounding box center [241, 202] width 161 height 23
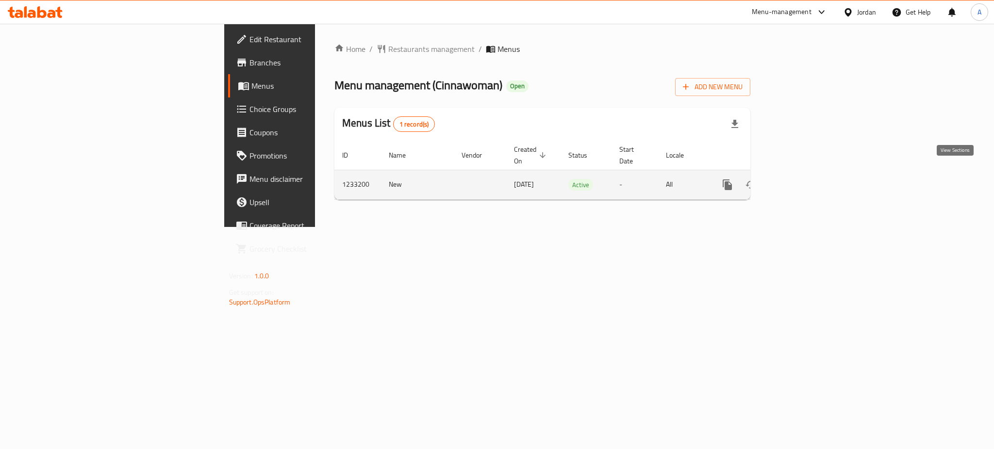
click at [803, 179] on icon "enhanced table" at bounding box center [798, 185] width 12 height 12
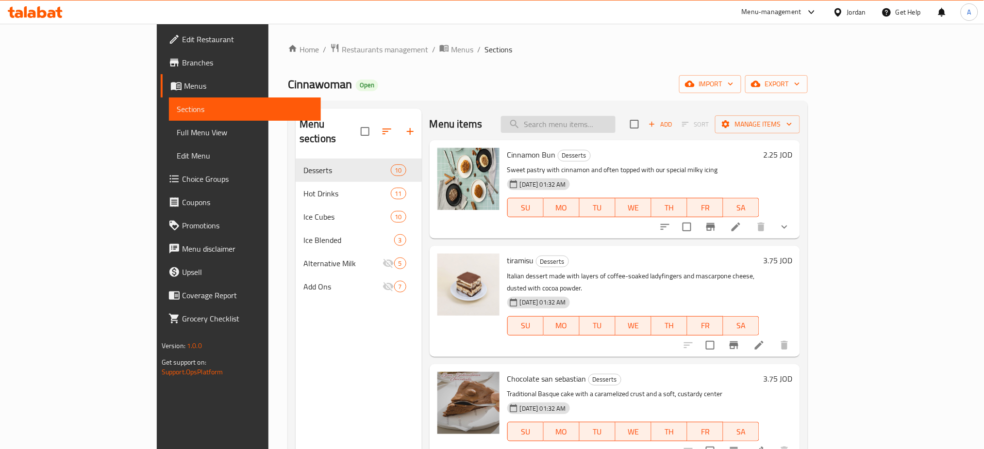
click at [616, 123] on input "search" at bounding box center [558, 124] width 115 height 17
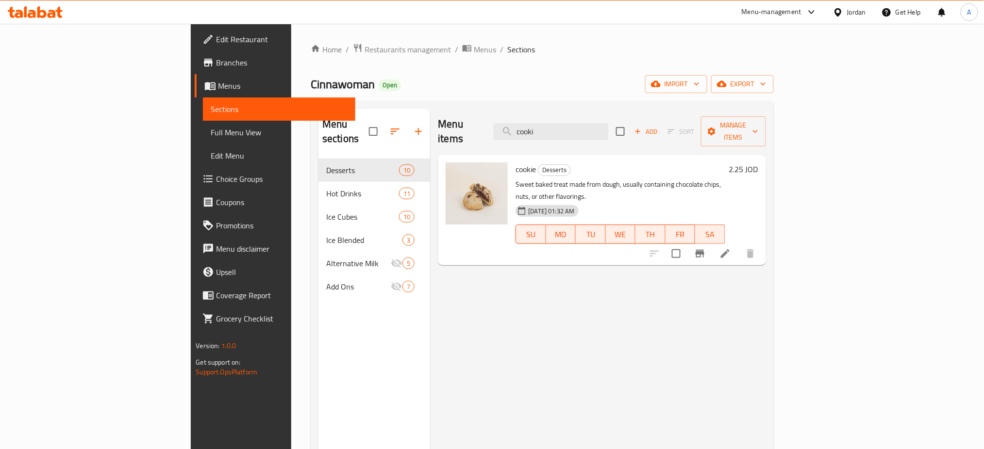
type input "cooki"
click at [731, 248] on icon at bounding box center [725, 254] width 12 height 12
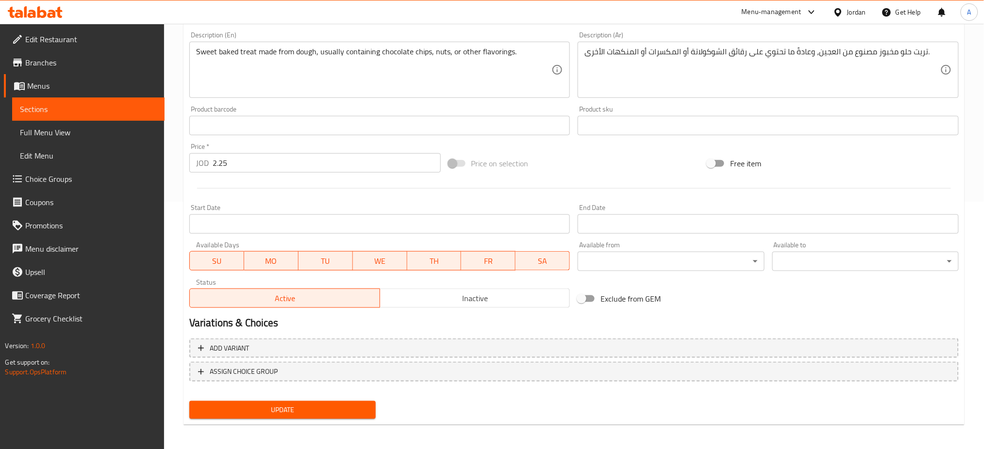
scroll to position [249, 0]
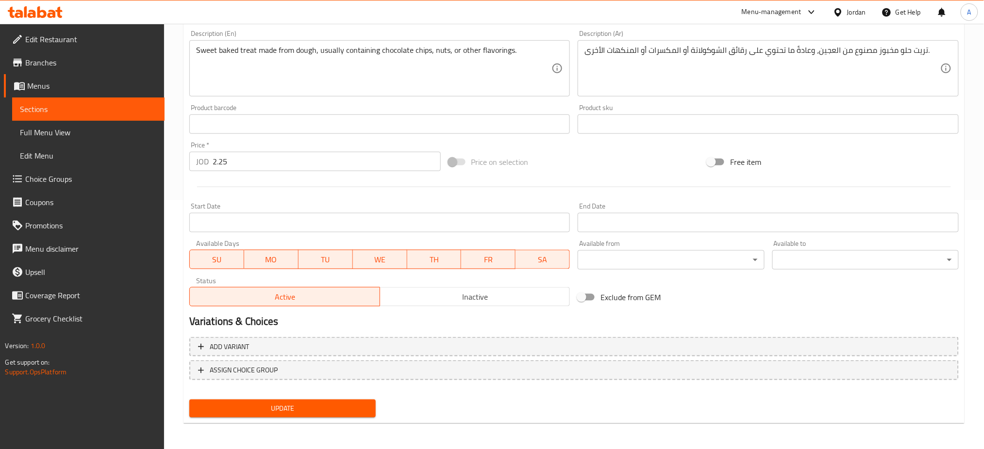
click at [629, 357] on div "Add variant ASSIGN CHOICE GROUP" at bounding box center [573, 364] width 777 height 63
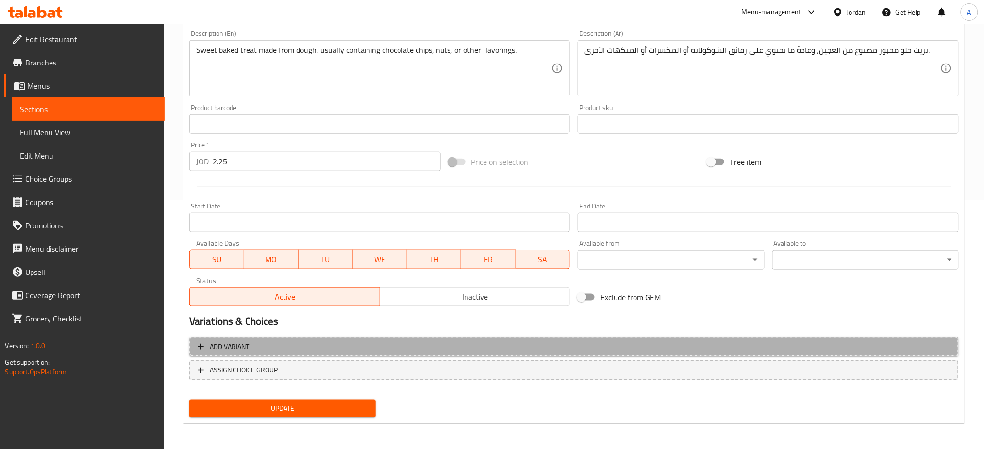
click at [625, 350] on span "Add variant" at bounding box center [574, 347] width 752 height 12
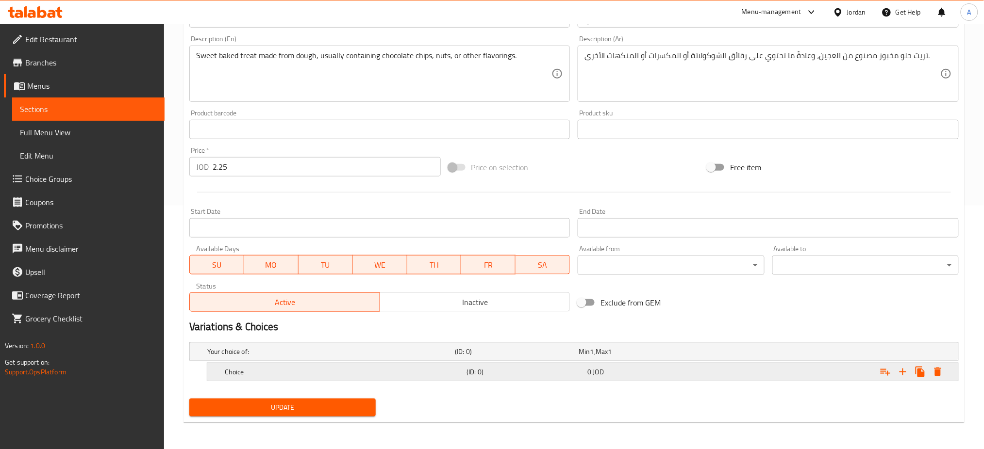
click at [586, 379] on div "Choice (ID: 0) 0 JOD" at bounding box center [586, 372] width 726 height 21
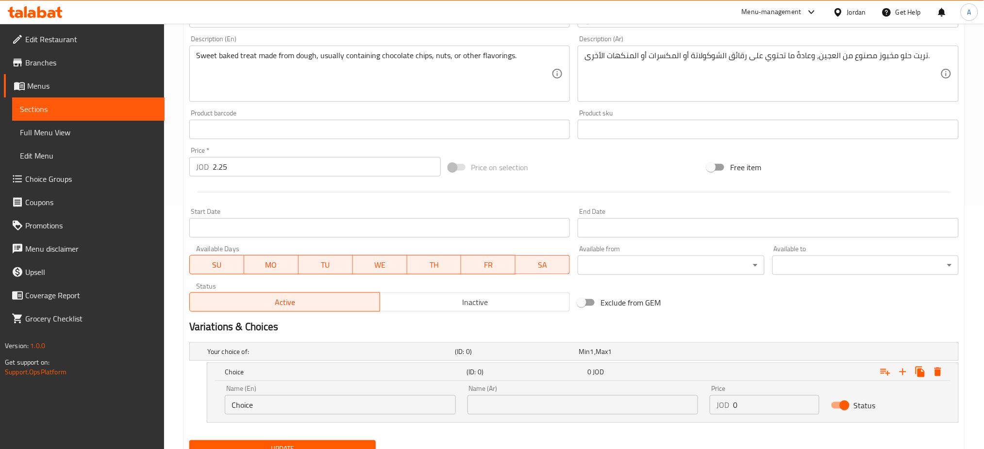
scroll to position [285, 0]
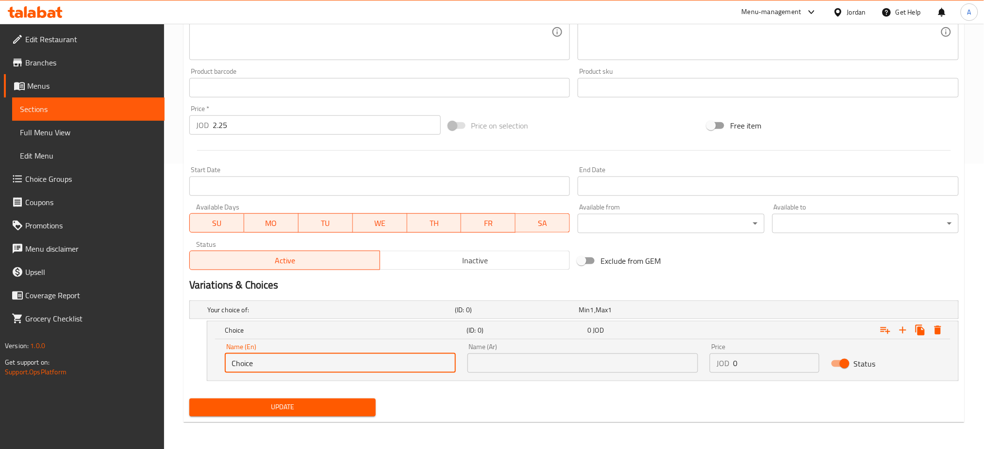
drag, startPoint x: 329, startPoint y: 364, endPoint x: 126, endPoint y: 362, distance: 203.4
click at [126, 362] on div "Edit Restaurant Branches Menus Sections Full Menu View Edit Menu Choice Groups …" at bounding box center [492, 94] width 984 height 712
type input "crinkle cookie"
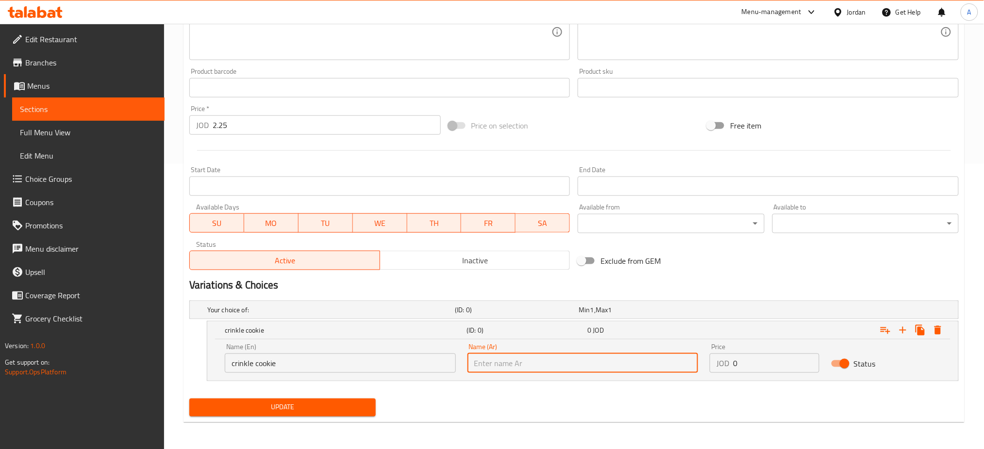
click at [474, 370] on input "text" at bounding box center [582, 363] width 231 height 19
type input "كرنكل كوكي"
click at [908, 332] on icon "Expand" at bounding box center [903, 331] width 12 height 12
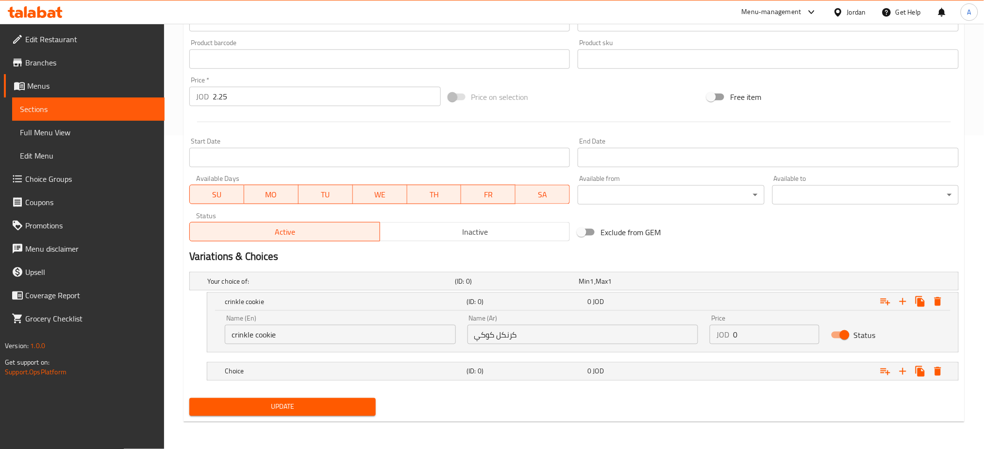
scroll to position [314, 0]
click at [337, 373] on h5 "Choice" at bounding box center [344, 372] width 238 height 10
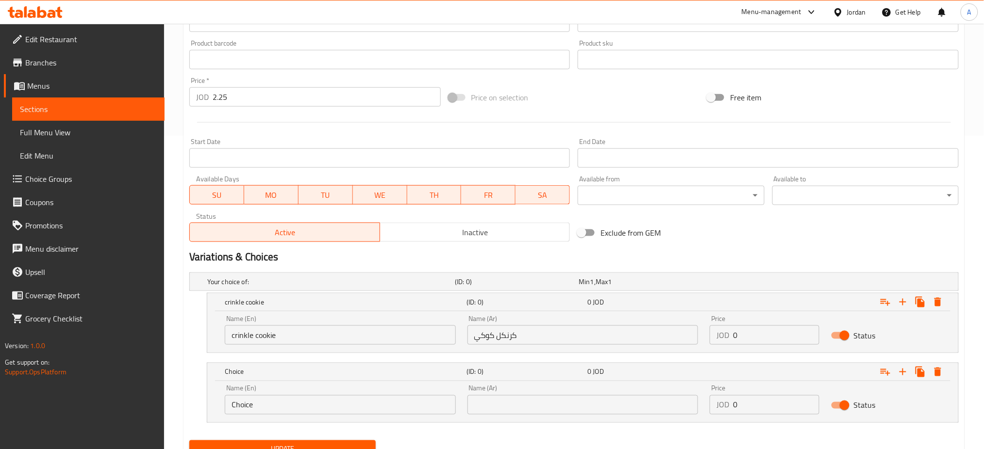
drag, startPoint x: 323, startPoint y: 410, endPoint x: 127, endPoint y: 401, distance: 196.3
click at [127, 401] on div "Edit Restaurant Branches Menus Sections Full Menu View Edit Menu Choice Groups …" at bounding box center [492, 101] width 984 height 782
paste input "lassic cooki"
type input "Classic cookie"
drag, startPoint x: 509, startPoint y: 406, endPoint x: 516, endPoint y: 405, distance: 6.9
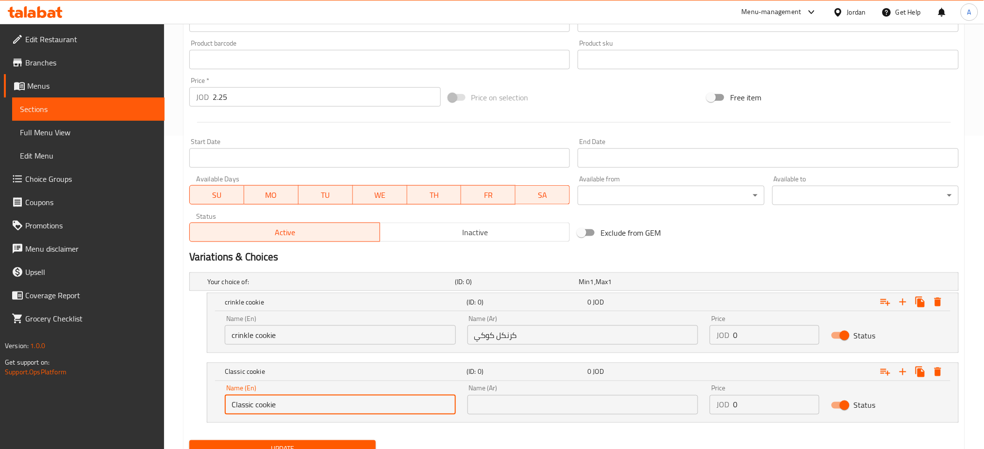
click at [509, 406] on input "text" at bounding box center [582, 405] width 231 height 19
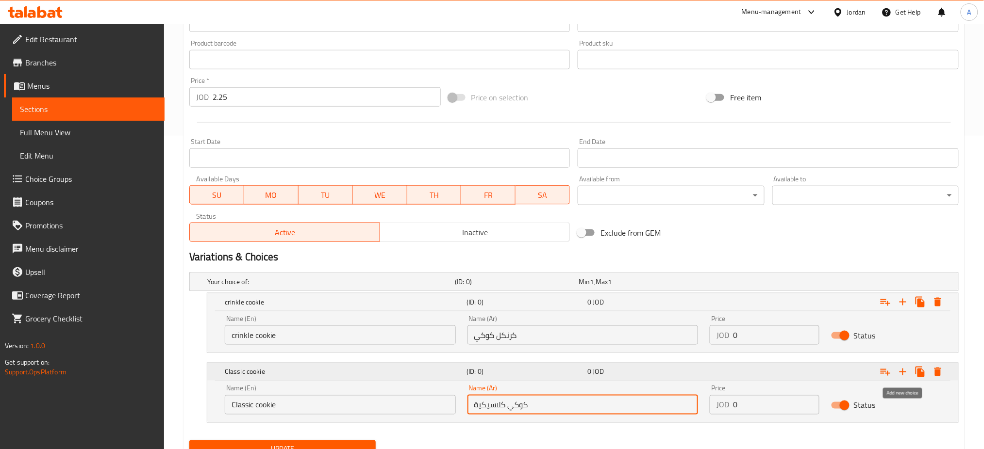
type input "كوكي كلاسيكية"
click at [898, 370] on icon "Expand" at bounding box center [903, 372] width 12 height 12
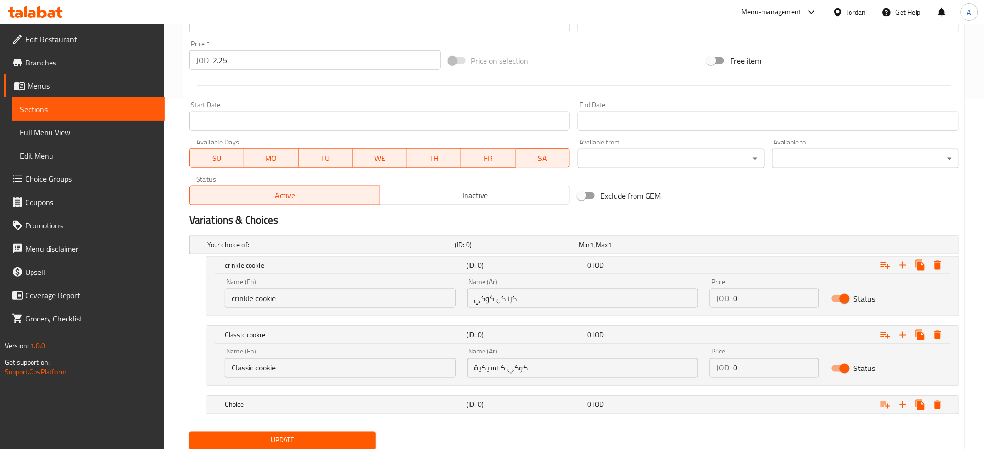
scroll to position [384, 0]
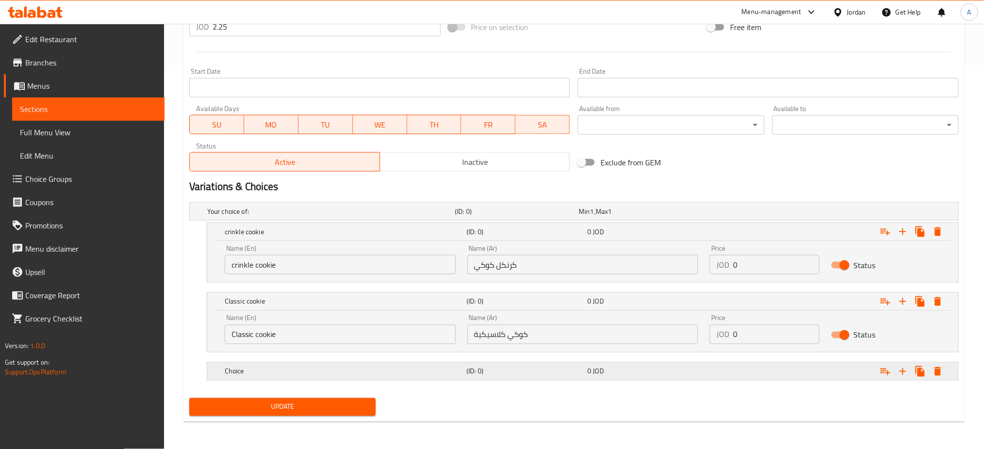
click at [759, 375] on div "Expand" at bounding box center [828, 371] width 242 height 21
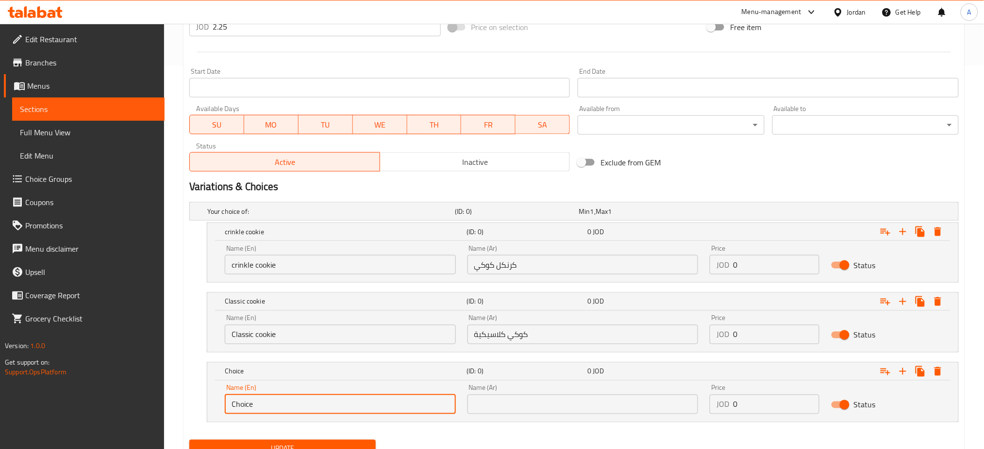
drag, startPoint x: 298, startPoint y: 401, endPoint x: 121, endPoint y: 427, distance: 178.6
click at [113, 427] on div "Edit Restaurant Branches Menus Sections Full Menu View Edit Menu Choice Groups …" at bounding box center [492, 65] width 984 height 851
paste input "Red velvet cooki"
type input "Red velvet cookie"
click at [484, 406] on input "text" at bounding box center [582, 404] width 231 height 19
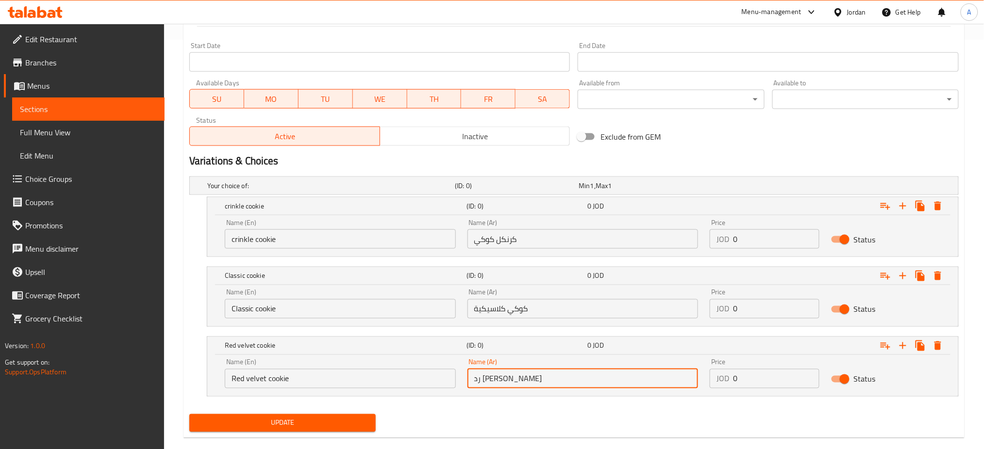
scroll to position [425, 0]
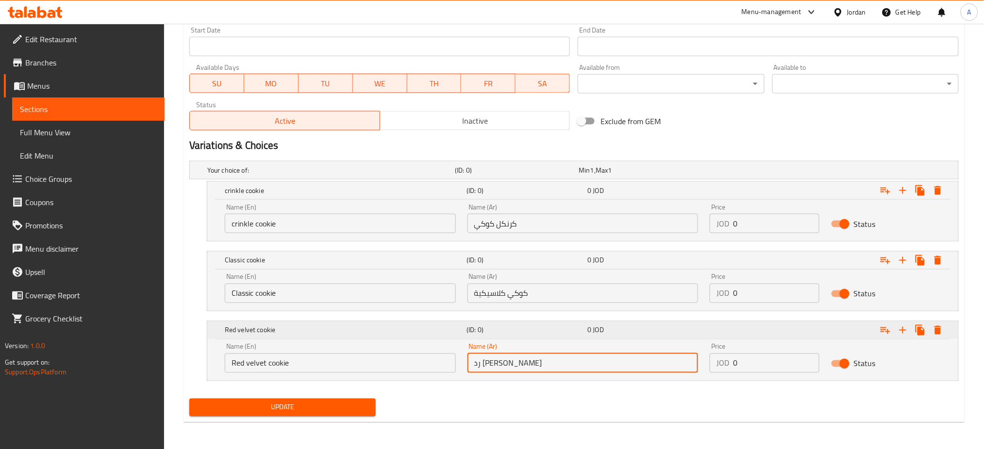
type input "رد فيلفت كوكي"
click at [899, 330] on icon "Expand" at bounding box center [903, 331] width 12 height 12
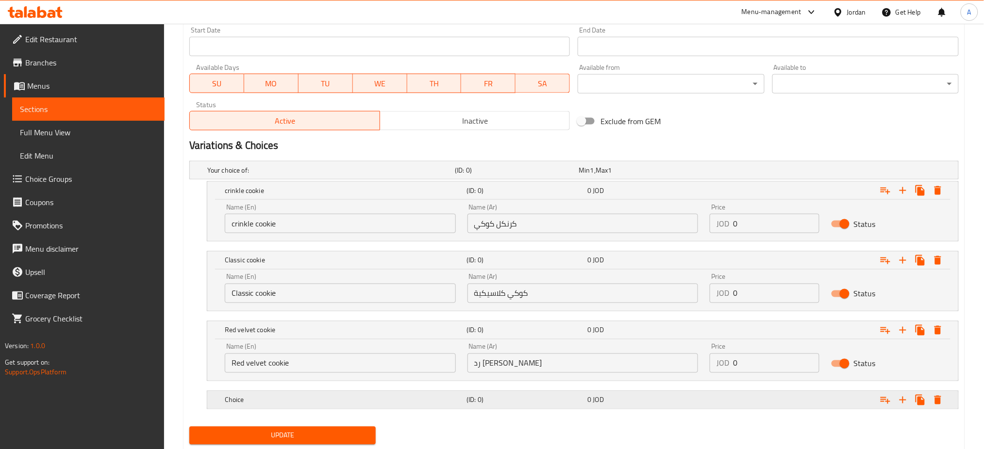
drag, startPoint x: 791, startPoint y: 392, endPoint x: 413, endPoint y: 399, distance: 377.7
click at [791, 392] on div "Expand" at bounding box center [828, 400] width 242 height 21
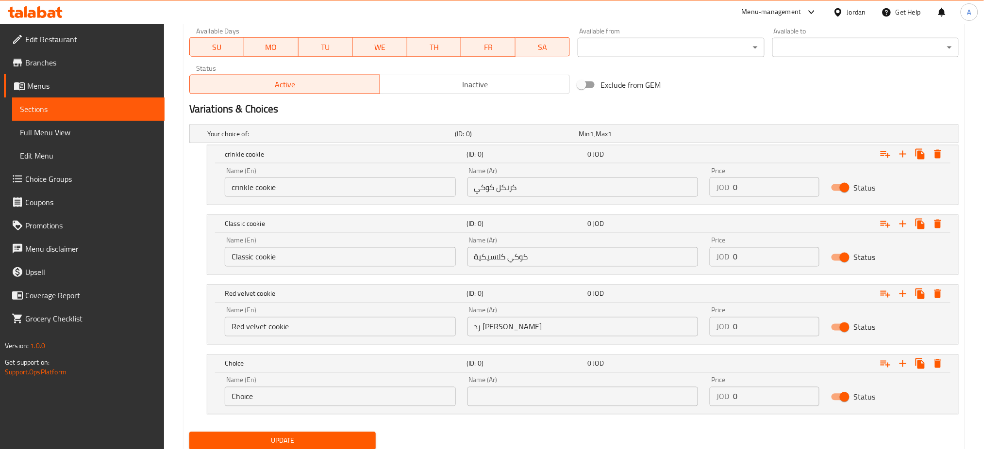
scroll to position [495, 0]
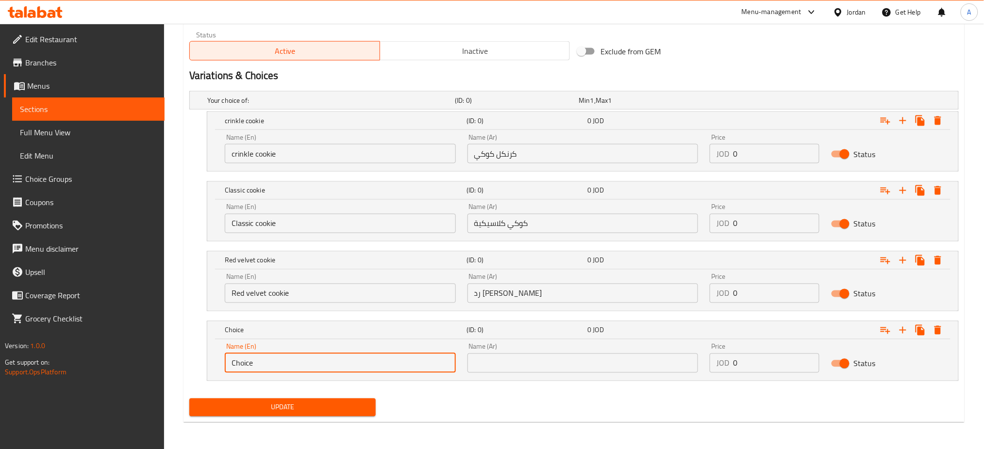
drag, startPoint x: 266, startPoint y: 359, endPoint x: 250, endPoint y: 359, distance: 16.5
click at [215, 359] on div "Name (En) Choice Name (En) Name (Ar) Name (Ar) Price JOD 0 Price Status" at bounding box center [582, 360] width 751 height 41
paste input "Browni"
type input "Brownie"
click at [579, 360] on input "text" at bounding box center [582, 363] width 231 height 19
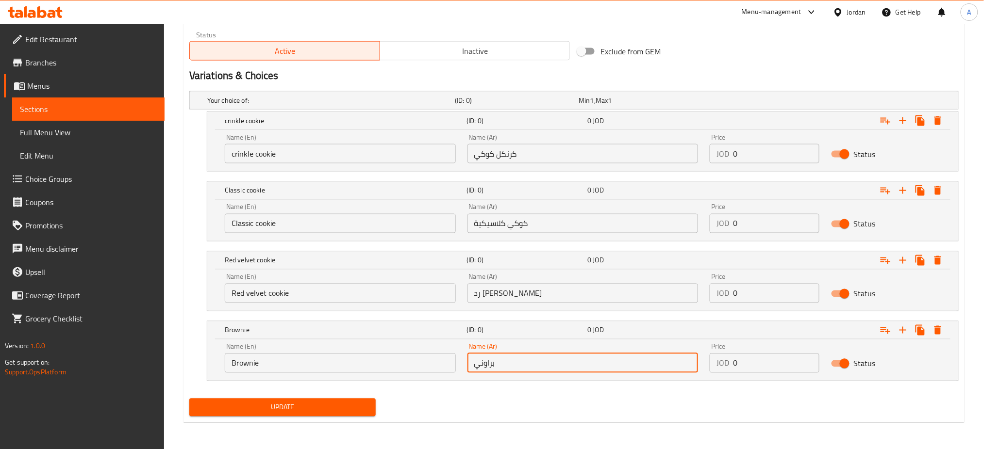
type input "براوني"
click at [345, 400] on button "Update" at bounding box center [282, 408] width 186 height 18
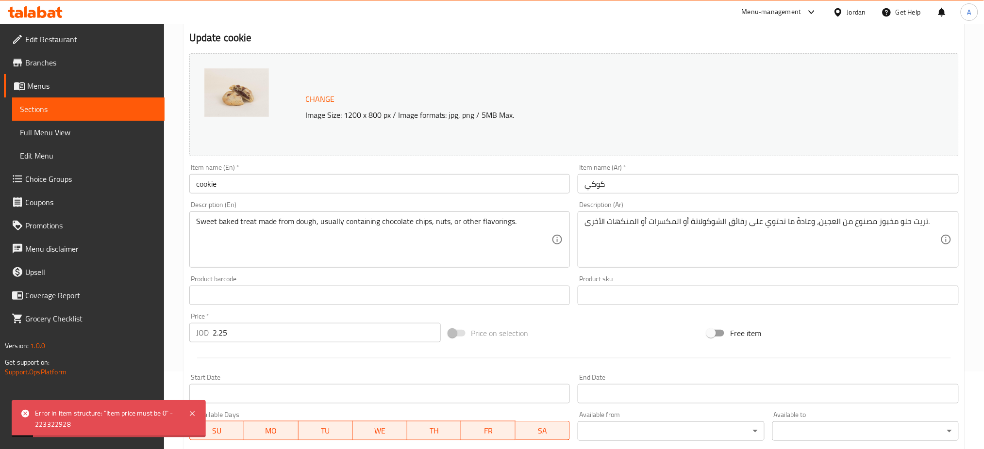
scroll to position [0, 0]
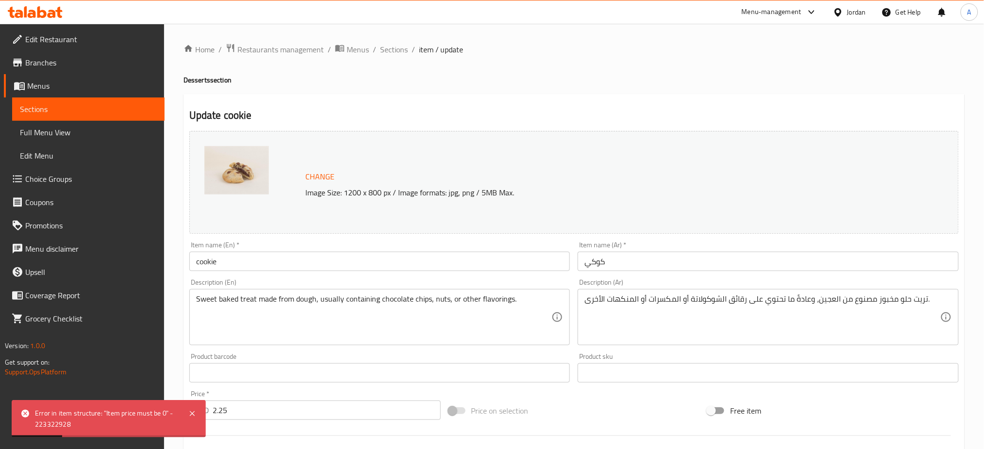
click at [91, 180] on span "Choice Groups" at bounding box center [91, 179] width 132 height 12
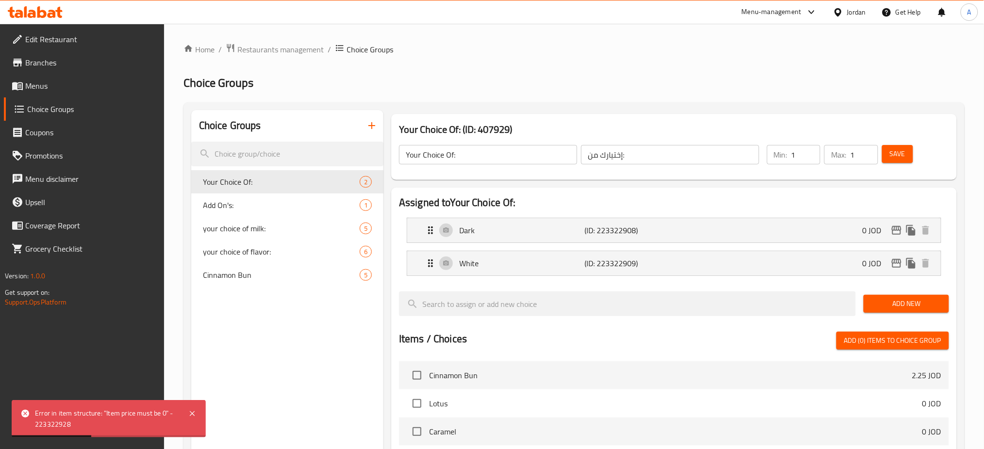
click at [377, 130] on icon "button" at bounding box center [372, 126] width 12 height 12
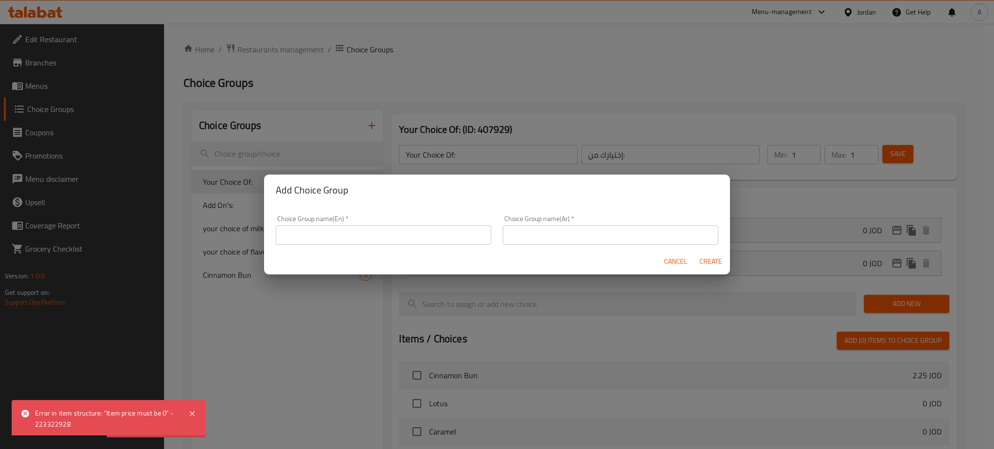
click at [373, 226] on input "text" at bounding box center [384, 235] width 216 height 19
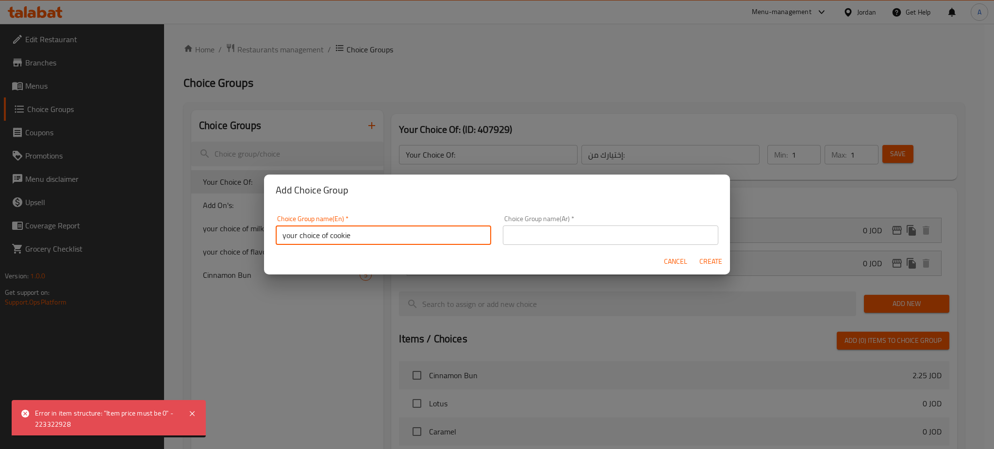
type input "your choice of cookie"
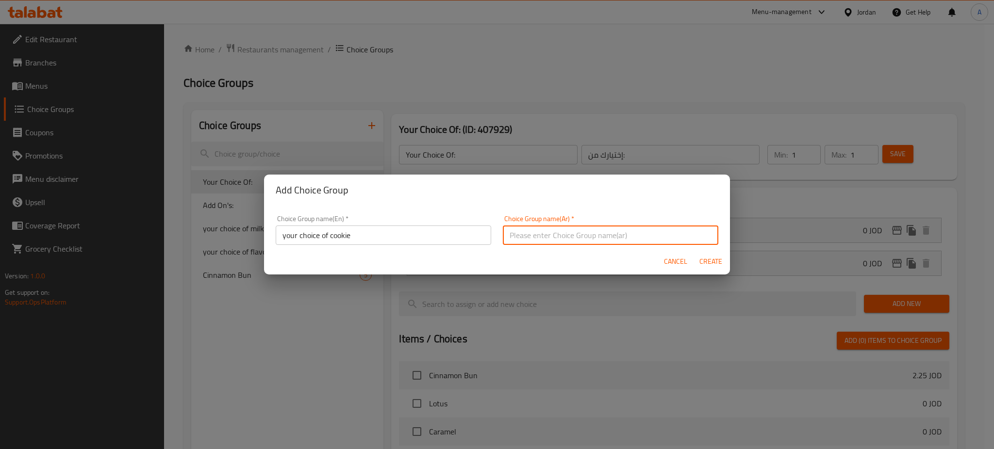
click at [520, 236] on input "text" at bounding box center [611, 235] width 216 height 19
type input "اختيارك من الكوكي"
click at [711, 265] on span "Create" at bounding box center [710, 262] width 23 height 12
type input "your choice of cookie"
type input "اختيارك من الكوكي"
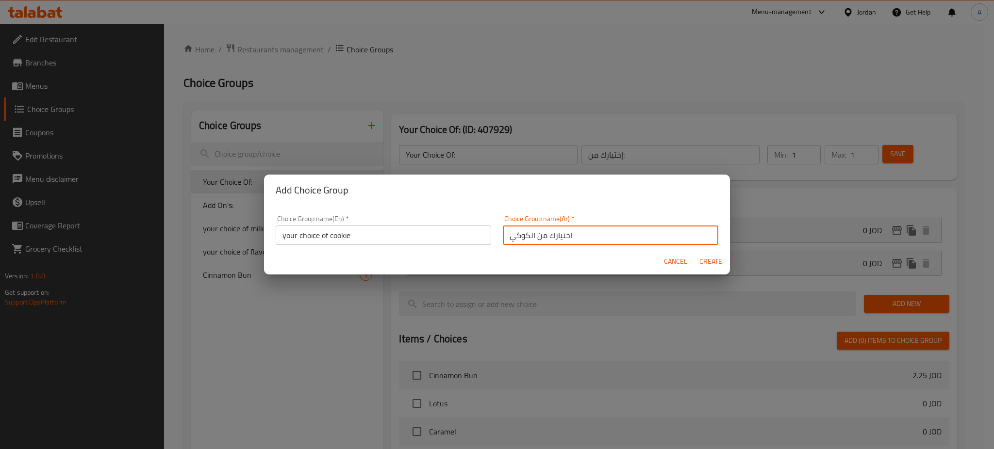
type input "0"
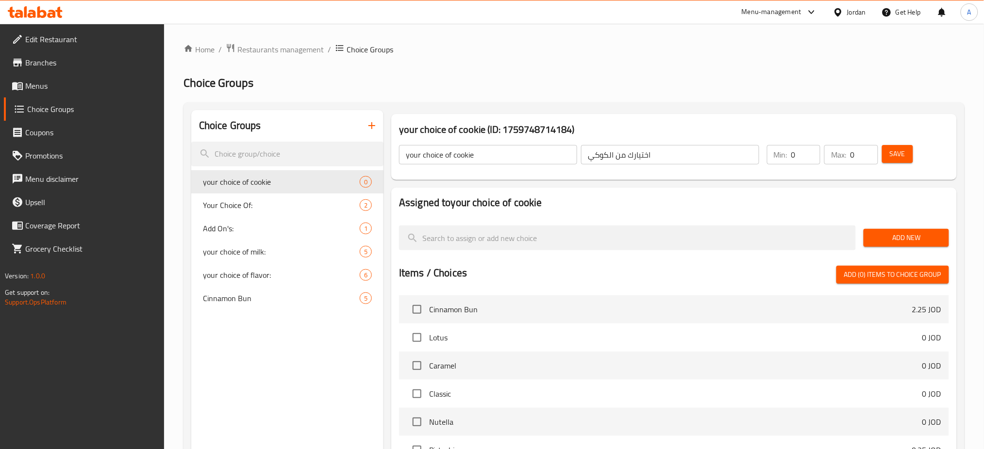
click at [917, 239] on span "Add New" at bounding box center [905, 238] width 69 height 12
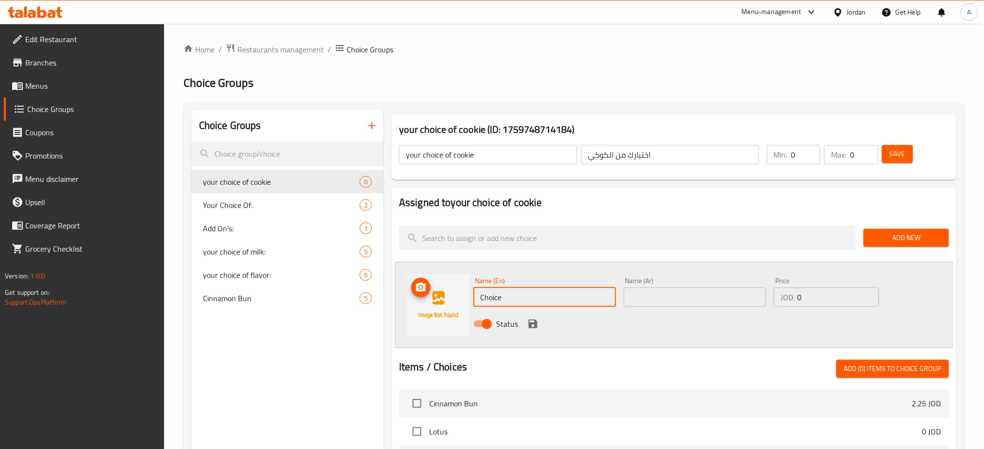
drag, startPoint x: 463, startPoint y: 299, endPoint x: 390, endPoint y: 299, distance: 73.3
click at [390, 299] on div "Assigned to your choice of cookie Add New Name (En) Choice Name (En) Name (Ar) …" at bounding box center [673, 425] width 573 height 483
paste input "Browni"
type input "Brownie"
click at [653, 306] on input "text" at bounding box center [695, 297] width 143 height 19
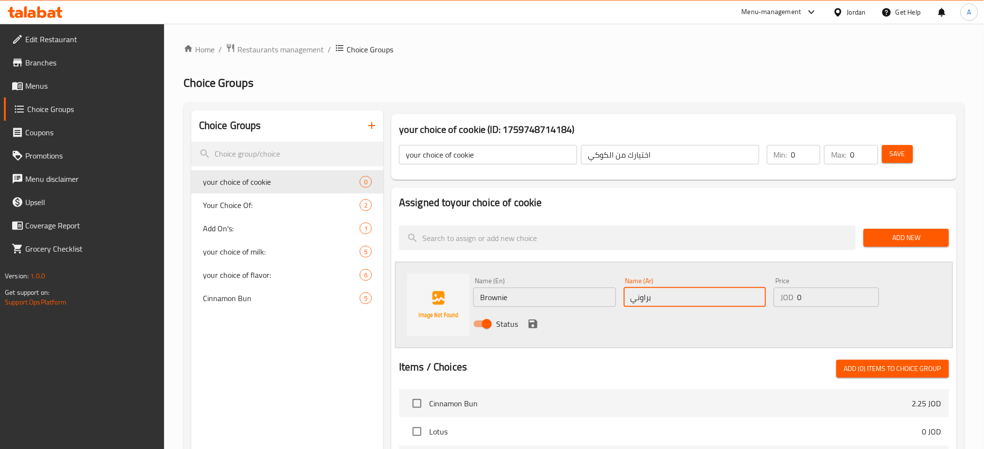
type input "براوني"
click at [532, 329] on icon "save" at bounding box center [533, 324] width 9 height 9
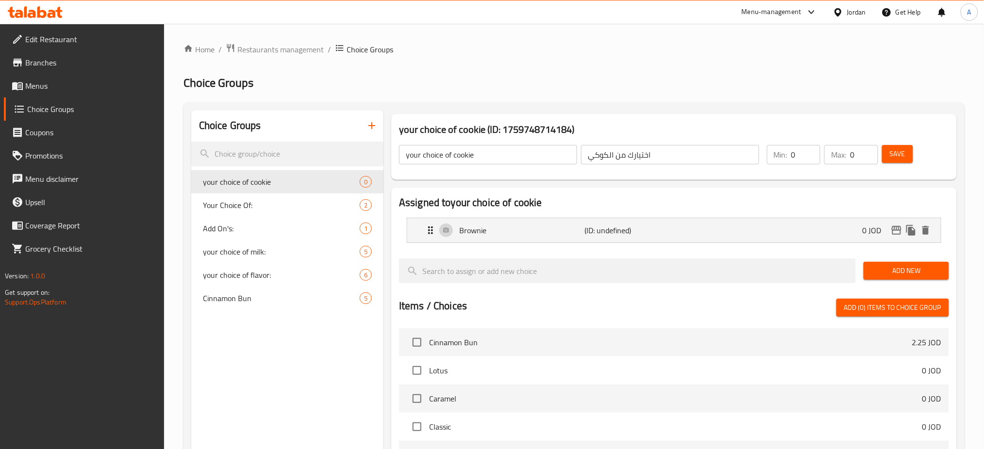
click at [891, 273] on span "Add New" at bounding box center [905, 271] width 69 height 12
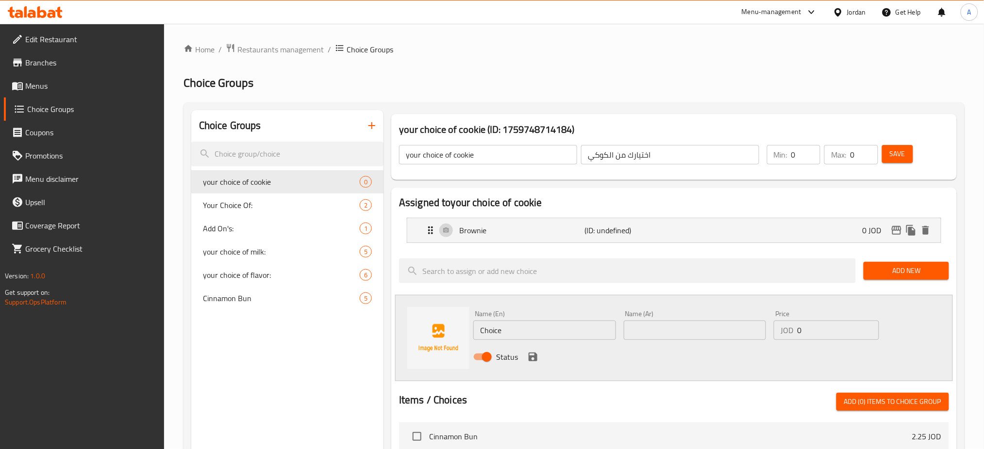
click at [682, 332] on input "text" at bounding box center [695, 330] width 143 height 19
type input "كلاسيك"
drag, startPoint x: 584, startPoint y: 331, endPoint x: 267, endPoint y: 321, distance: 316.6
click at [312, 325] on div "Choice Groups your choice of cookie 0 Your Choice Of: 2 Add On's: 1 your choice…" at bounding box center [575, 439] width 769 height 658
type input "Classic"
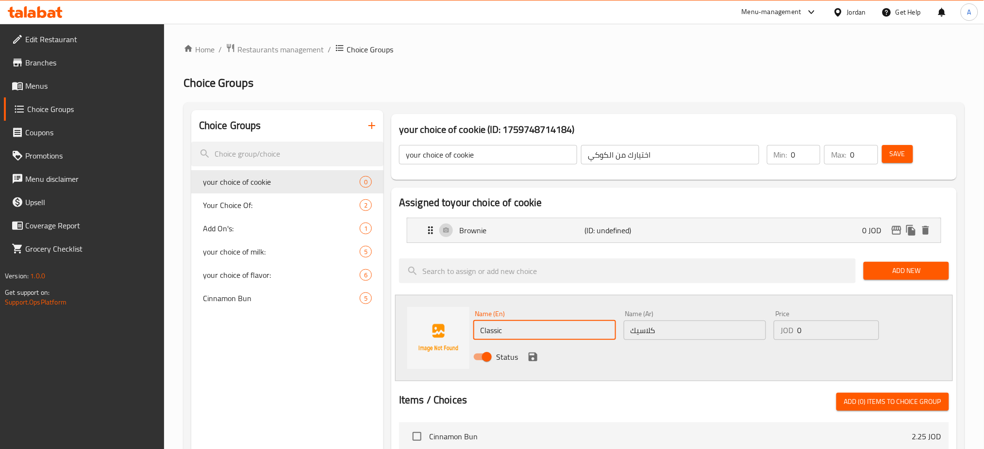
click at [752, 354] on div "Status" at bounding box center [694, 357] width 451 height 26
click at [540, 361] on div "Status" at bounding box center [694, 357] width 451 height 26
click at [533, 357] on icon "save" at bounding box center [533, 357] width 9 height 9
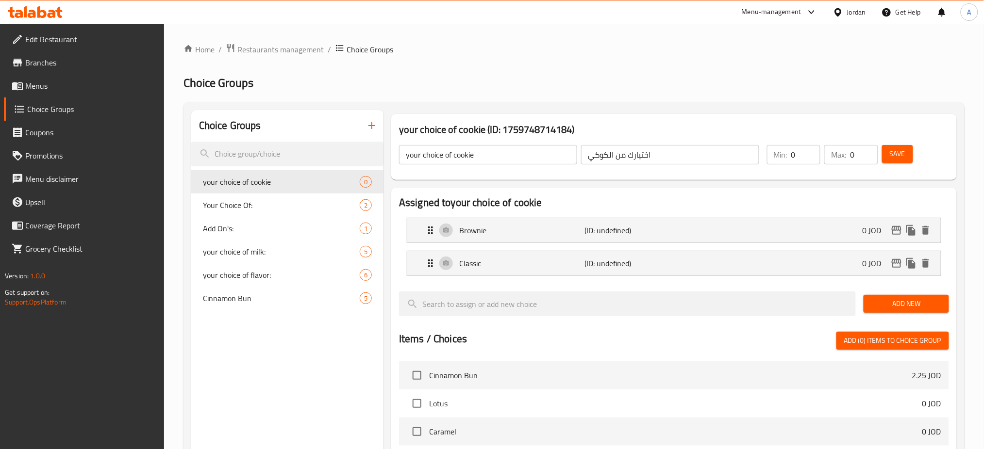
click at [895, 308] on span "Add New" at bounding box center [905, 304] width 69 height 12
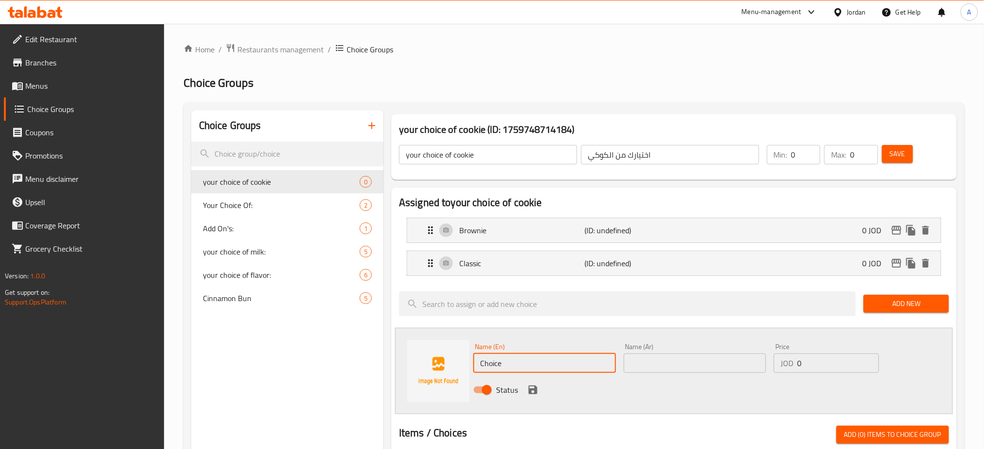
drag, startPoint x: 564, startPoint y: 369, endPoint x: 361, endPoint y: 336, distance: 205.6
type input "Red Velvet"
click at [660, 359] on input "text" at bounding box center [695, 363] width 143 height 19
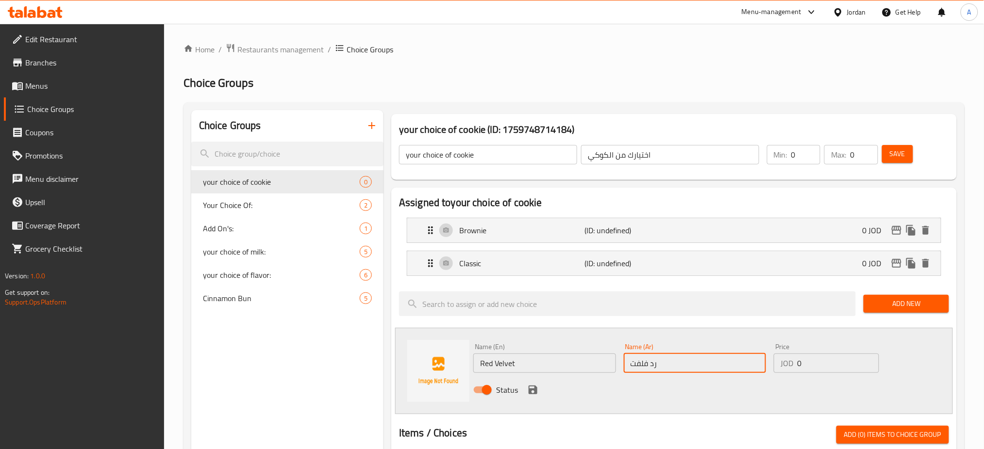
type input "رد فلفت"
drag, startPoint x: 533, startPoint y: 391, endPoint x: 607, endPoint y: 360, distance: 79.8
click at [534, 391] on icon "save" at bounding box center [533, 390] width 9 height 9
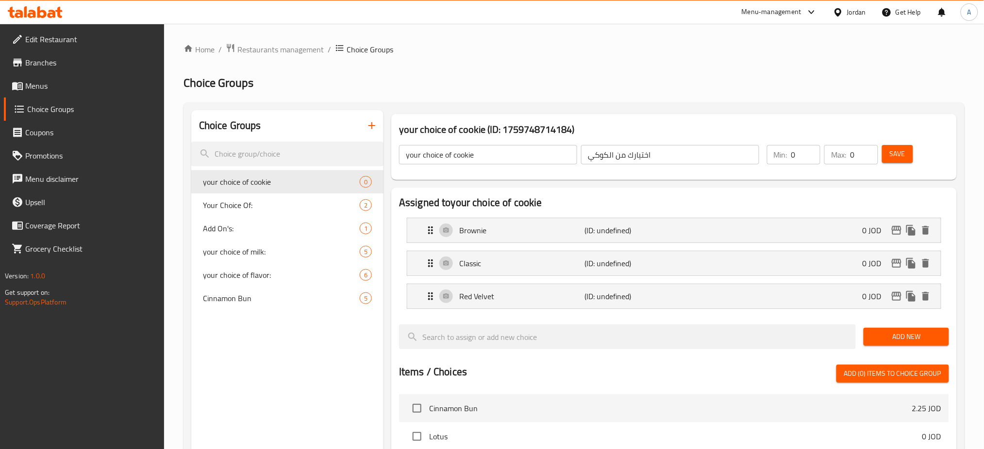
click at [893, 331] on span "Add New" at bounding box center [905, 337] width 69 height 12
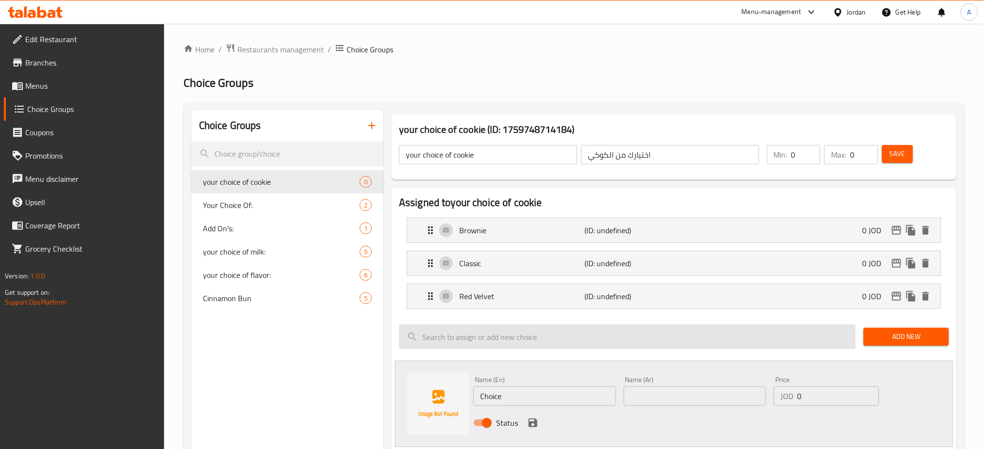
click at [772, 344] on input "search" at bounding box center [627, 337] width 457 height 25
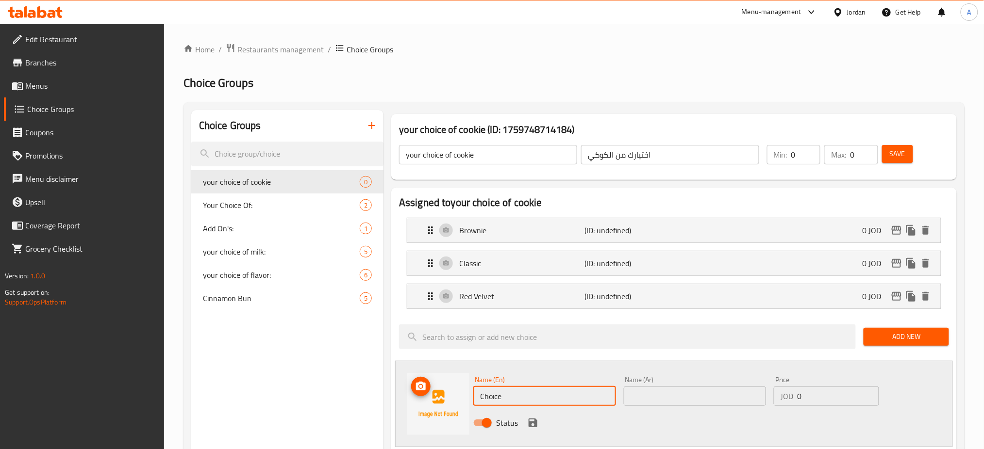
drag, startPoint x: 550, startPoint y: 395, endPoint x: 316, endPoint y: 395, distance: 234.5
type input "}"
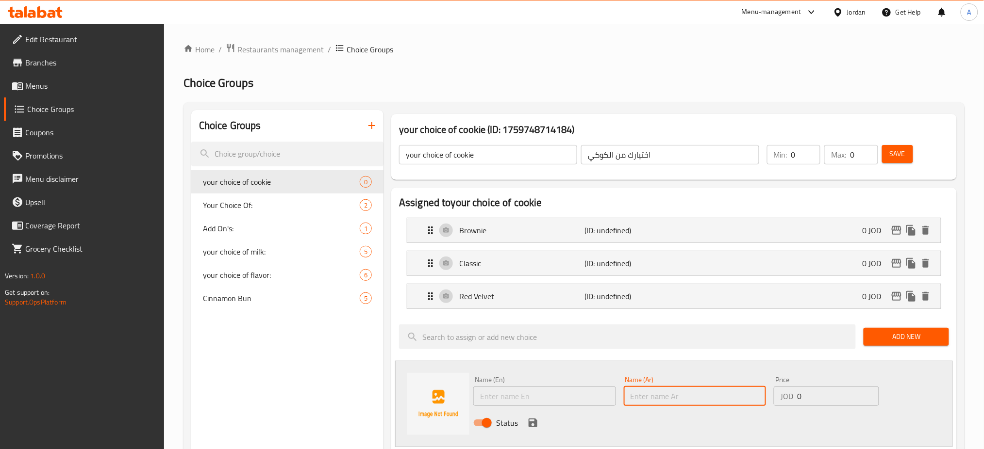
click at [709, 403] on input "text" at bounding box center [695, 396] width 143 height 19
type input "كرنكل"
click at [576, 391] on input "text" at bounding box center [544, 396] width 143 height 19
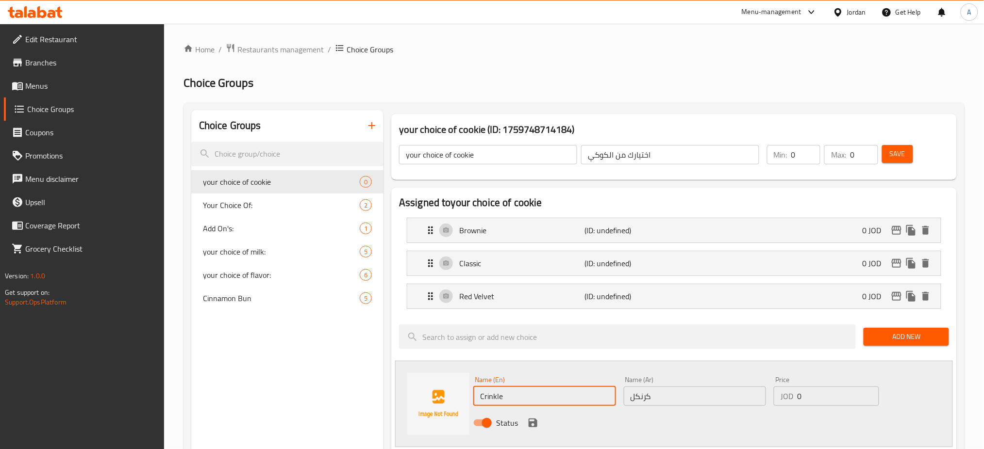
type input "Crinkle"
click at [530, 424] on icon "save" at bounding box center [533, 423] width 9 height 9
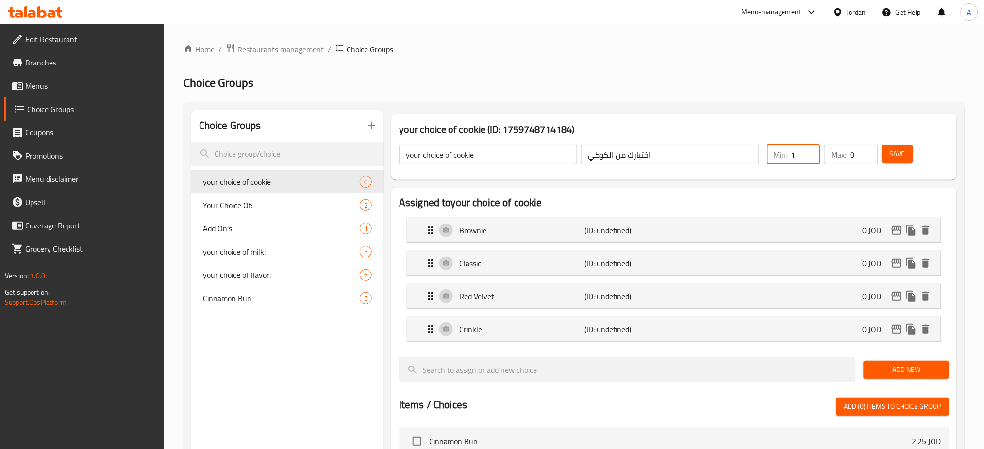
click at [791, 154] on div "Min: 1 ​" at bounding box center [793, 154] width 53 height 19
type input "1"
click at [855, 152] on input "1" at bounding box center [864, 154] width 28 height 19
type input "1"
click at [891, 155] on span "Save" at bounding box center [898, 154] width 16 height 12
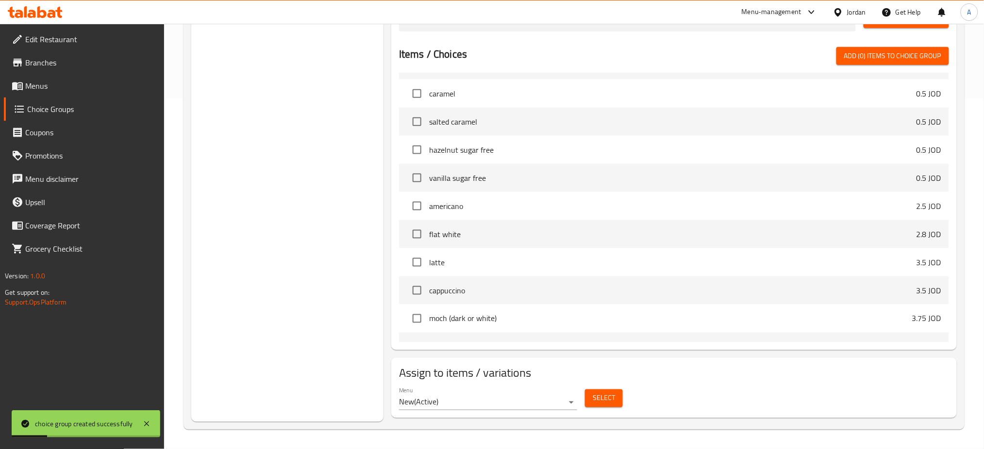
scroll to position [777, 0]
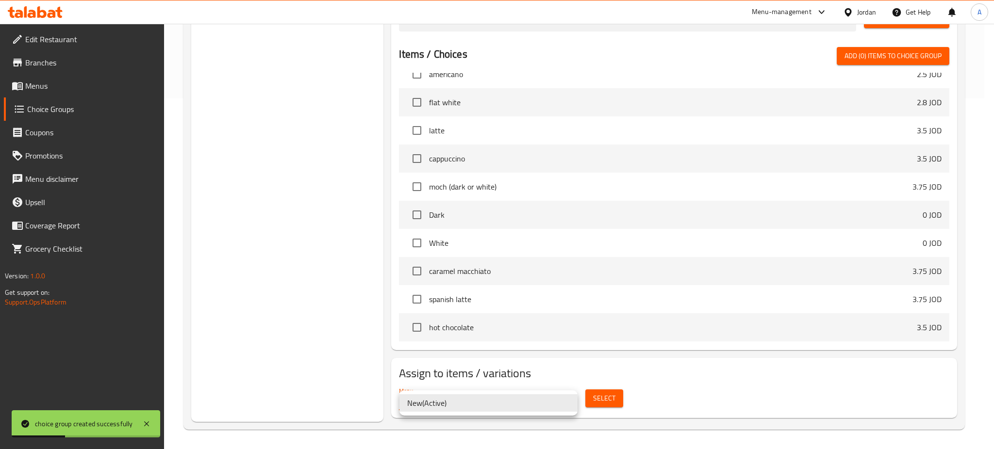
click at [594, 399] on div at bounding box center [497, 224] width 994 height 449
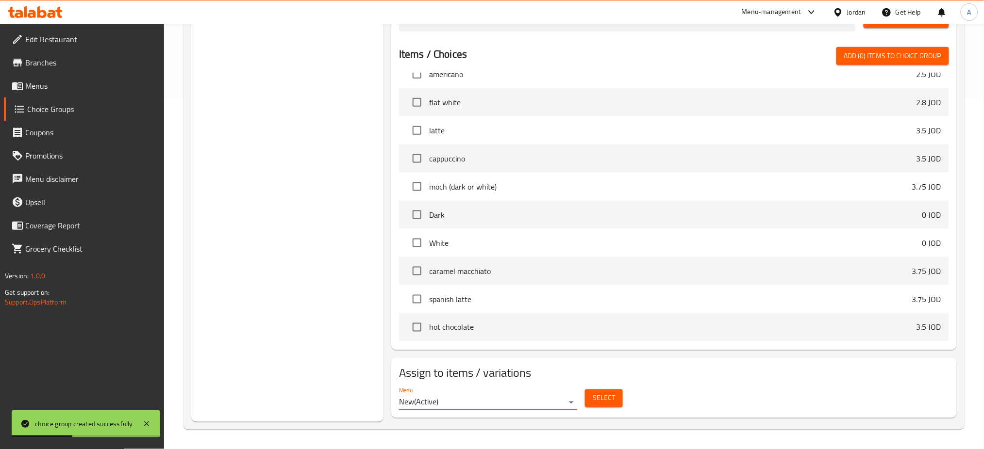
click at [594, 399] on span "Select" at bounding box center [604, 399] width 22 height 12
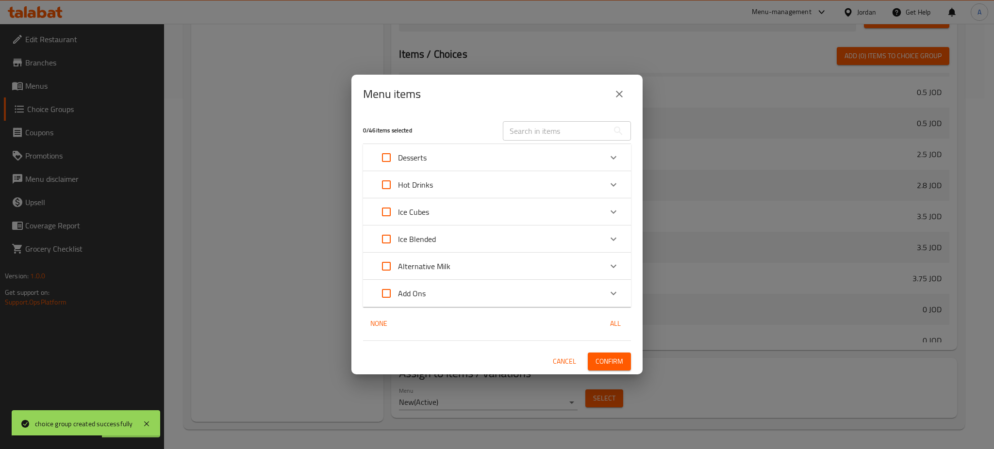
click at [538, 131] on input "text" at bounding box center [556, 130] width 106 height 19
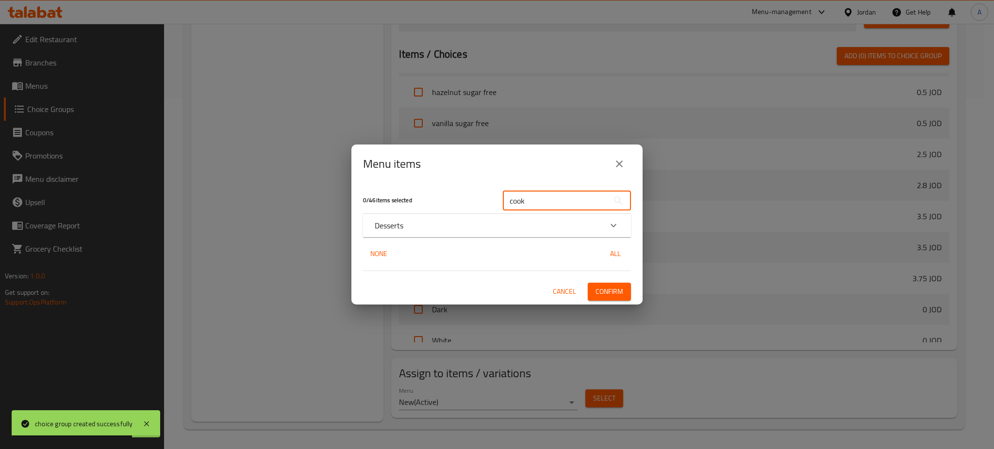
type input "cook"
click at [508, 217] on div "Desserts" at bounding box center [497, 225] width 268 height 23
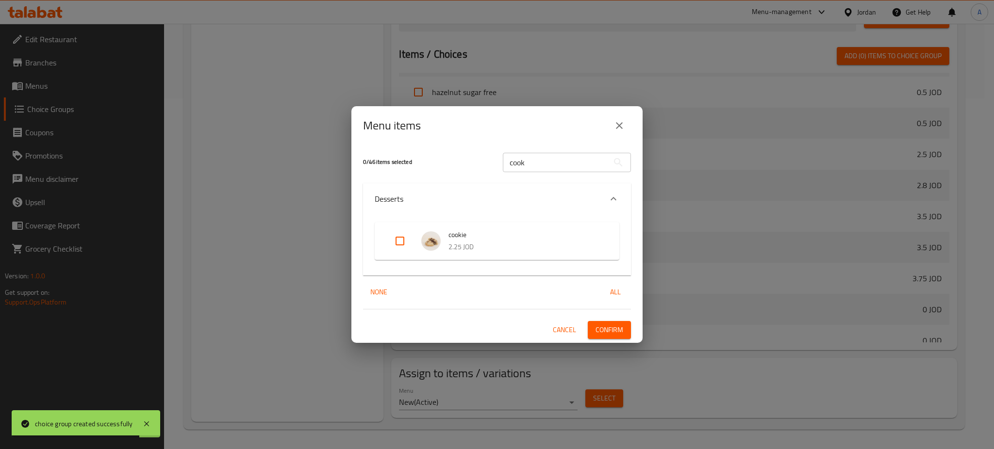
click at [405, 238] on input "Expand" at bounding box center [399, 241] width 23 height 23
checkbox input "true"
click at [599, 327] on span "Confirm" at bounding box center [610, 330] width 28 height 12
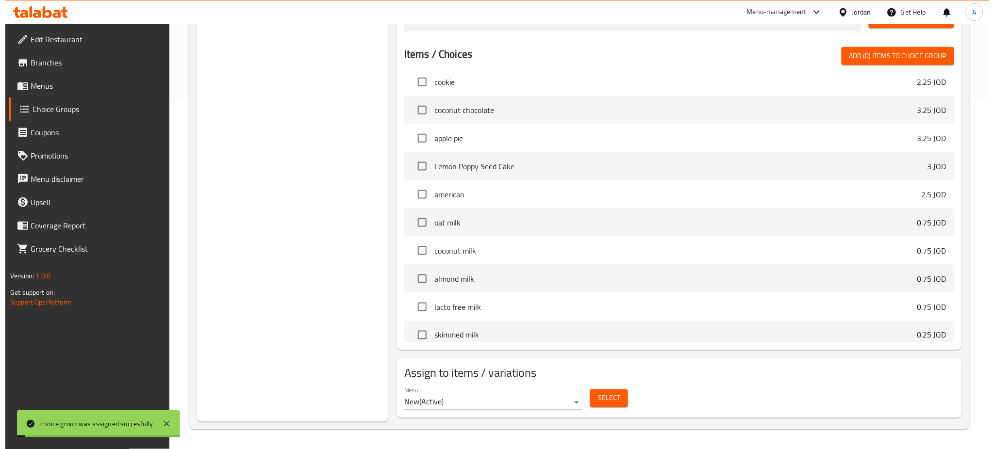
scroll to position [0, 0]
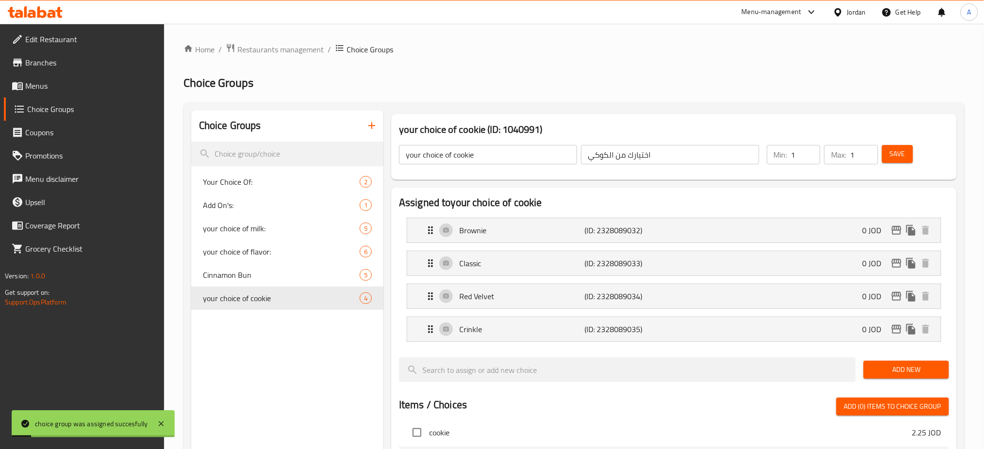
click at [106, 84] on span "Menus" at bounding box center [91, 86] width 132 height 12
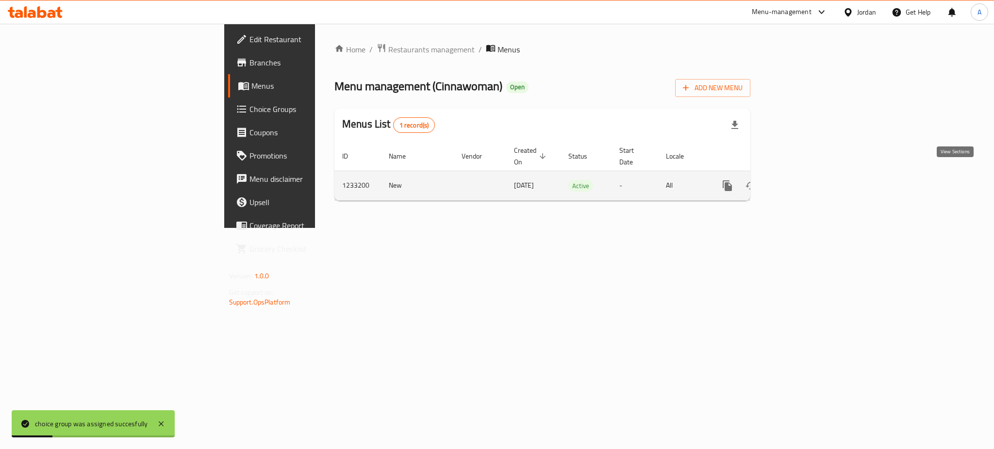
click at [809, 184] on link "enhanced table" at bounding box center [797, 185] width 23 height 23
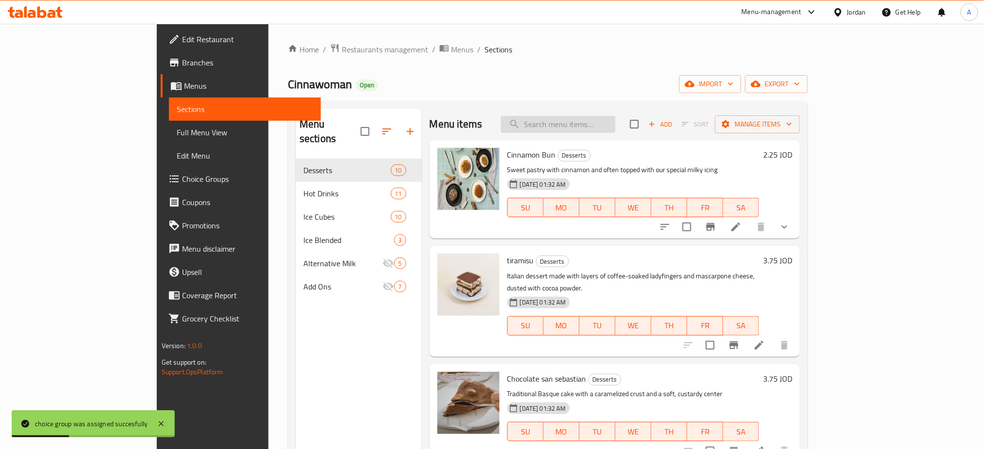
click at [616, 127] on input "search" at bounding box center [558, 124] width 115 height 17
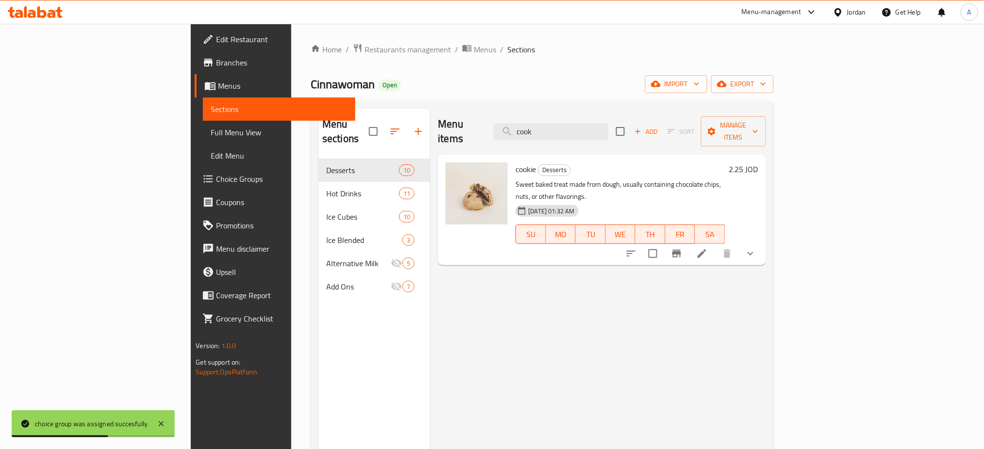
type input "cook"
click at [773, 230] on div "Menu sections Desserts 10 Hot Drinks 11 Ice Cubes 10 Ice Blended 3 Alternative …" at bounding box center [542, 333] width 463 height 465
click at [762, 242] on button "show more" at bounding box center [750, 253] width 23 height 23
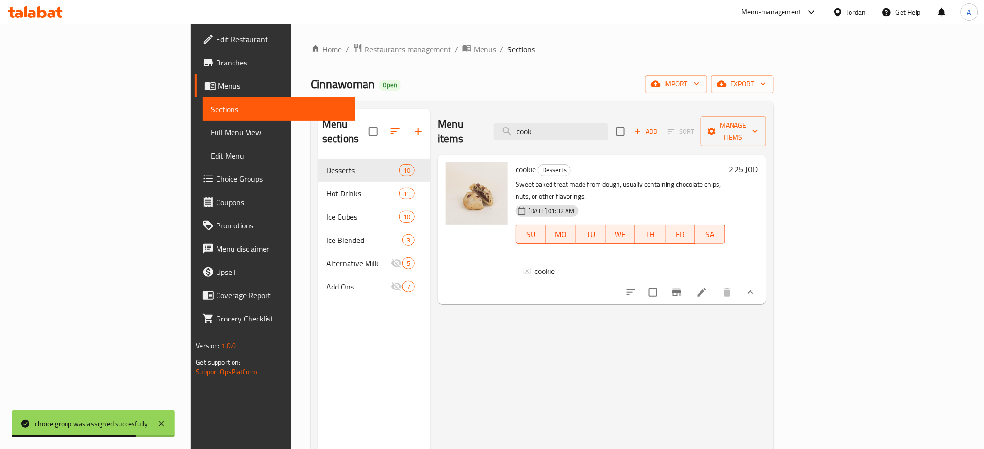
click at [708, 287] on icon at bounding box center [702, 293] width 12 height 12
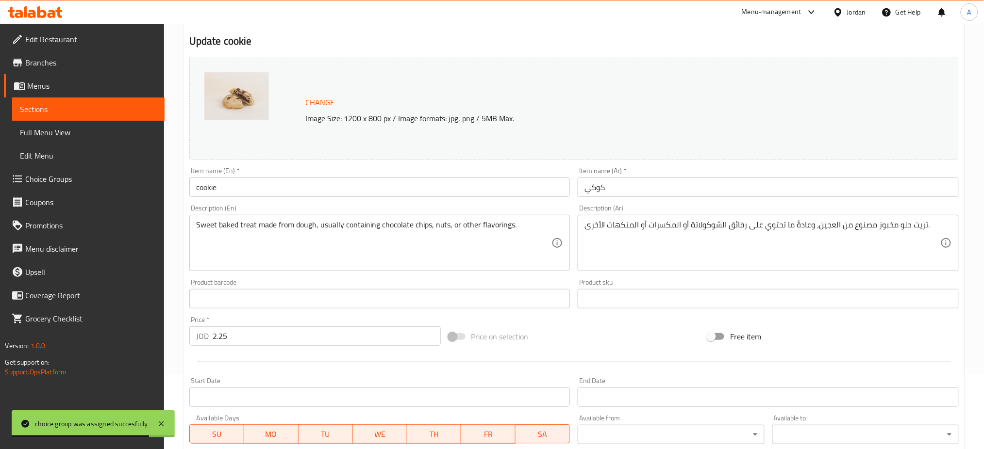
scroll to position [266, 0]
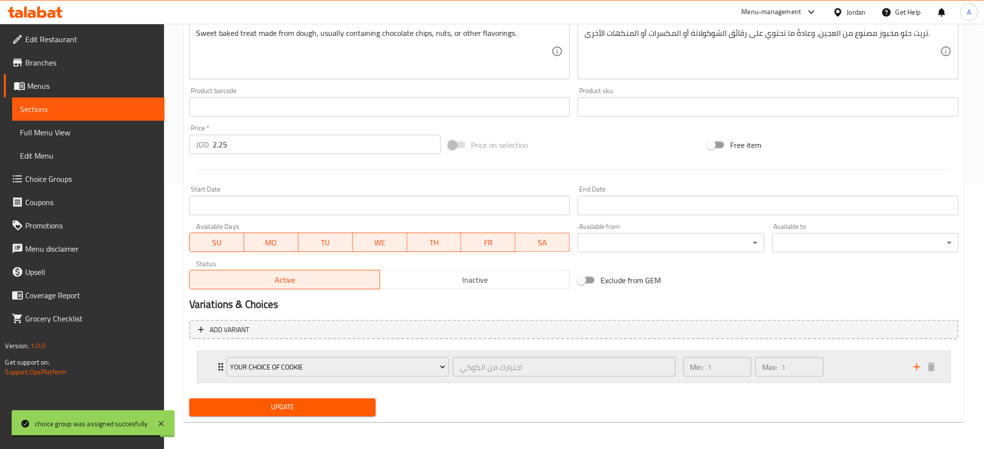
click at [872, 360] on div "Min: 1 ​ Max: 1 ​" at bounding box center [793, 367] width 230 height 31
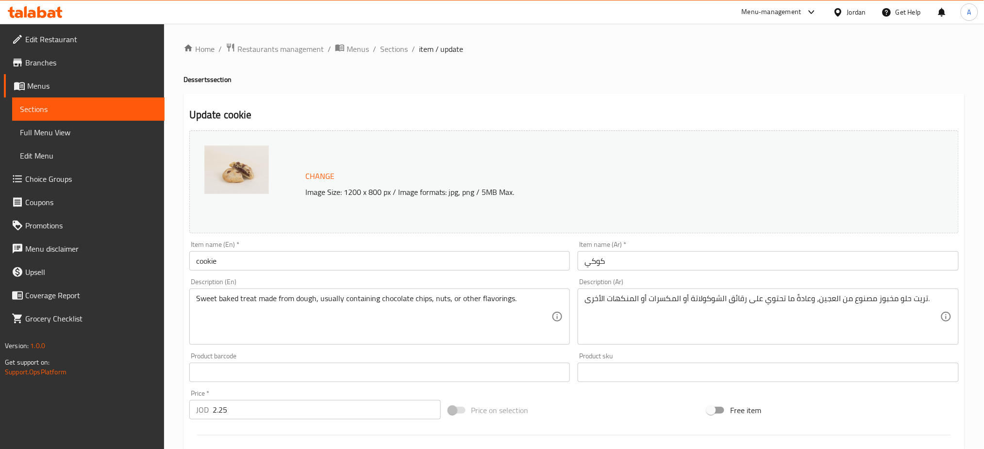
scroll to position [0, 0]
click at [389, 49] on span "Sections" at bounding box center [394, 50] width 28 height 12
